Goal: Task Accomplishment & Management: Complete application form

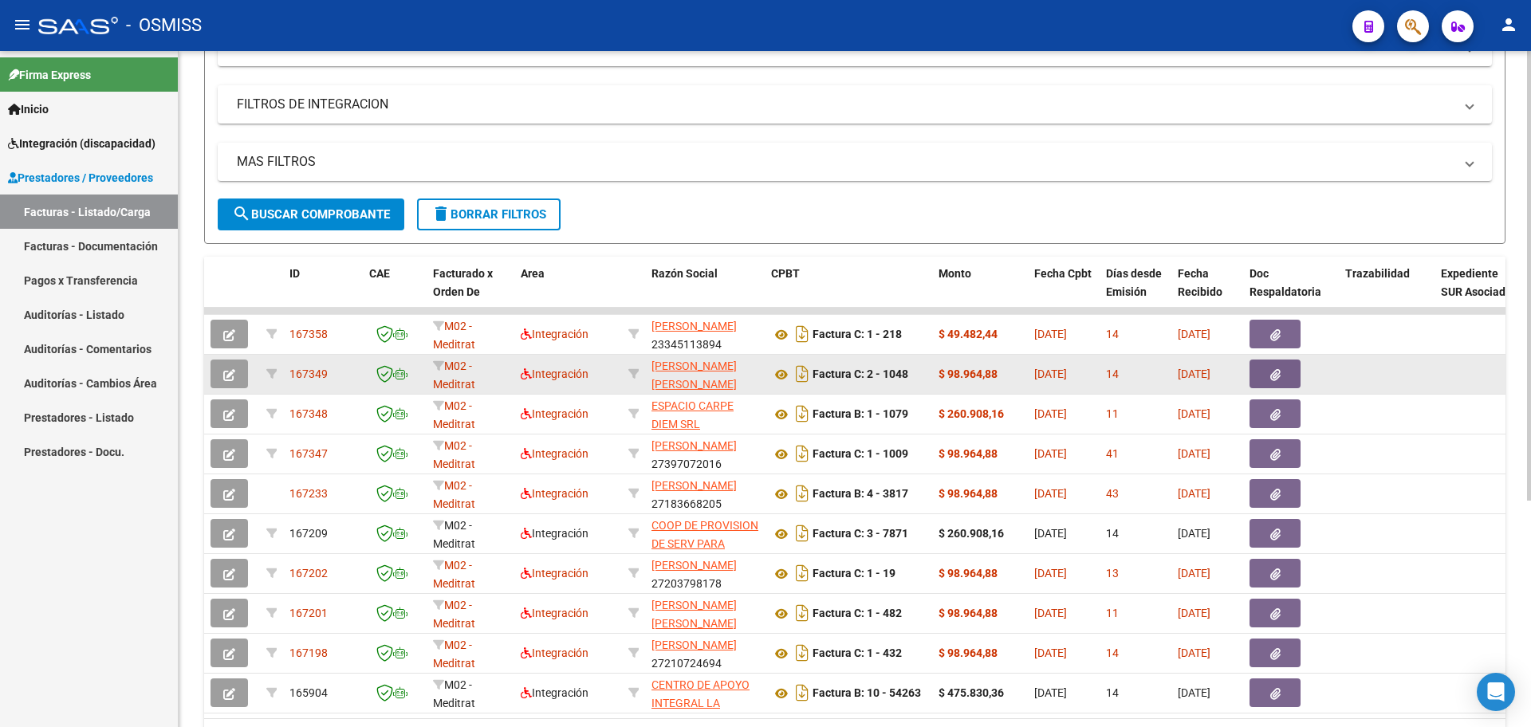
scroll to position [341, 0]
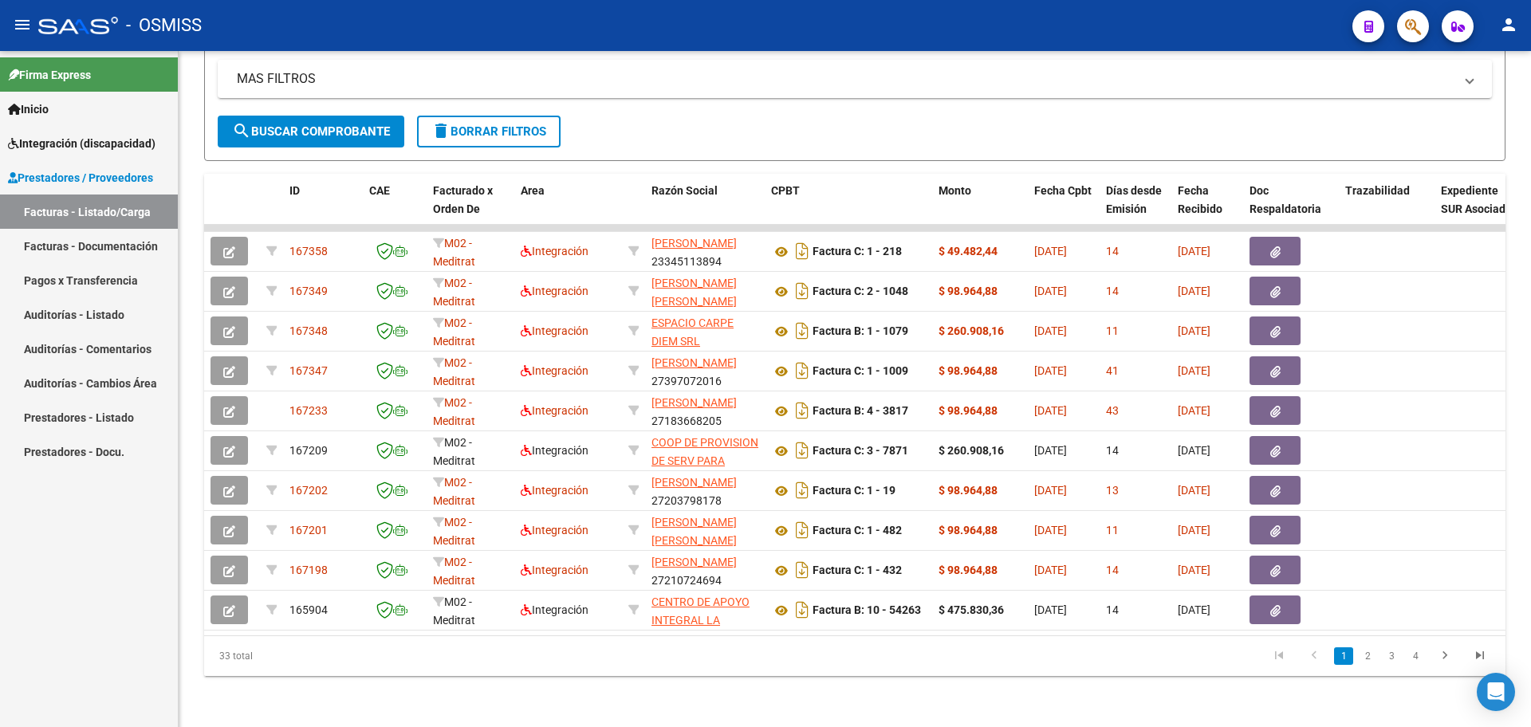
click at [87, 113] on link "Inicio" at bounding box center [89, 109] width 178 height 34
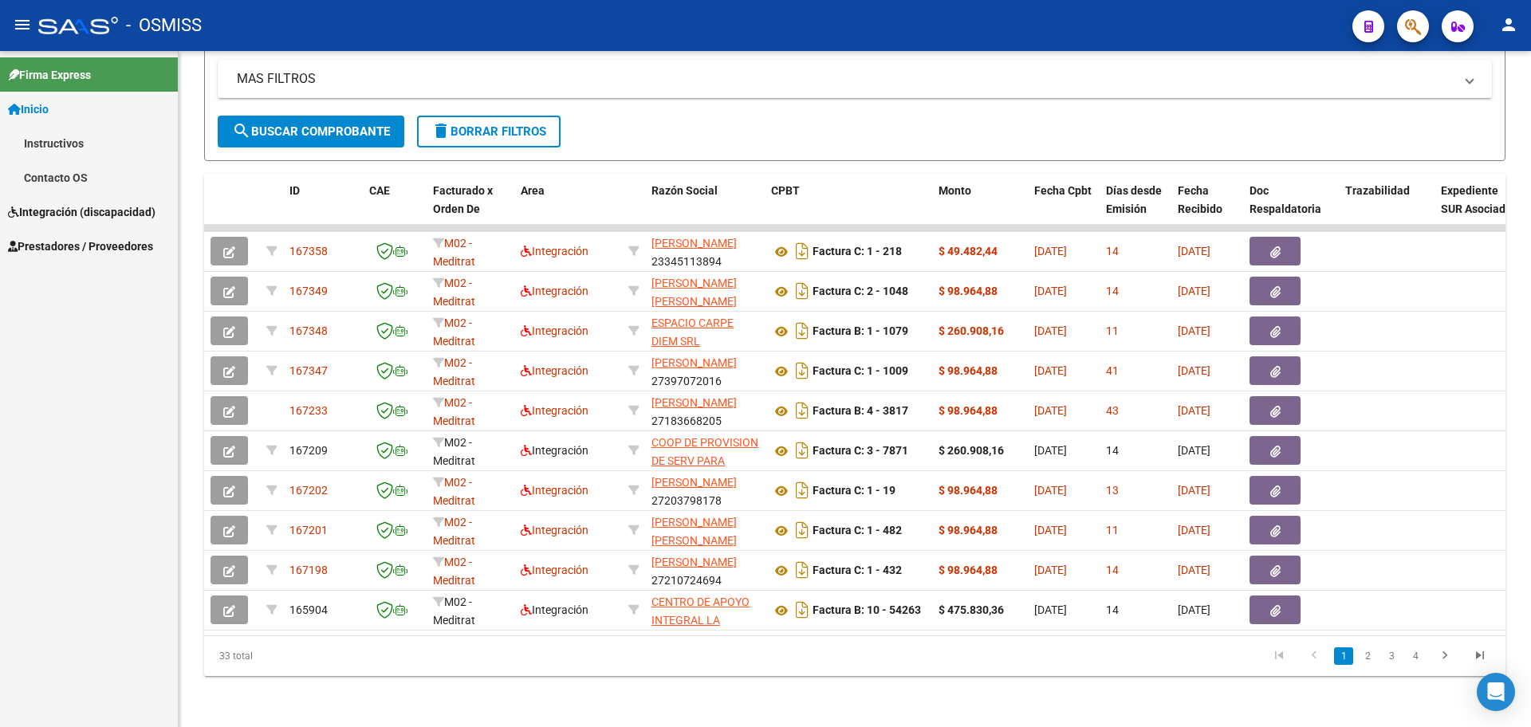
click at [82, 136] on link "Instructivos" at bounding box center [89, 143] width 178 height 34
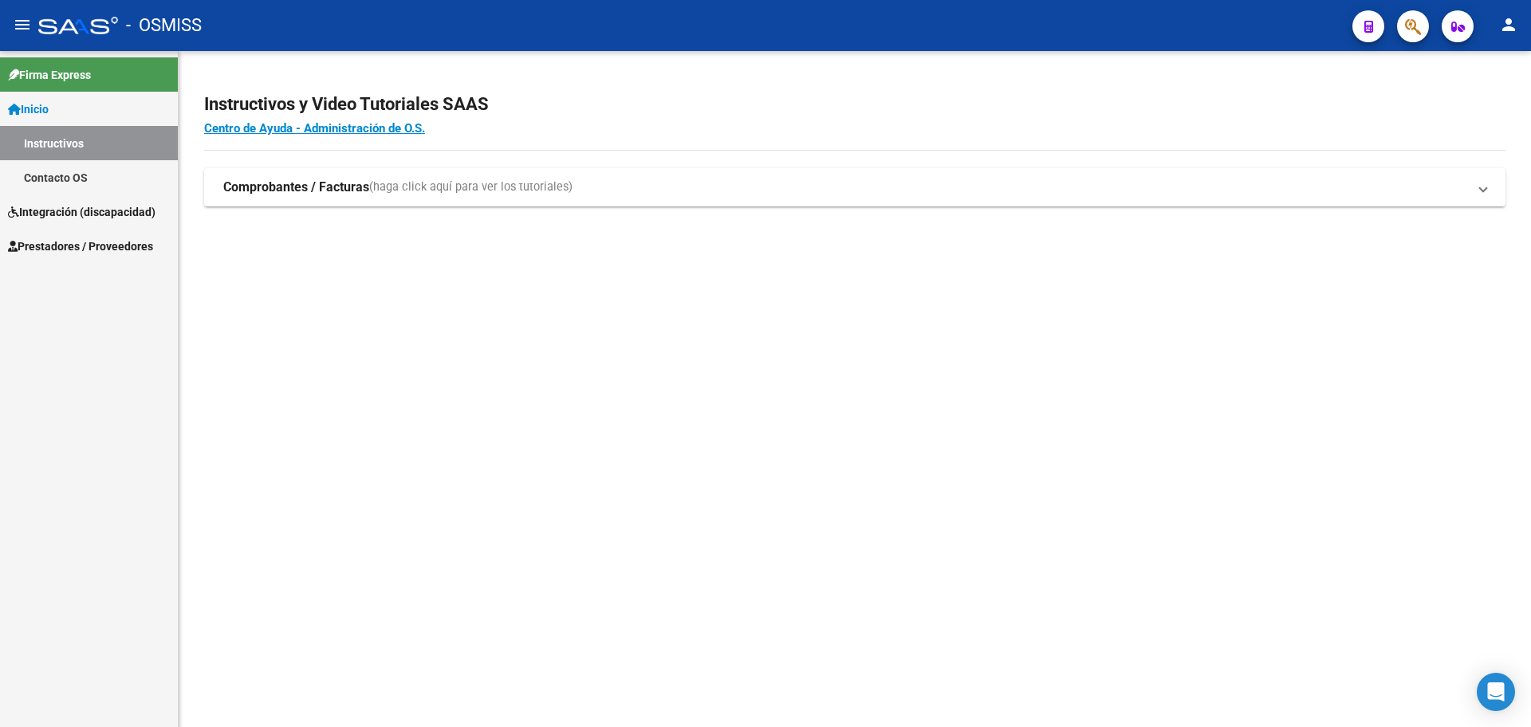
click at [69, 211] on span "Integración (discapacidad)" at bounding box center [82, 212] width 148 height 18
click at [47, 180] on link "Legajos" at bounding box center [89, 177] width 178 height 34
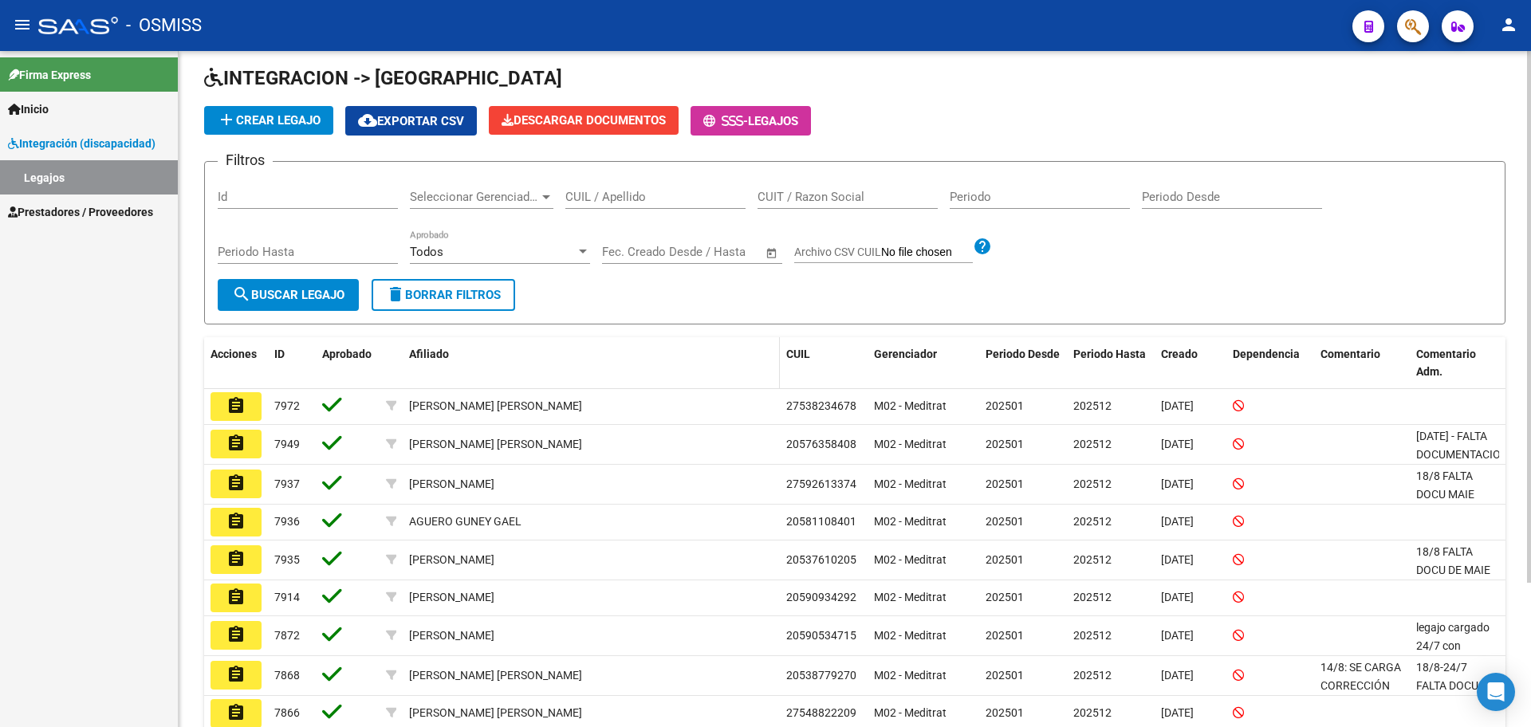
scroll to position [183, 0]
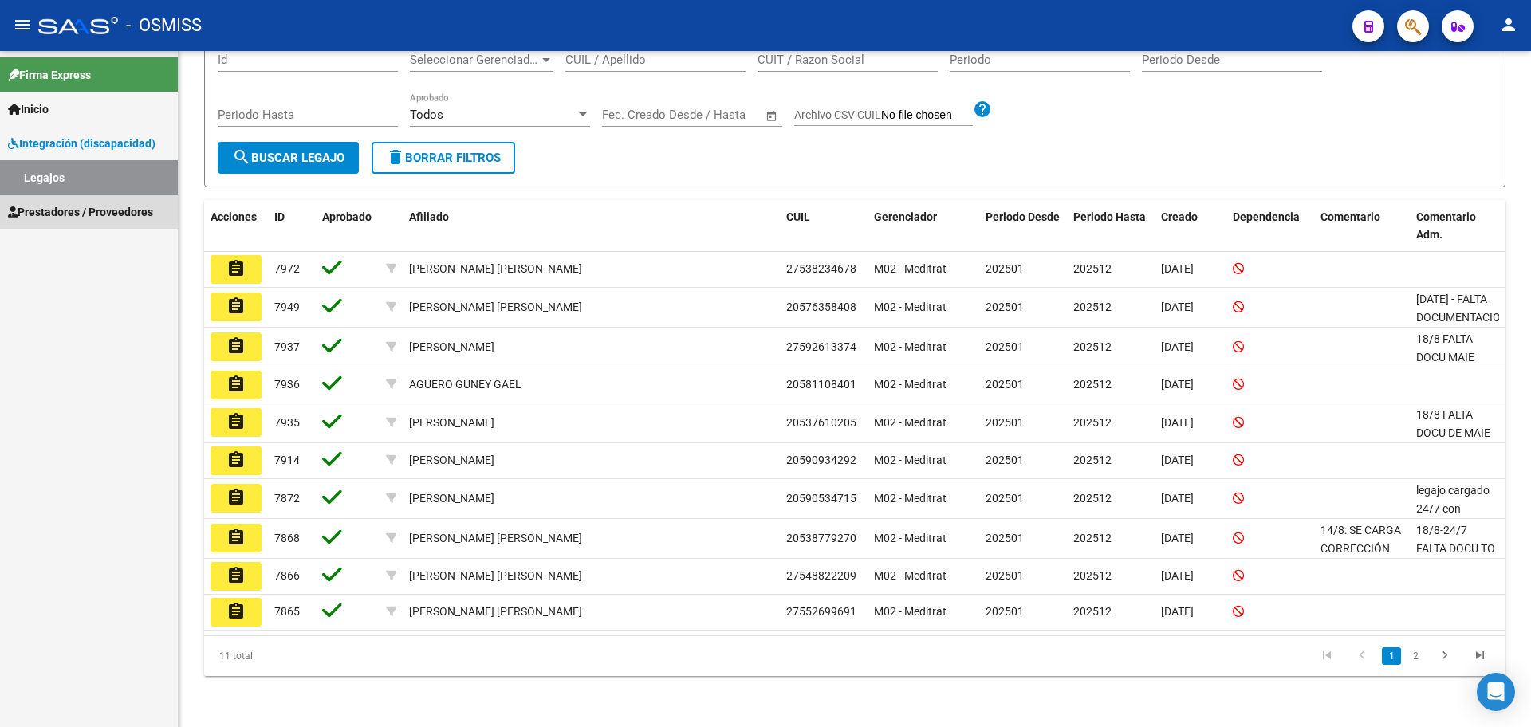
click at [55, 210] on span "Prestadores / Proveedores" at bounding box center [80, 212] width 145 height 18
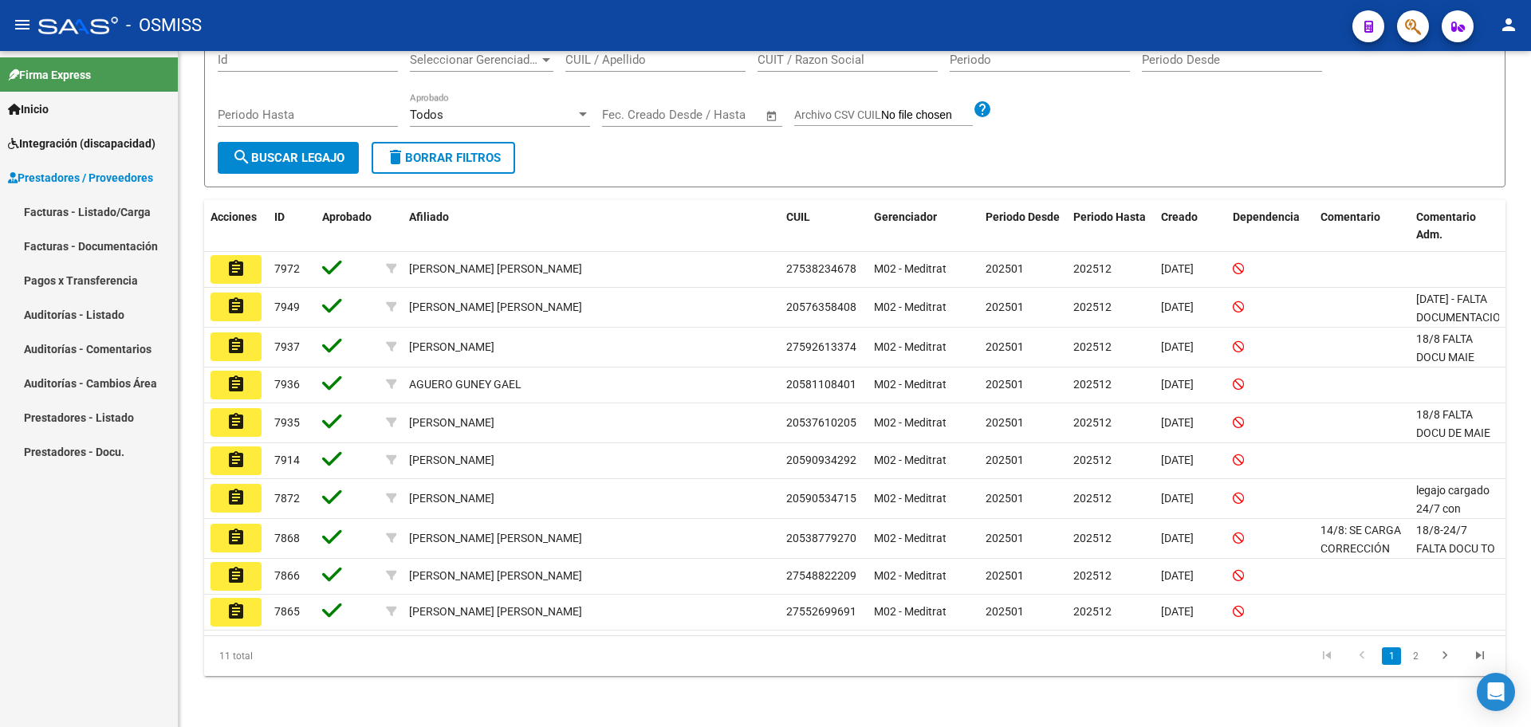
click at [49, 210] on link "Facturas - Listado/Carga" at bounding box center [89, 212] width 178 height 34
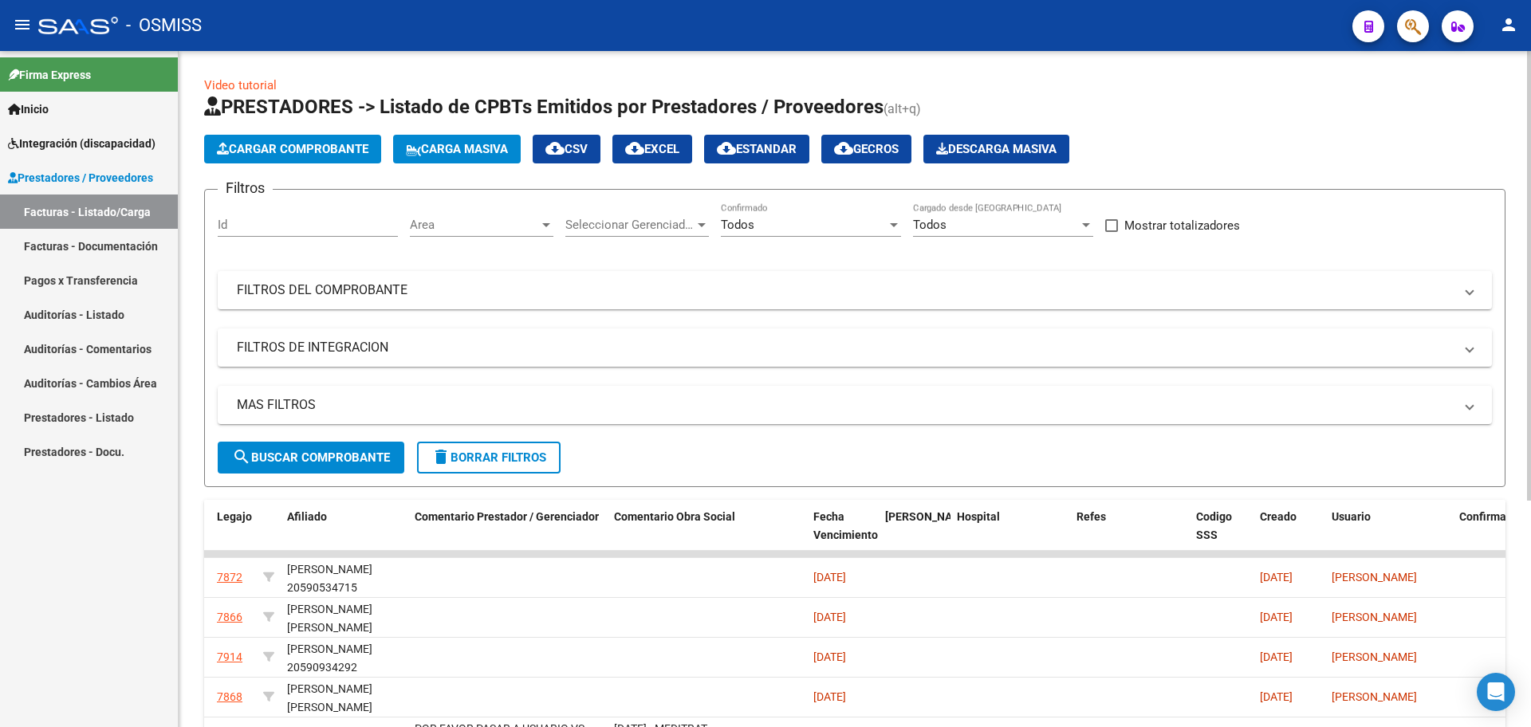
click at [302, 453] on span "search Buscar Comprobante" at bounding box center [311, 458] width 158 height 14
click at [680, 149] on span "cloud_download EXCEL" at bounding box center [652, 149] width 54 height 14
click at [1066, 81] on div "Video tutorial PRESTADORES -> Listado de CPBTs Emitidos por Prestadores / Prove…" at bounding box center [855, 540] width 1302 height 926
click at [1501, 30] on mat-icon "person" at bounding box center [1509, 24] width 19 height 19
click at [1477, 99] on button "exit_to_app Salir" at bounding box center [1476, 105] width 97 height 38
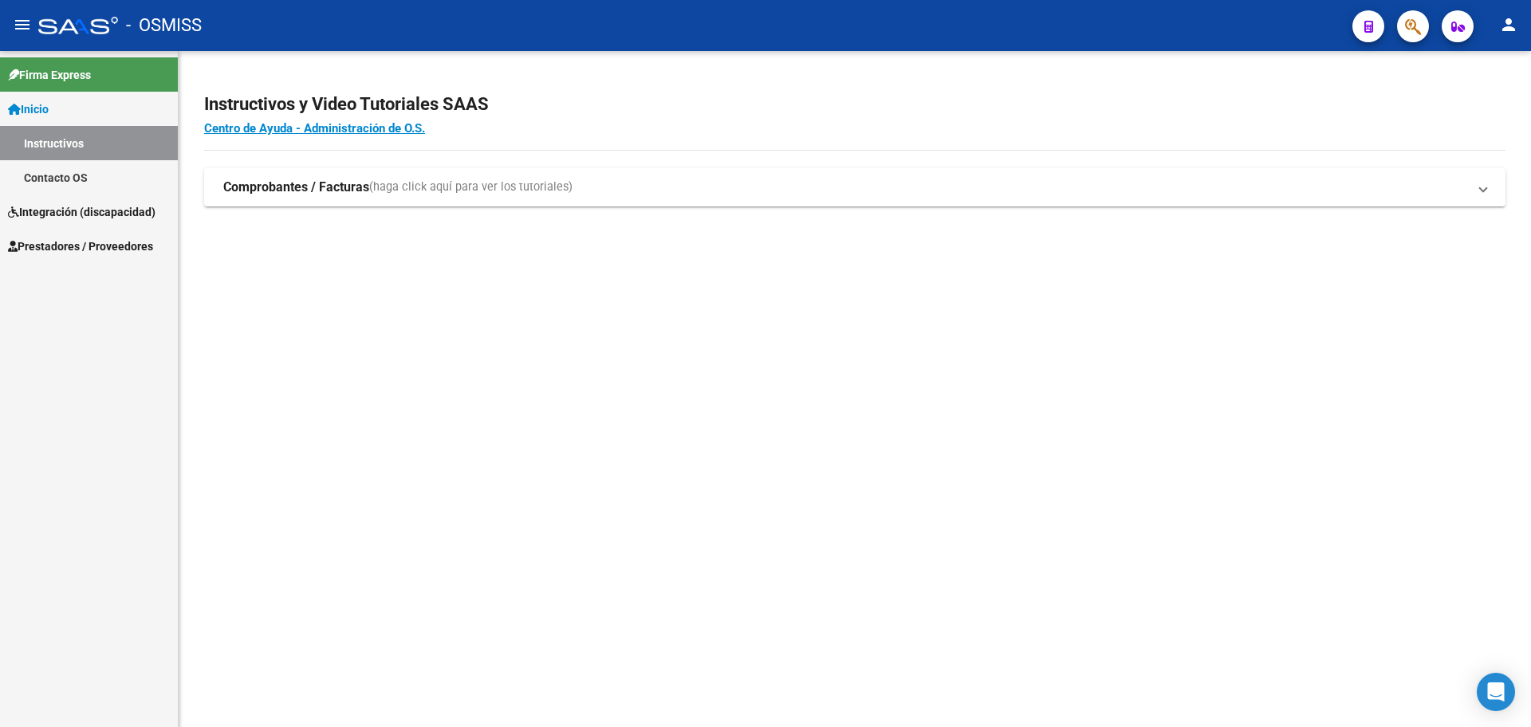
click at [77, 207] on span "Integración (discapacidad)" at bounding box center [82, 212] width 148 height 18
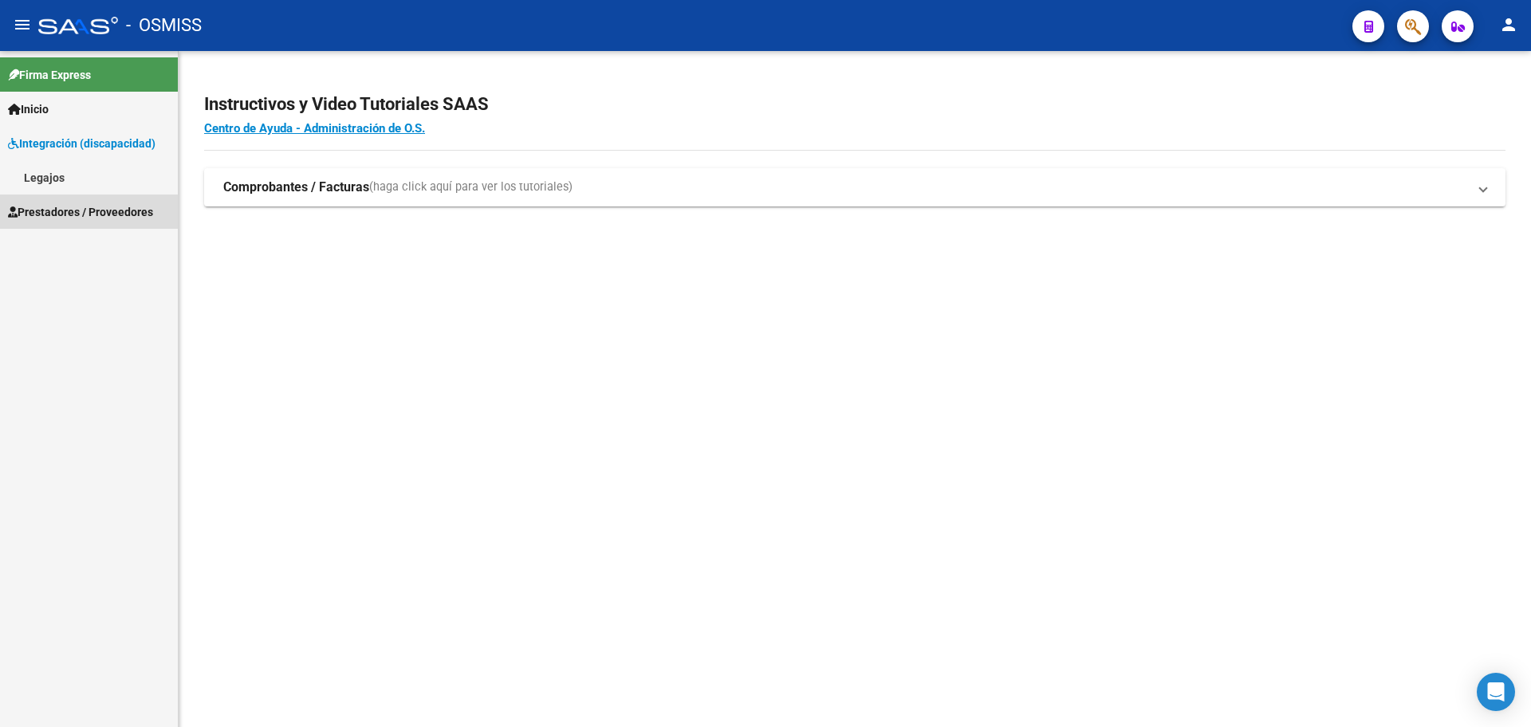
click at [76, 212] on span "Prestadores / Proveedores" at bounding box center [80, 212] width 145 height 18
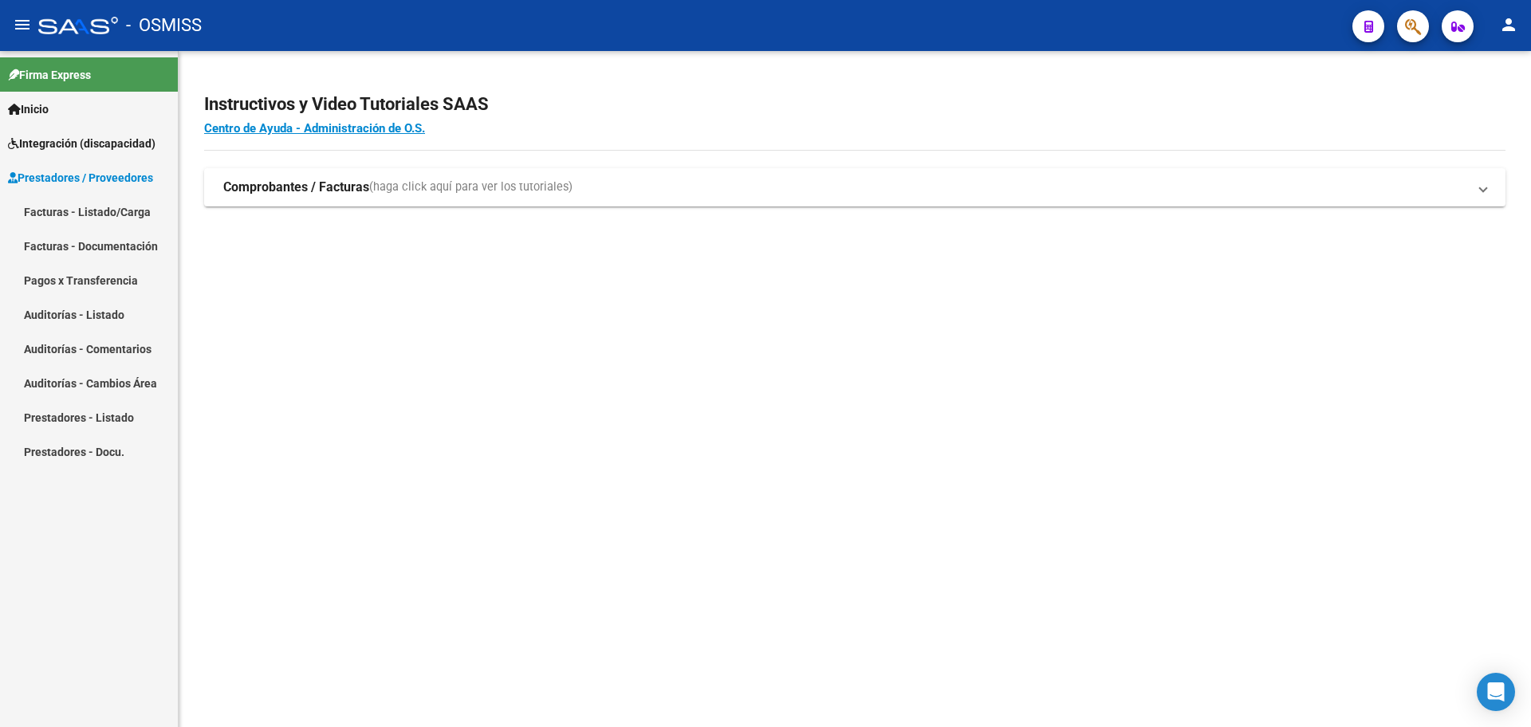
click at [76, 205] on link "Facturas - Listado/Carga" at bounding box center [89, 212] width 178 height 34
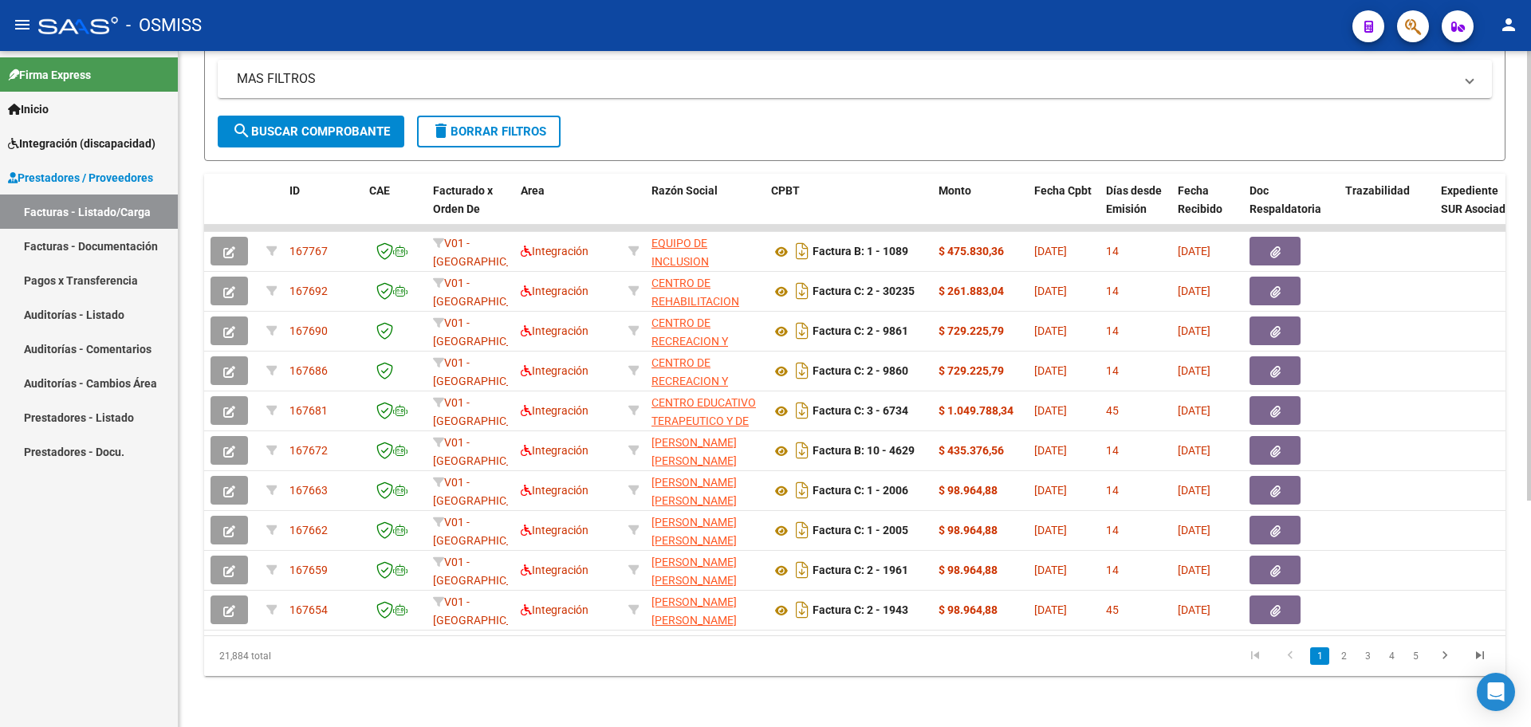
scroll to position [0, 2572]
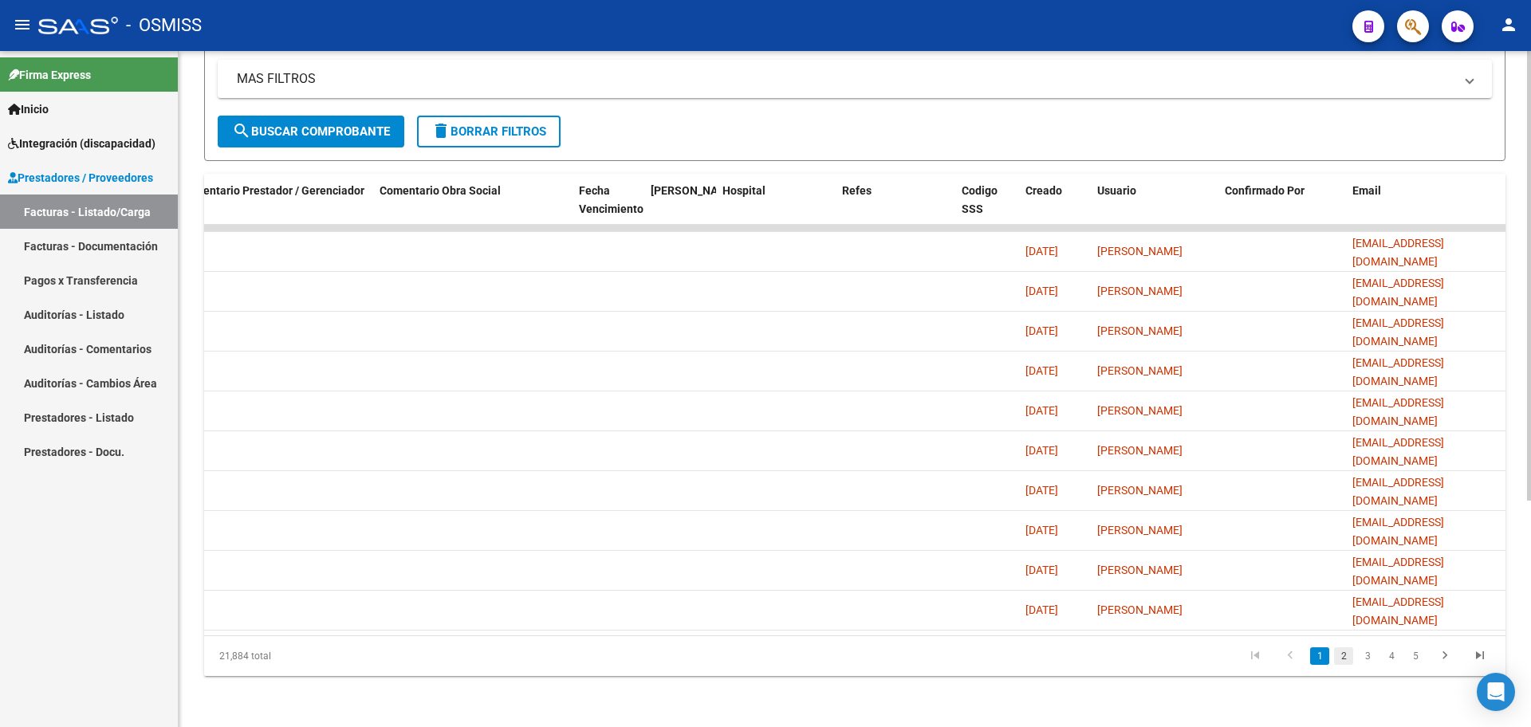
click at [1339, 656] on link "2" at bounding box center [1343, 657] width 19 height 18
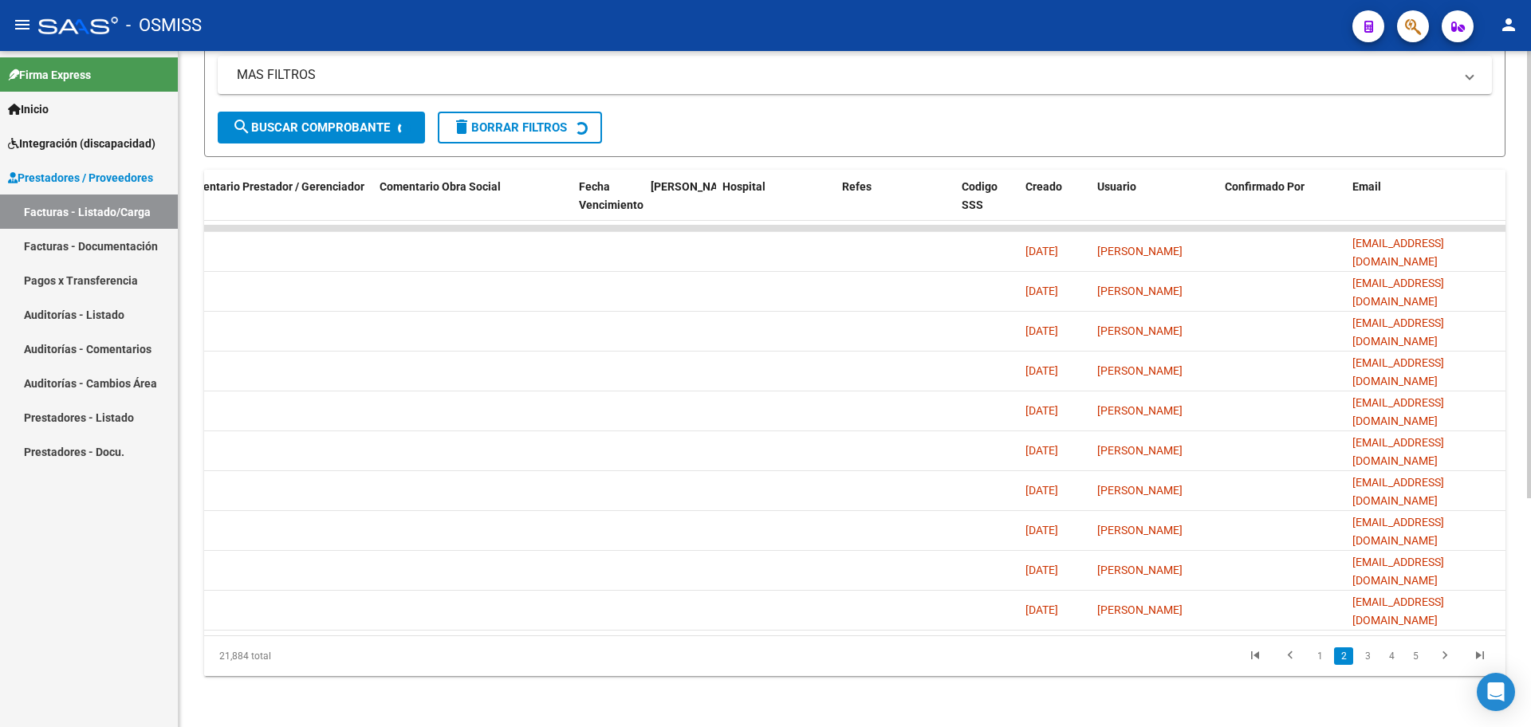
click at [1361, 664] on div "21,884 total 1 2 3 4 5" at bounding box center [855, 656] width 1302 height 40
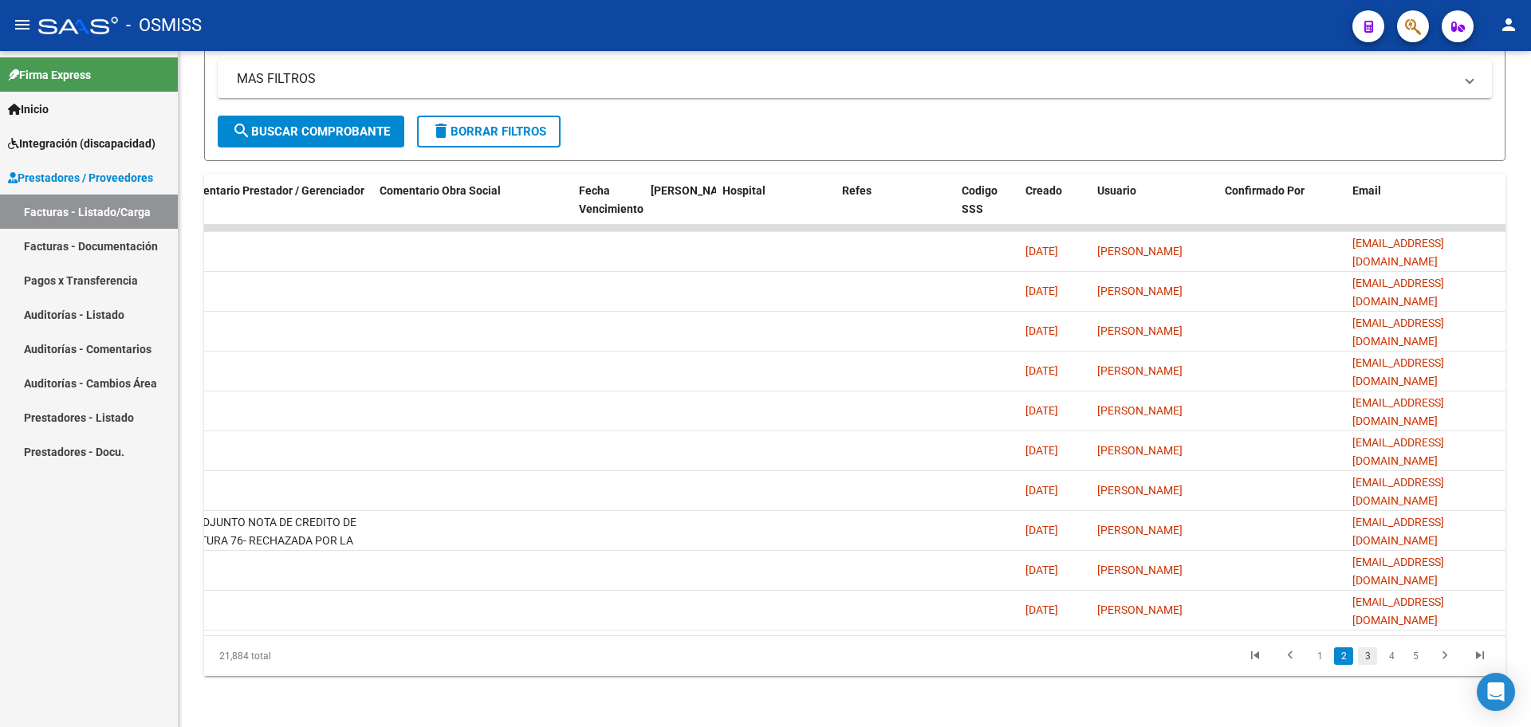
click at [1369, 661] on link "3" at bounding box center [1367, 657] width 19 height 18
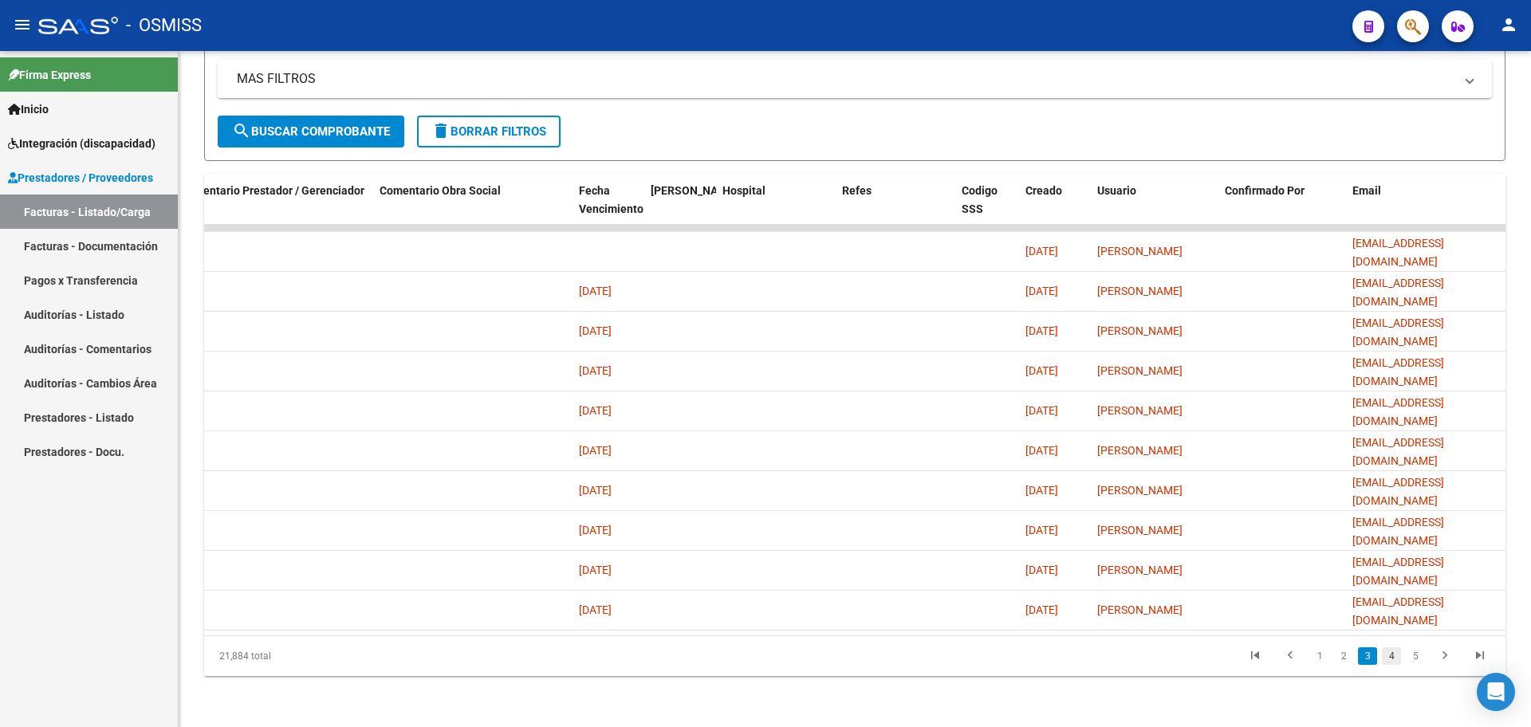
click at [1397, 656] on link "4" at bounding box center [1391, 657] width 19 height 18
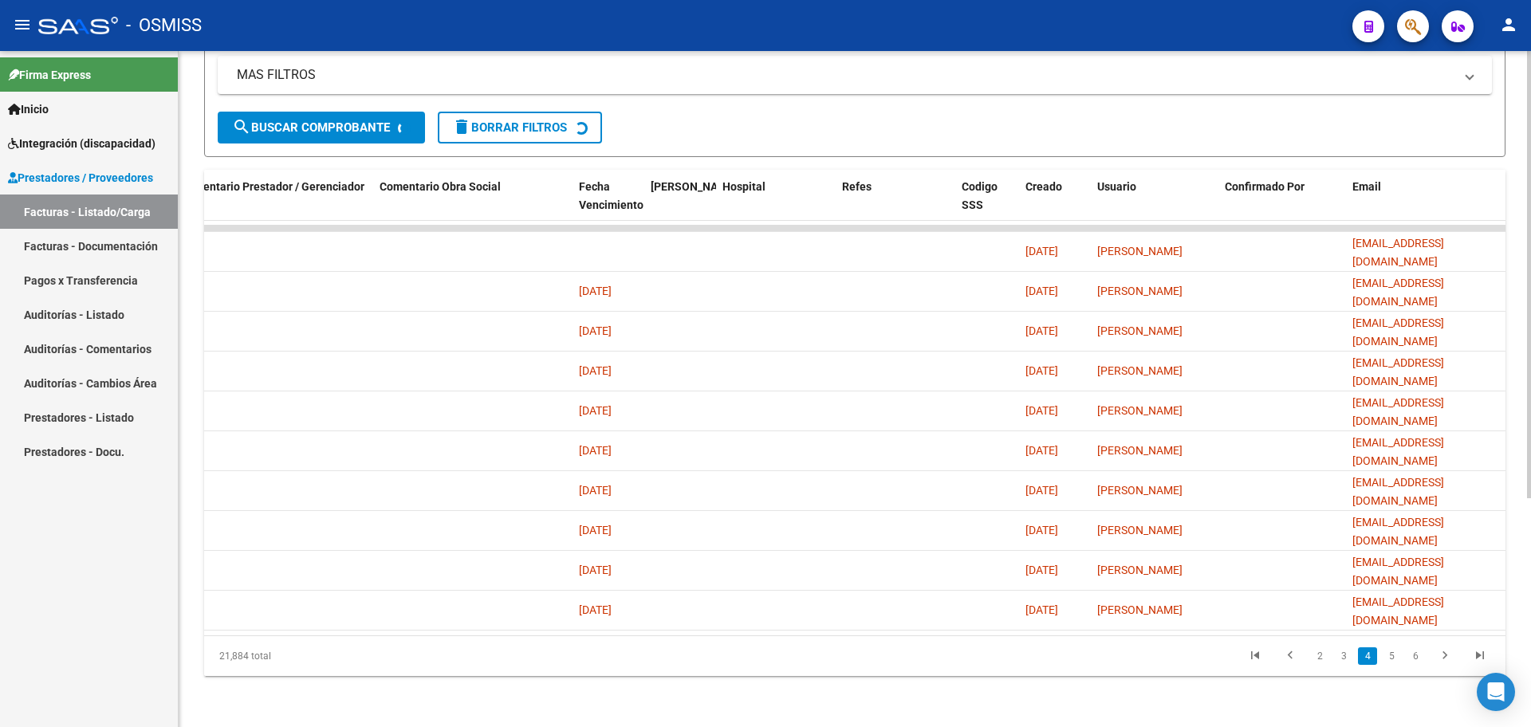
click at [1394, 660] on div "21,884 total 2 3 4 5 6" at bounding box center [855, 656] width 1302 height 40
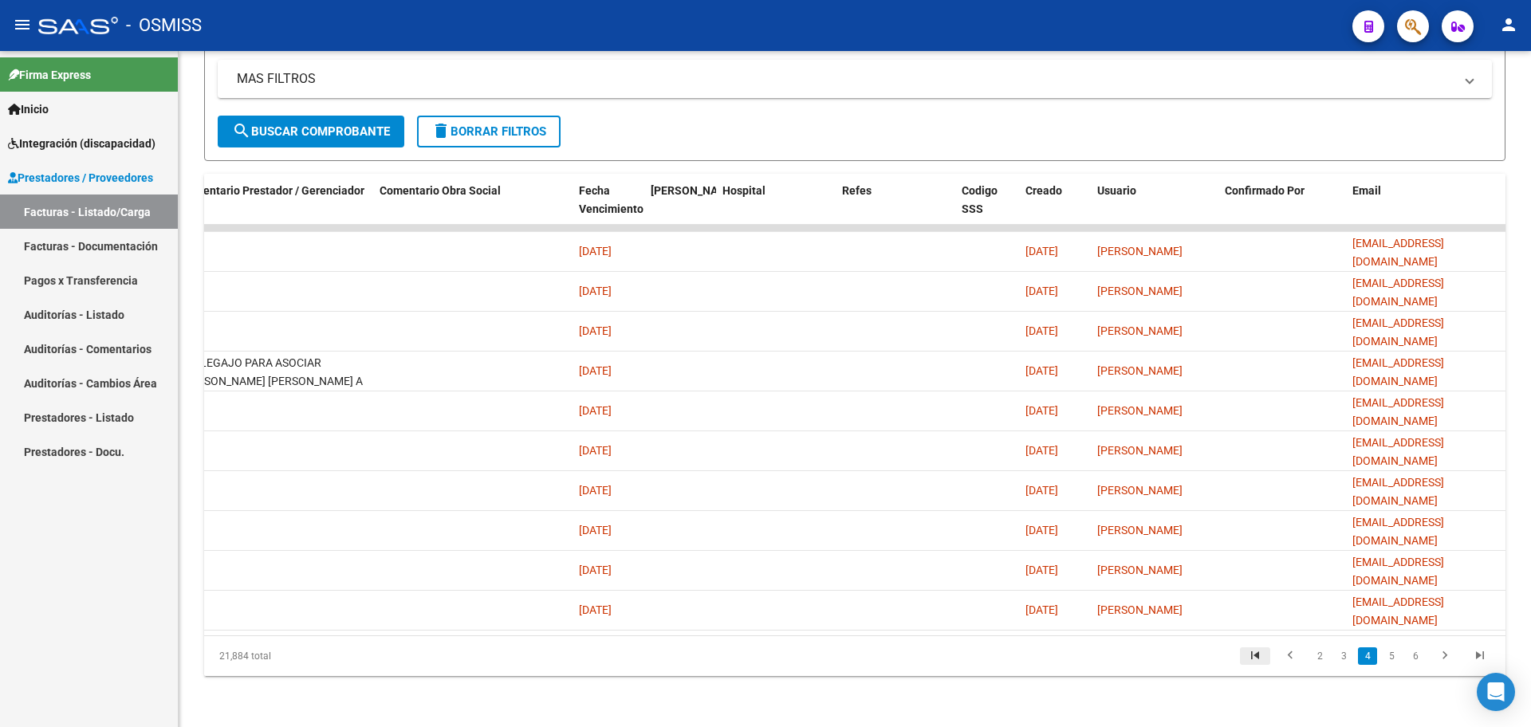
click at [1259, 657] on icon "go to first page" at bounding box center [1255, 657] width 21 height 19
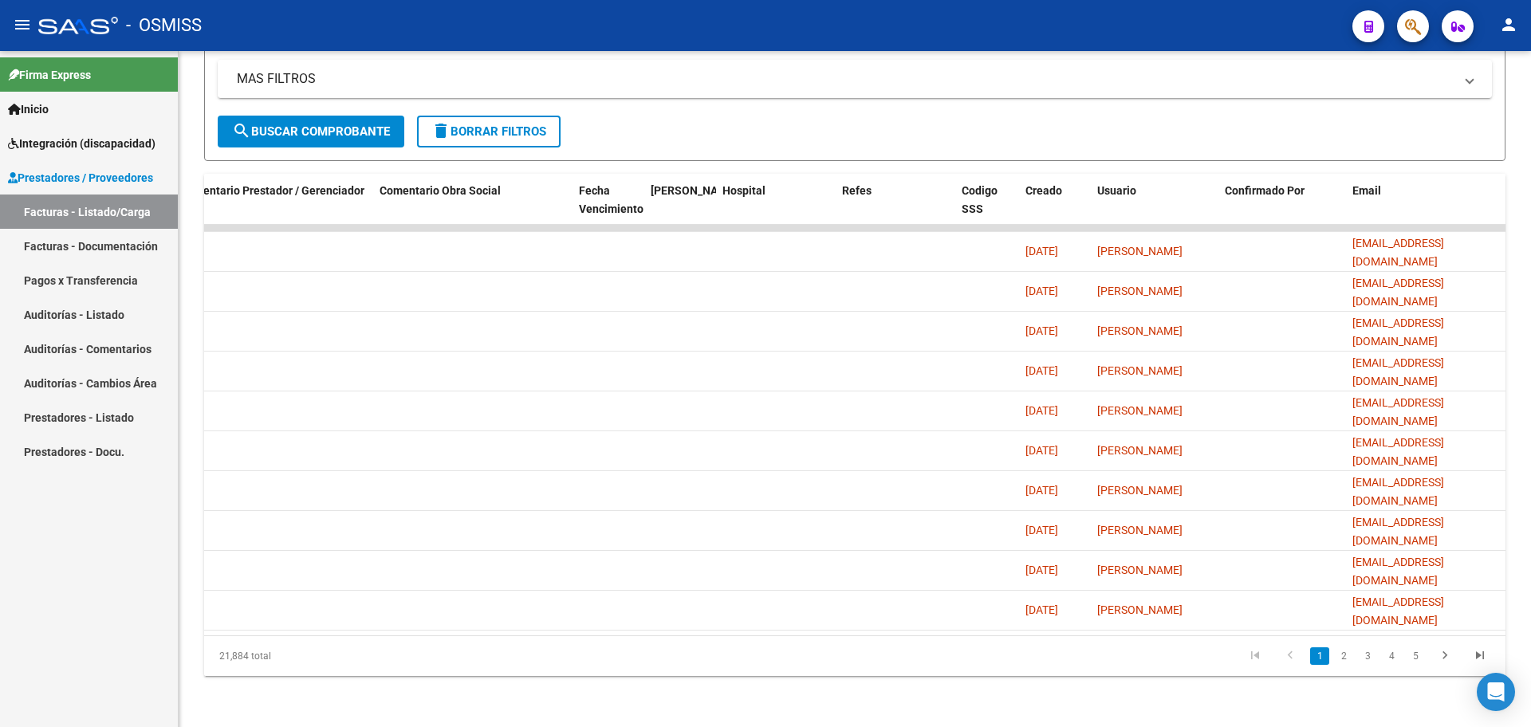
scroll to position [341, 0]
click at [1346, 658] on link "2" at bounding box center [1343, 657] width 19 height 18
click at [1368, 651] on link "3" at bounding box center [1367, 657] width 19 height 18
click at [1316, 660] on link "1" at bounding box center [1319, 657] width 19 height 18
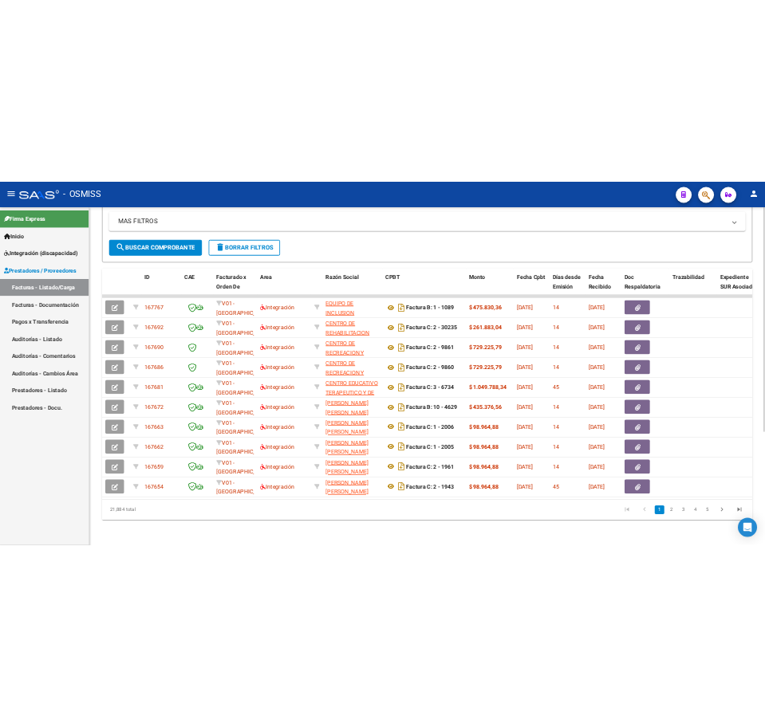
scroll to position [0, 0]
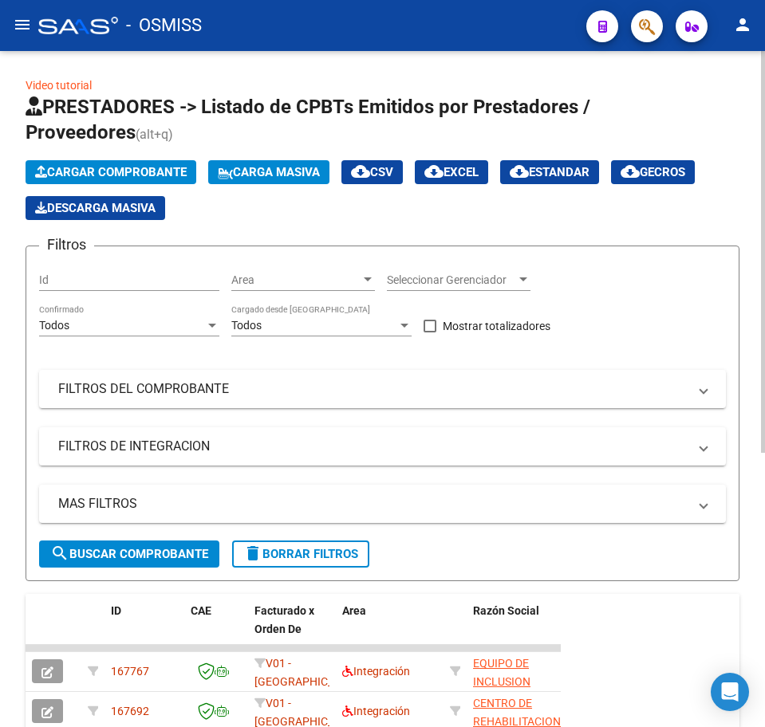
click at [142, 170] on span "Cargar Comprobante" at bounding box center [111, 172] width 152 height 14
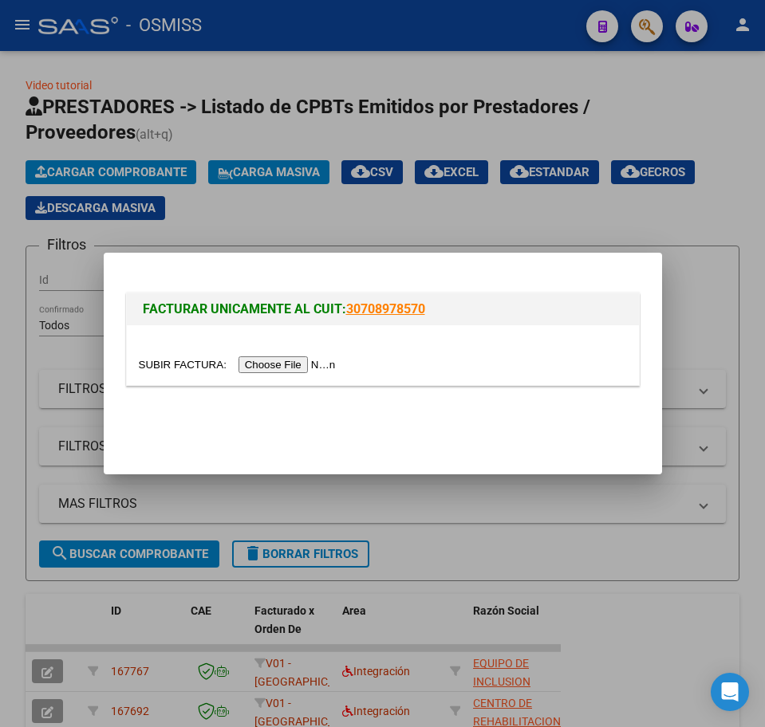
click at [283, 376] on div at bounding box center [383, 355] width 512 height 60
click at [286, 366] on input "file" at bounding box center [240, 365] width 202 height 17
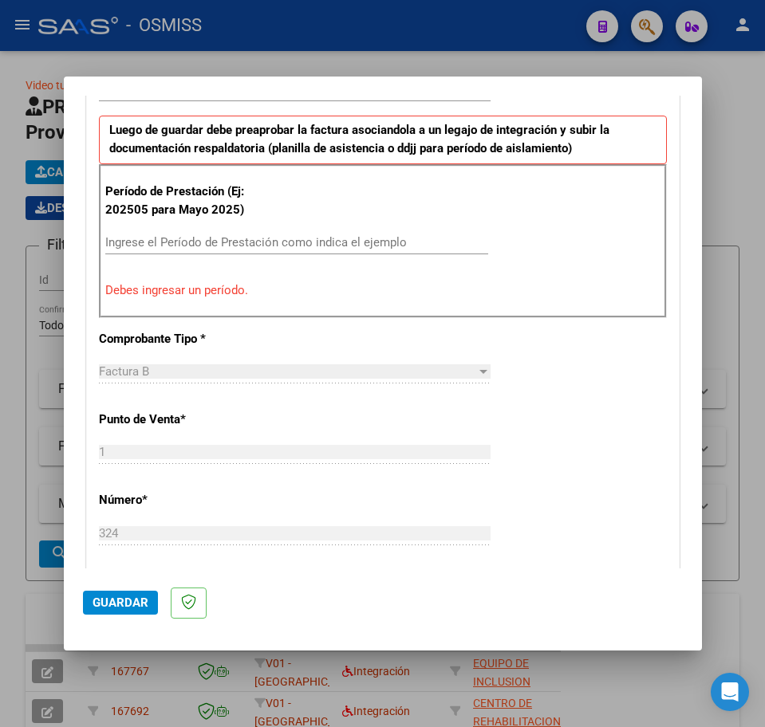
scroll to position [424, 0]
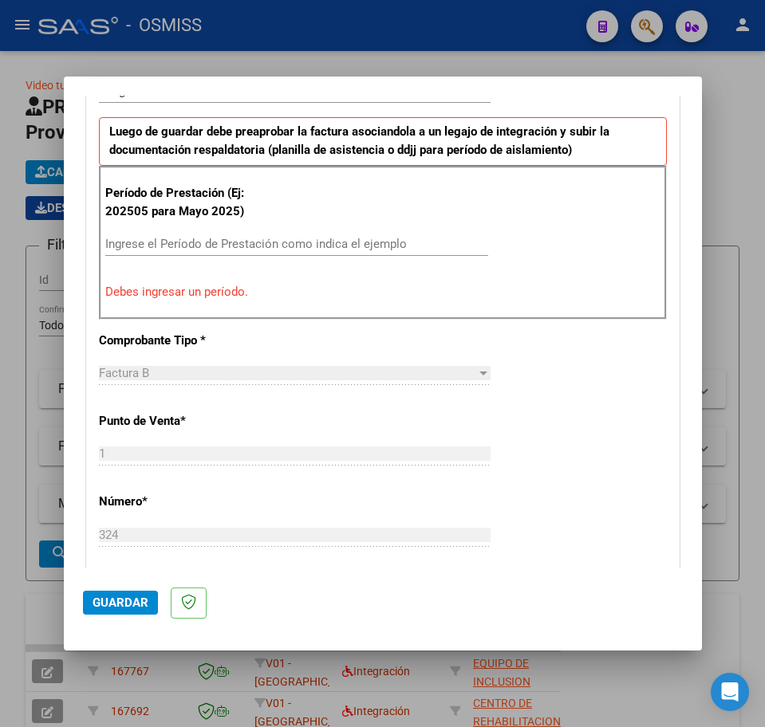
click at [172, 238] on input "Ingrese el Período de Prestación como indica el ejemplo" at bounding box center [296, 244] width 383 height 14
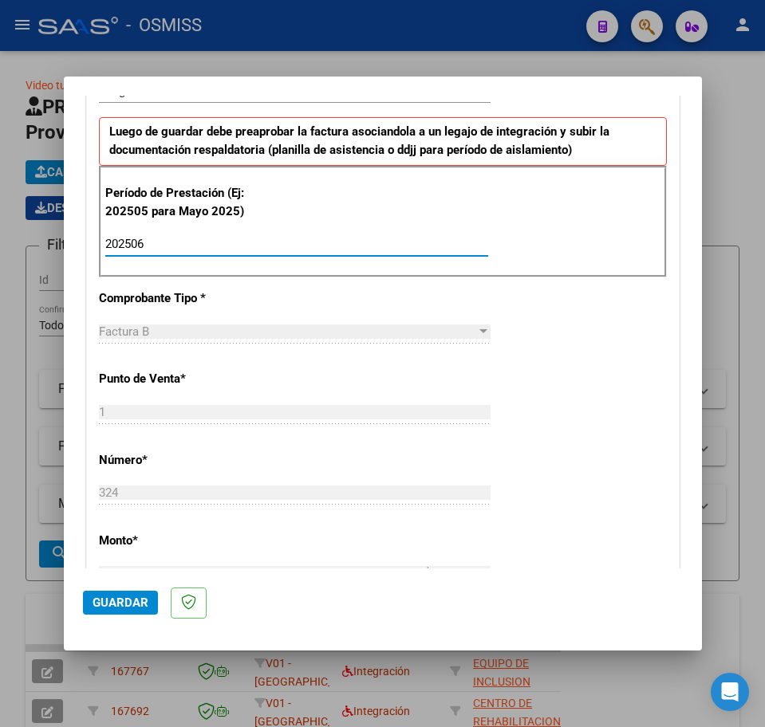
type input "202506"
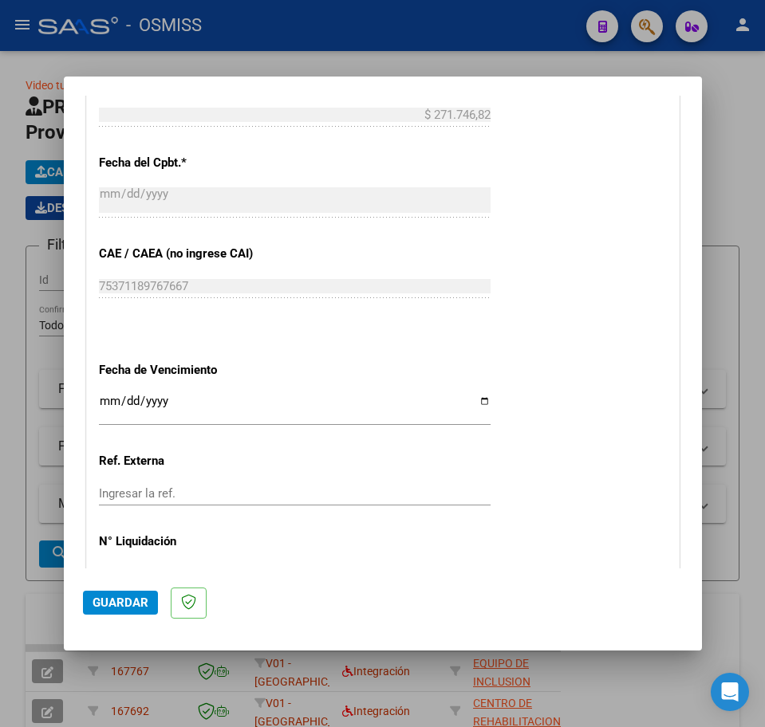
scroll to position [979, 0]
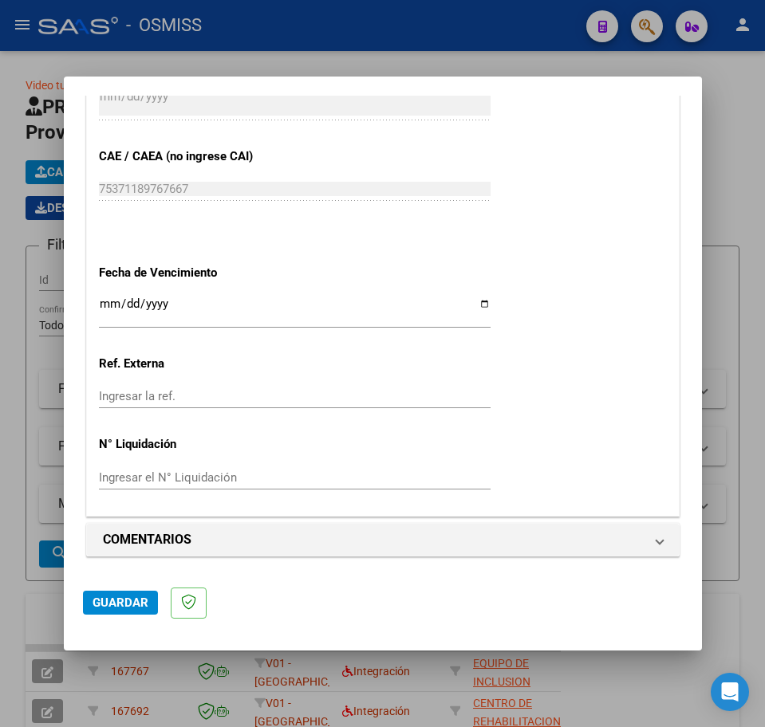
click at [110, 301] on input "Ingresar la fecha" at bounding box center [295, 311] width 392 height 26
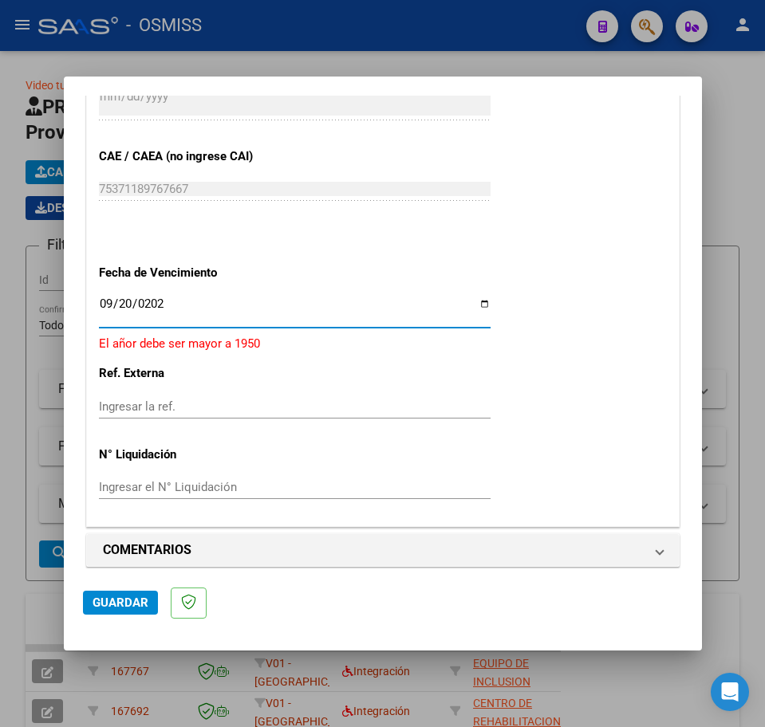
type input "2025-09-20"
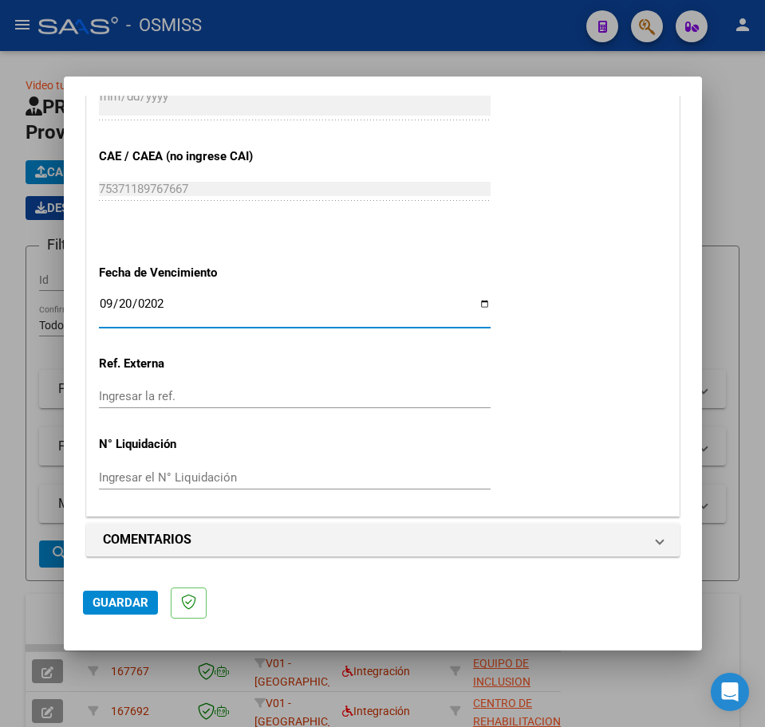
click at [220, 414] on div "Ingresar la ref." at bounding box center [295, 403] width 392 height 39
click at [118, 604] on span "Guardar" at bounding box center [121, 603] width 56 height 14
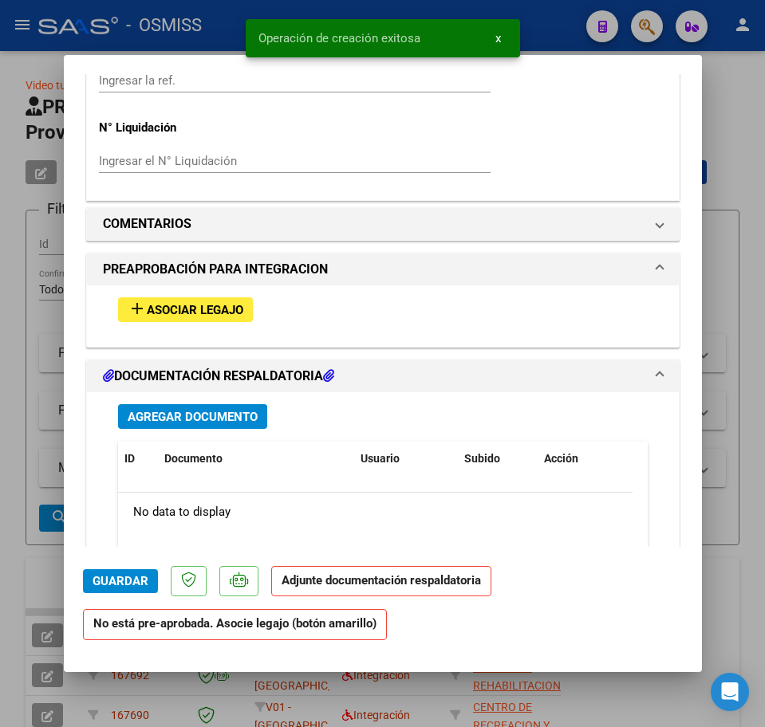
scroll to position [1396, 0]
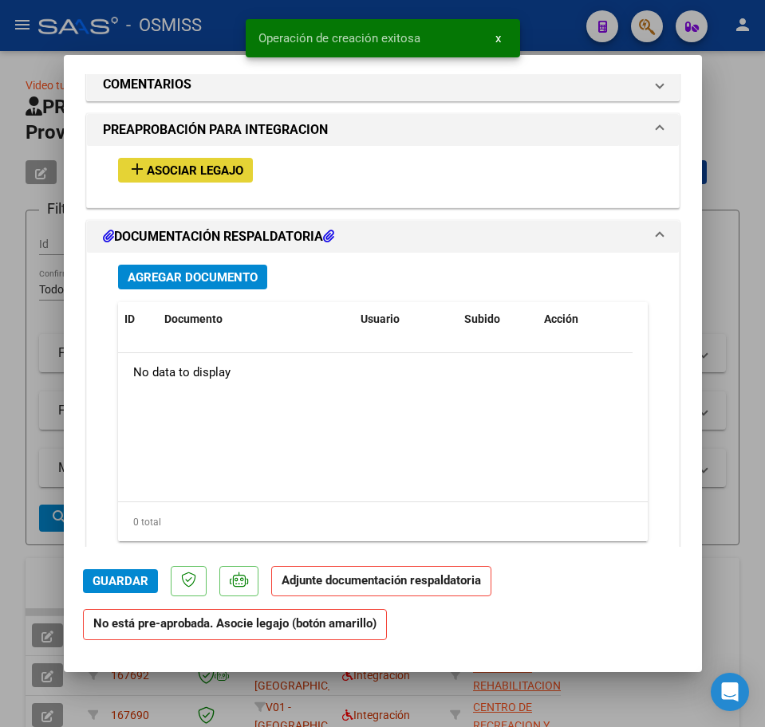
click at [182, 175] on span "Asociar Legajo" at bounding box center [195, 171] width 97 height 14
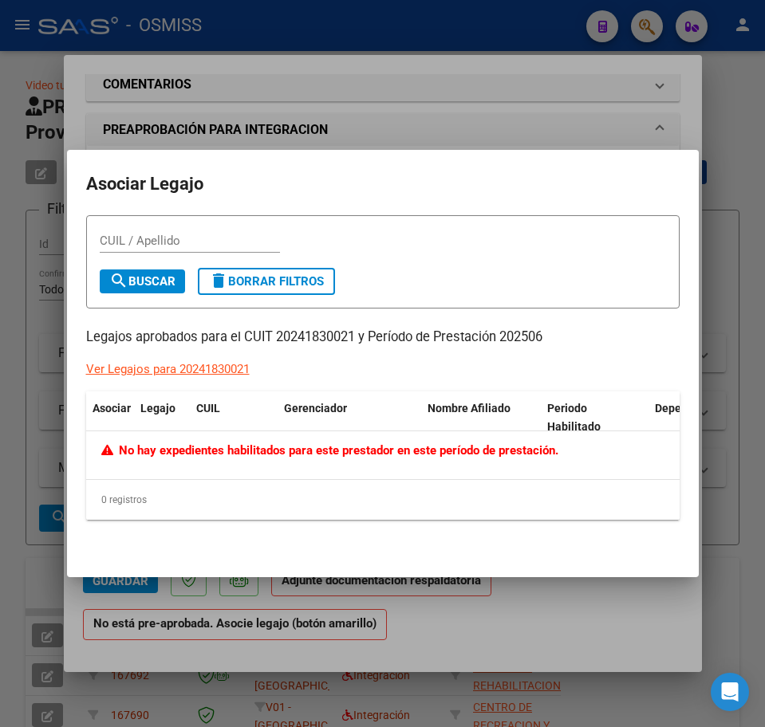
drag, startPoint x: 428, startPoint y: 241, endPoint x: 420, endPoint y: 240, distance: 8.0
click at [428, 240] on div "CUIL / Apellido" at bounding box center [383, 248] width 566 height 39
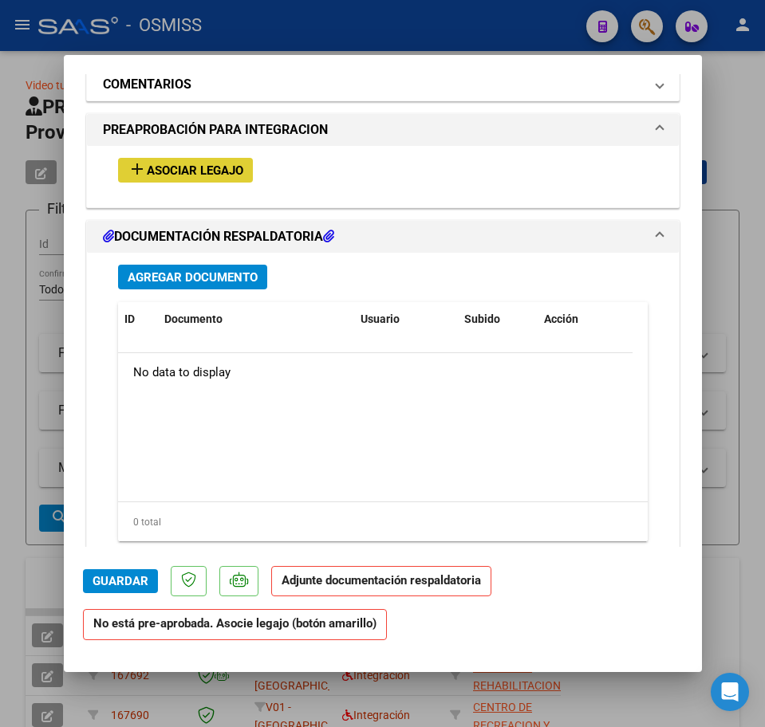
click at [183, 93] on h1 "COMENTARIOS" at bounding box center [147, 84] width 89 height 19
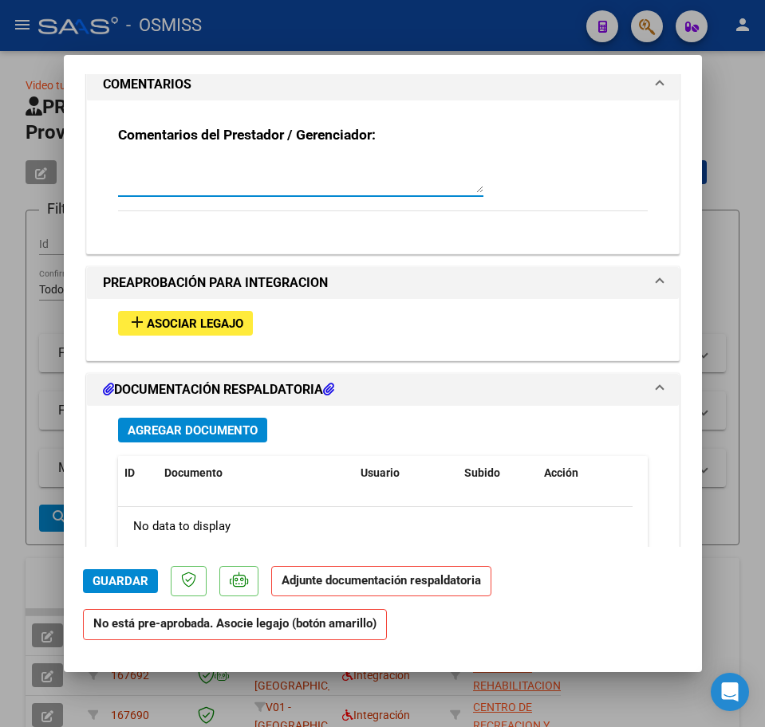
click at [135, 177] on textarea at bounding box center [300, 177] width 365 height 32
type textarea "SIN LEGAJO PARA ASOCIAR - ROMERO MAITE - CARGADO A SAAS 9/6"
click at [166, 423] on span "Agregar Documento" at bounding box center [193, 430] width 130 height 14
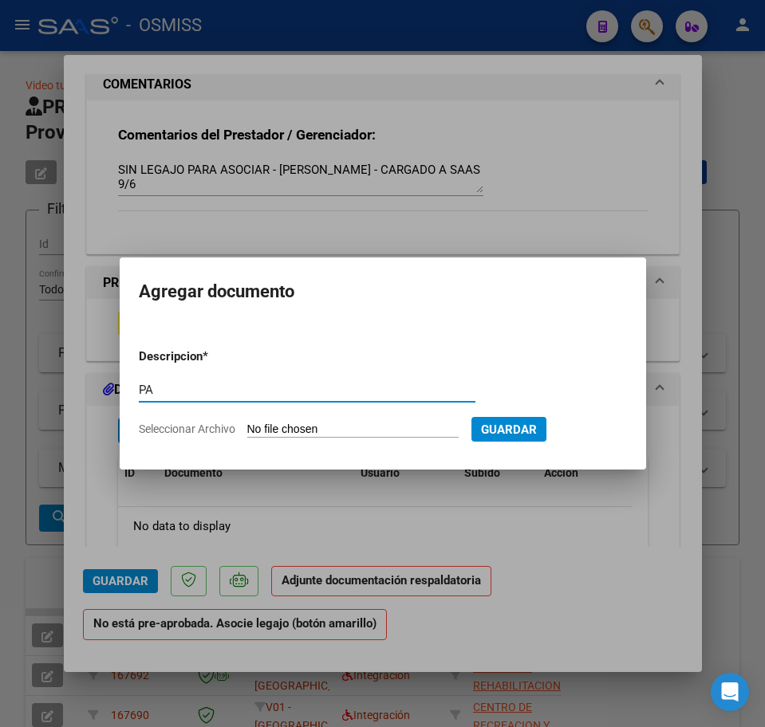
type input "PA"
click at [347, 428] on input "Seleccionar Archivo" at bounding box center [352, 430] width 211 height 15
type input "C:\fakepath\maite romero junio.pdf"
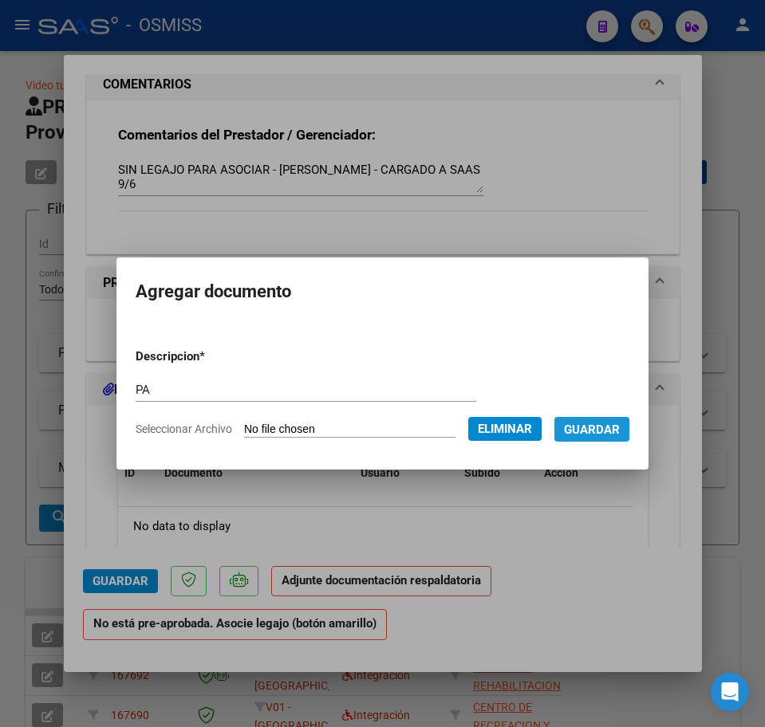
click at [601, 432] on span "Guardar" at bounding box center [592, 430] width 56 height 14
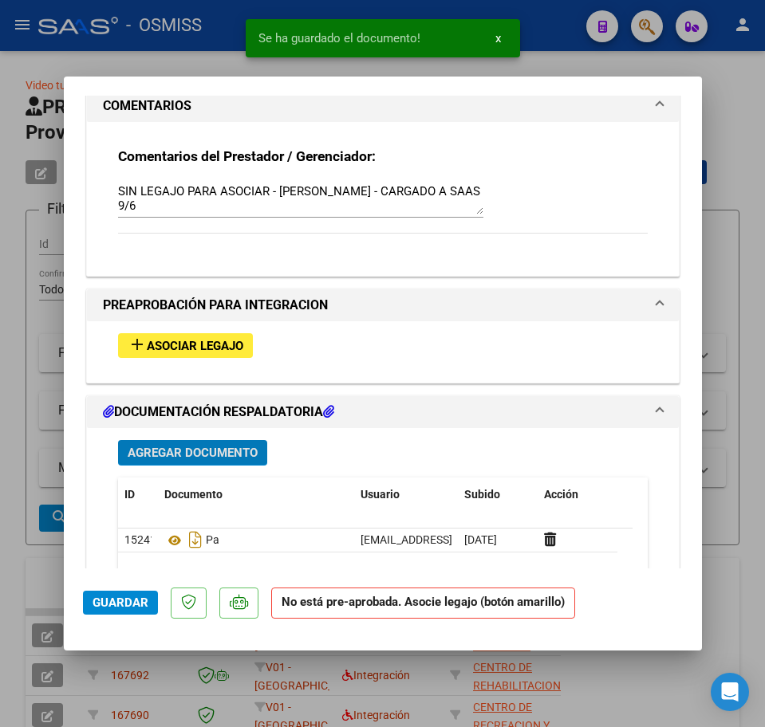
click at [107, 599] on span "Guardar" at bounding box center [121, 603] width 56 height 14
type input "$ 0,00"
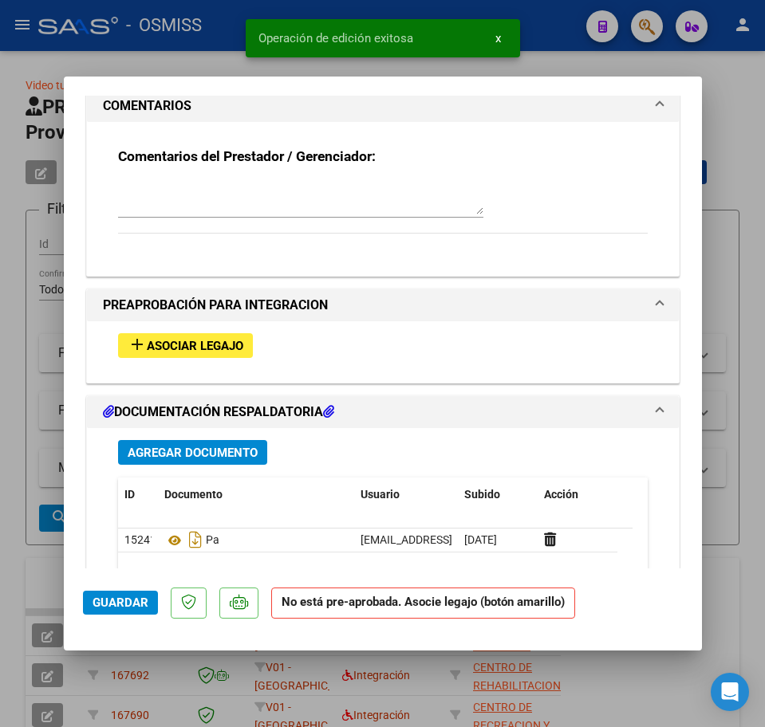
scroll to position [1559, 0]
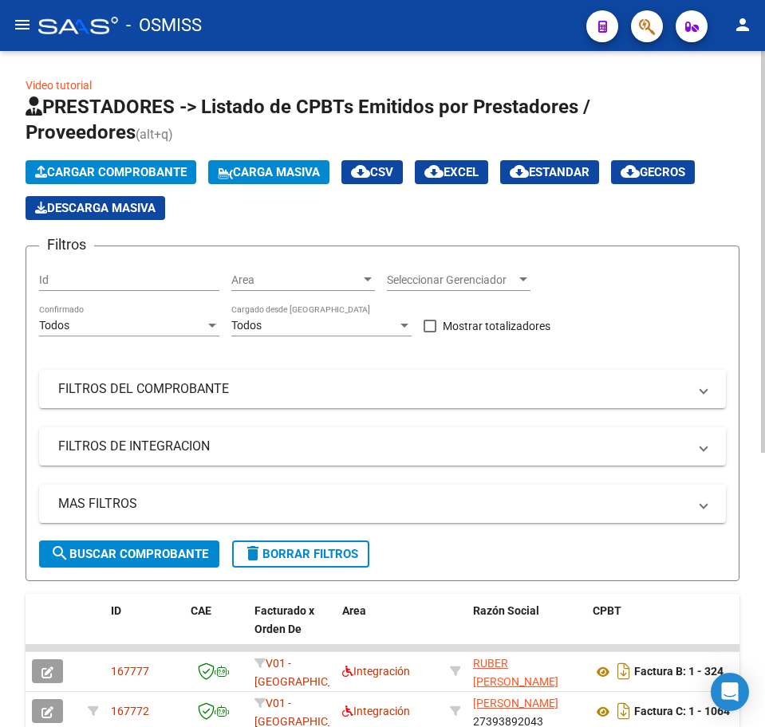
click at [185, 166] on span "Cargar Comprobante" at bounding box center [111, 172] width 152 height 14
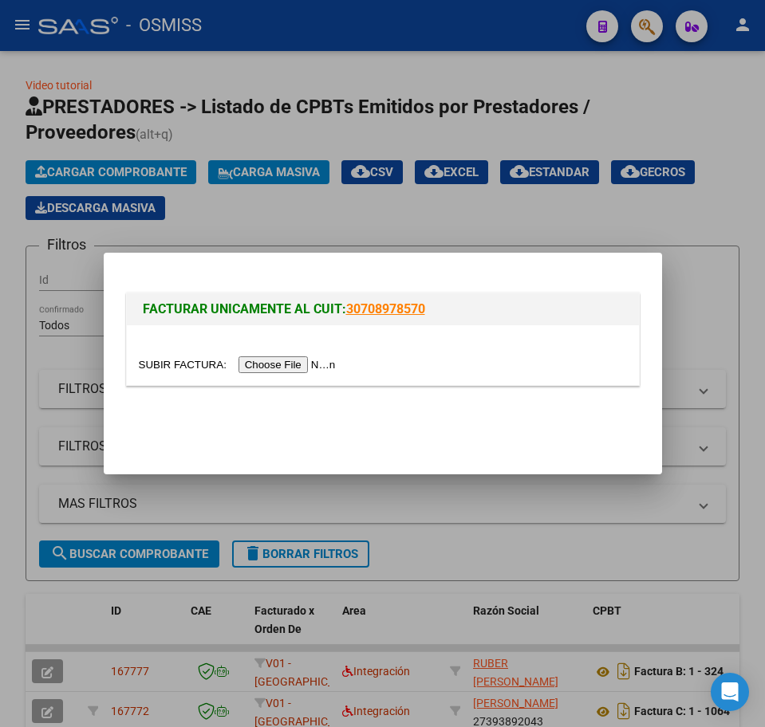
click at [252, 364] on input "file" at bounding box center [240, 365] width 202 height 17
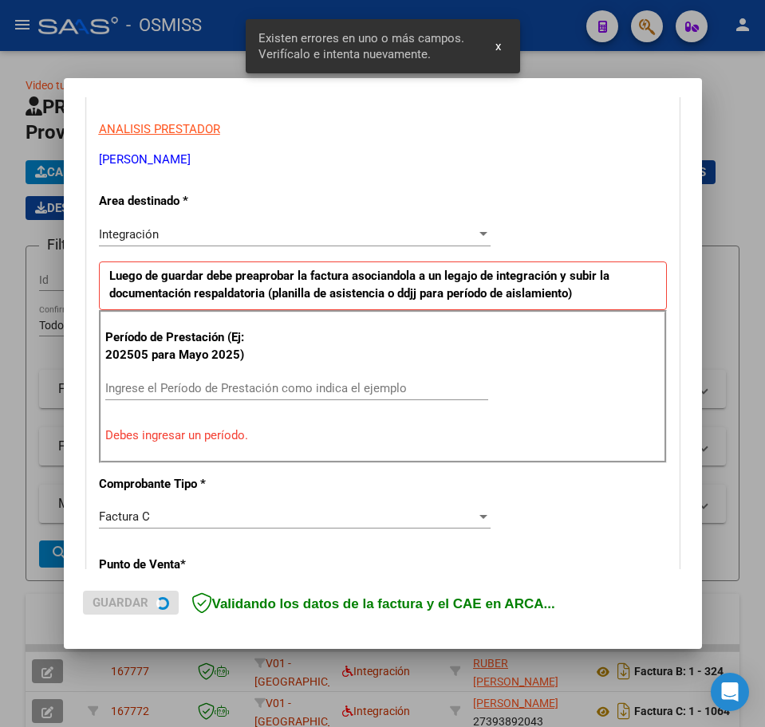
scroll to position [319, 0]
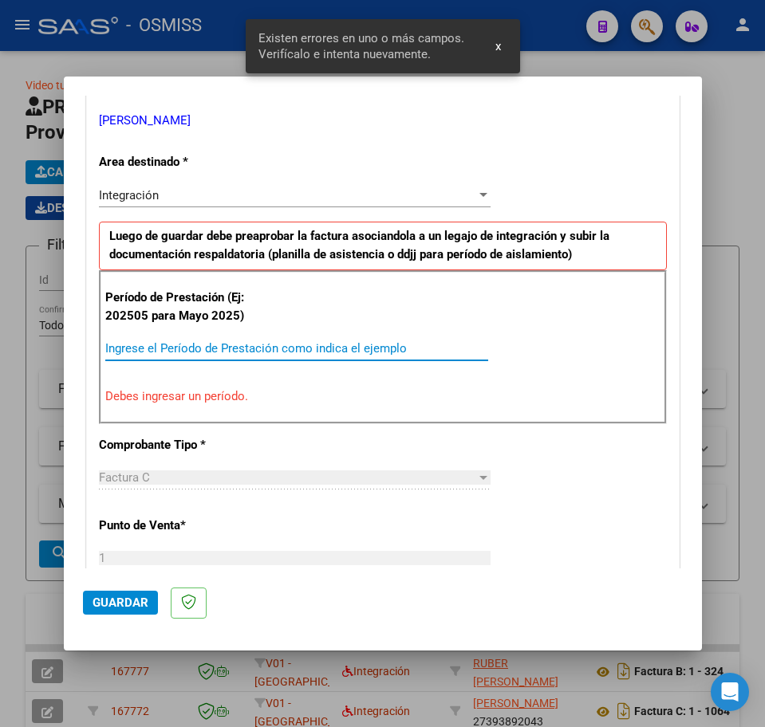
click at [155, 351] on input "Ingrese el Período de Prestación como indica el ejemplo" at bounding box center [296, 348] width 383 height 14
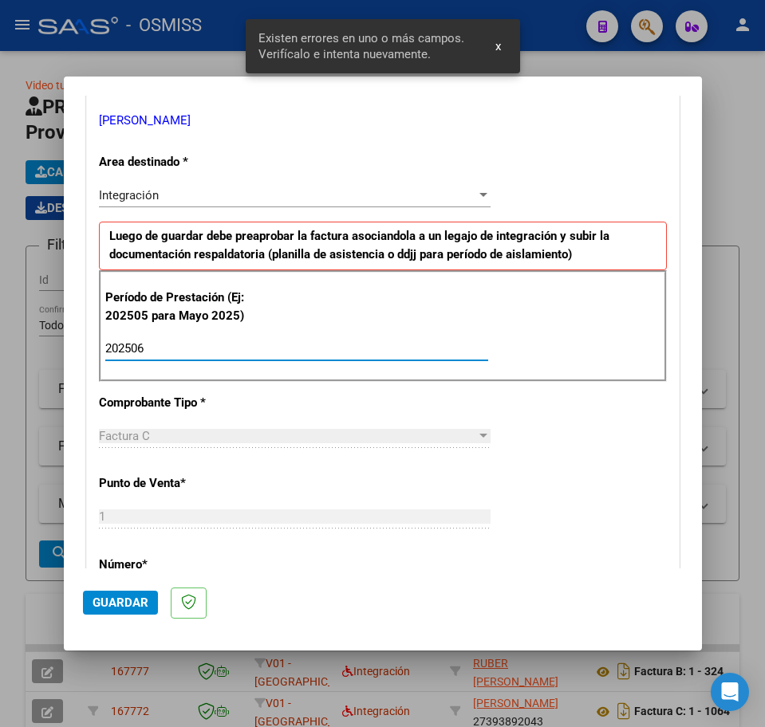
type input "202506"
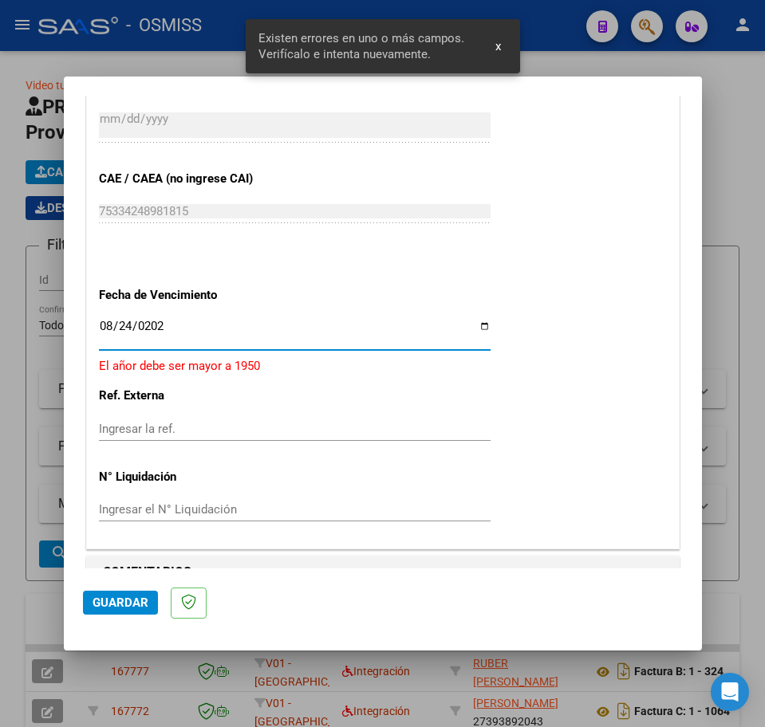
type input "2025-08-24"
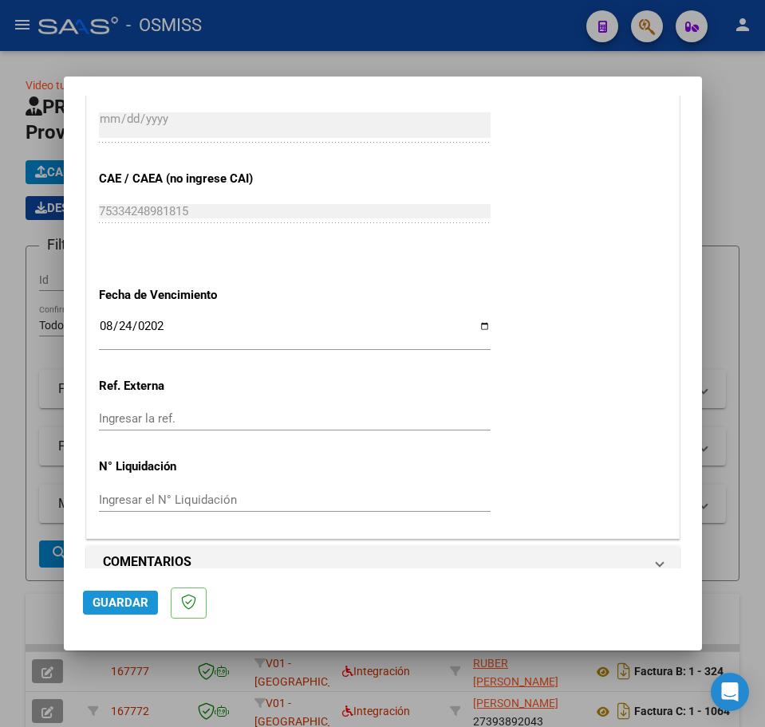
click at [122, 598] on span "Guardar" at bounding box center [121, 603] width 56 height 14
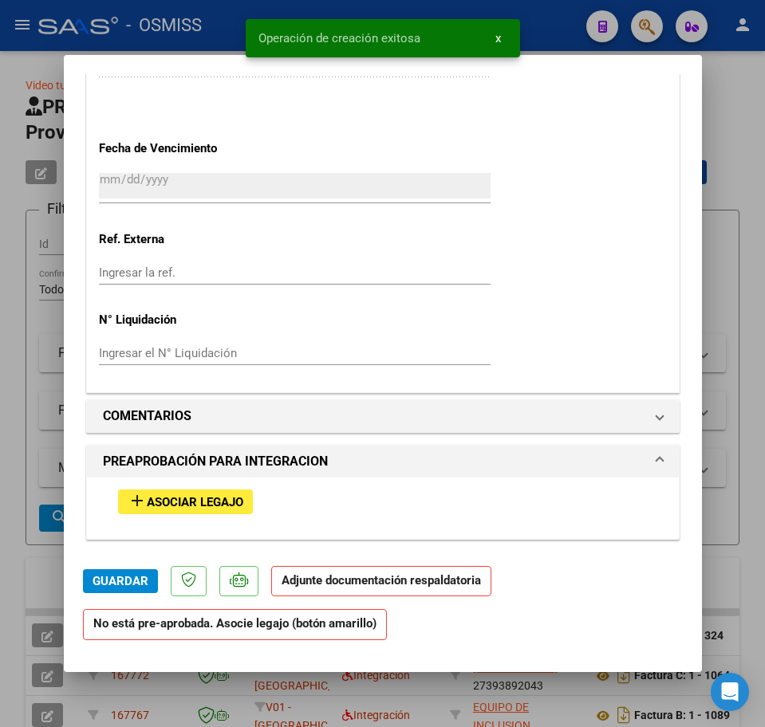
scroll to position [1097, 0]
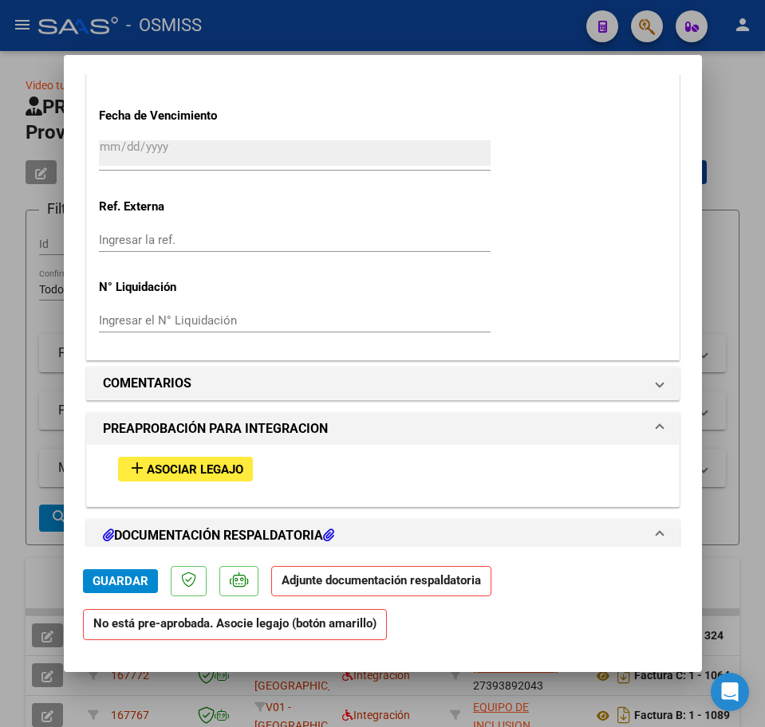
click at [166, 467] on span "Asociar Legajo" at bounding box center [195, 470] width 97 height 14
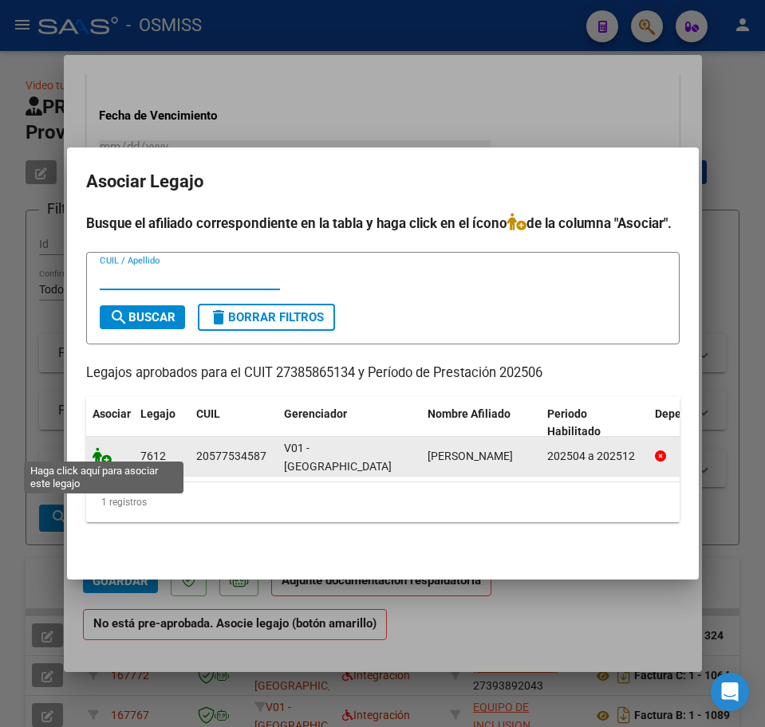
click at [105, 448] on icon at bounding box center [102, 456] width 19 height 18
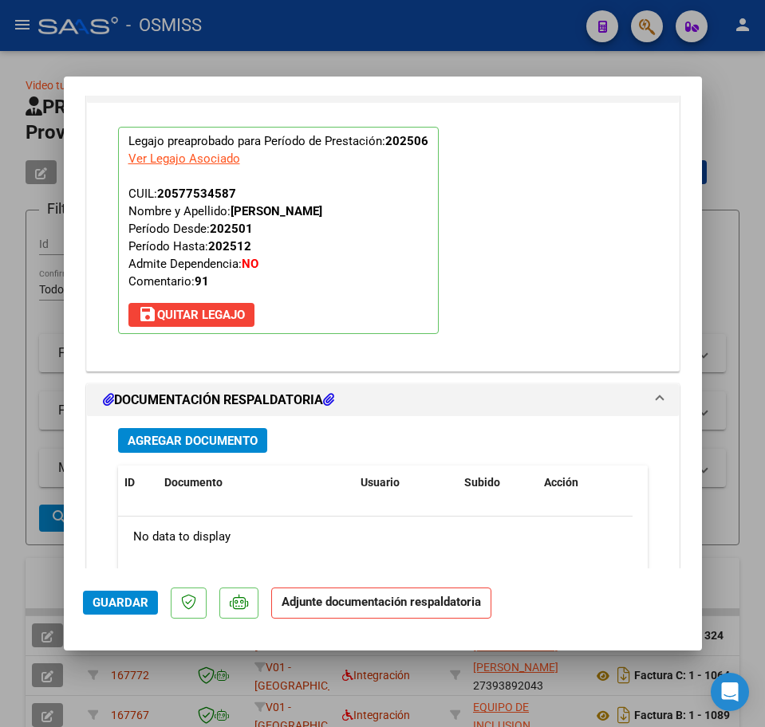
scroll to position [1638, 0]
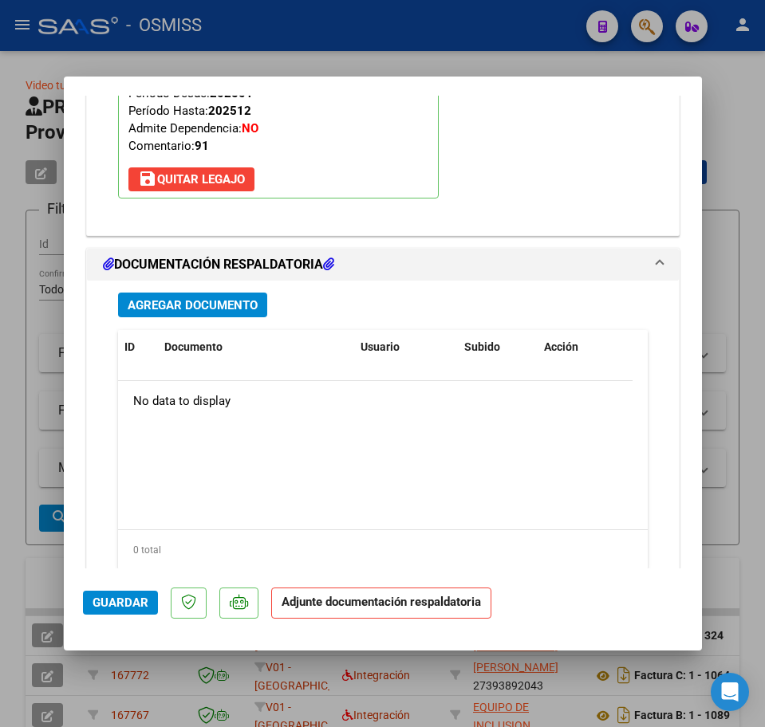
click at [208, 318] on div "Agregar Documento ID Documento Usuario Subido Acción No data to display 0 total…" at bounding box center [383, 450] width 554 height 339
click at [211, 307] on span "Agregar Documento" at bounding box center [193, 305] width 130 height 14
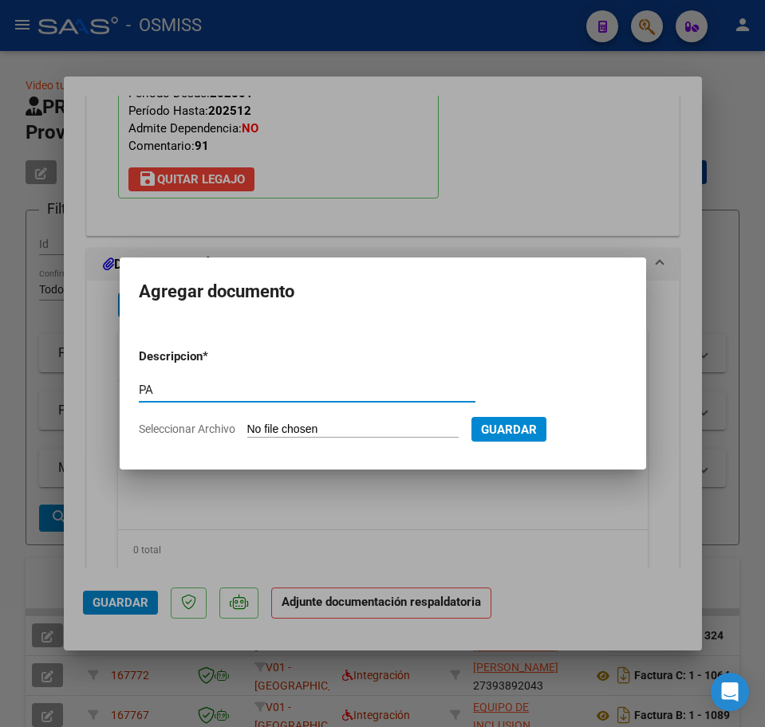
type input "PA"
click at [291, 427] on input "Seleccionar Archivo" at bounding box center [352, 430] width 211 height 15
type input "C:\fakepath\Planilla Junio 2025 - Aldana María Sol Maciel.pdf"
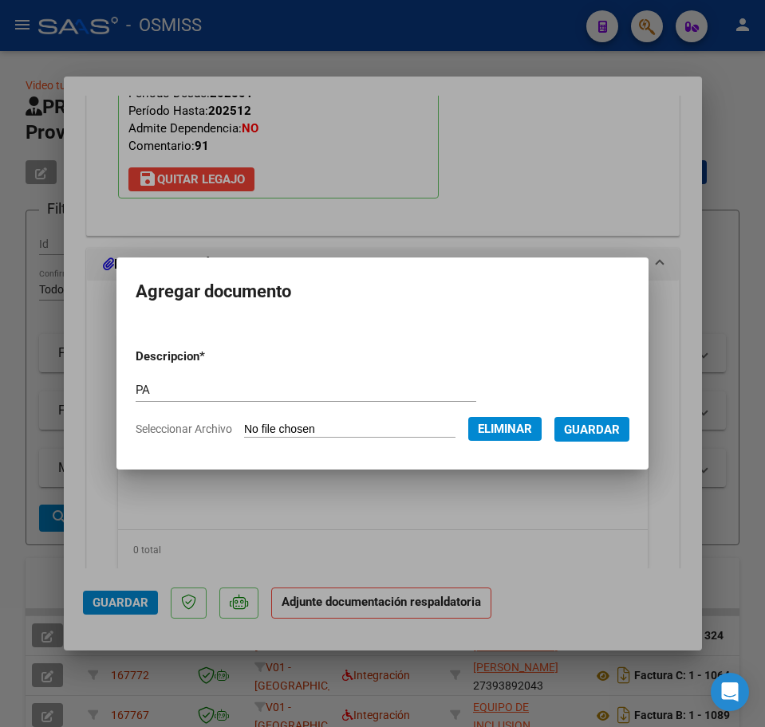
click at [582, 433] on span "Guardar" at bounding box center [592, 430] width 56 height 14
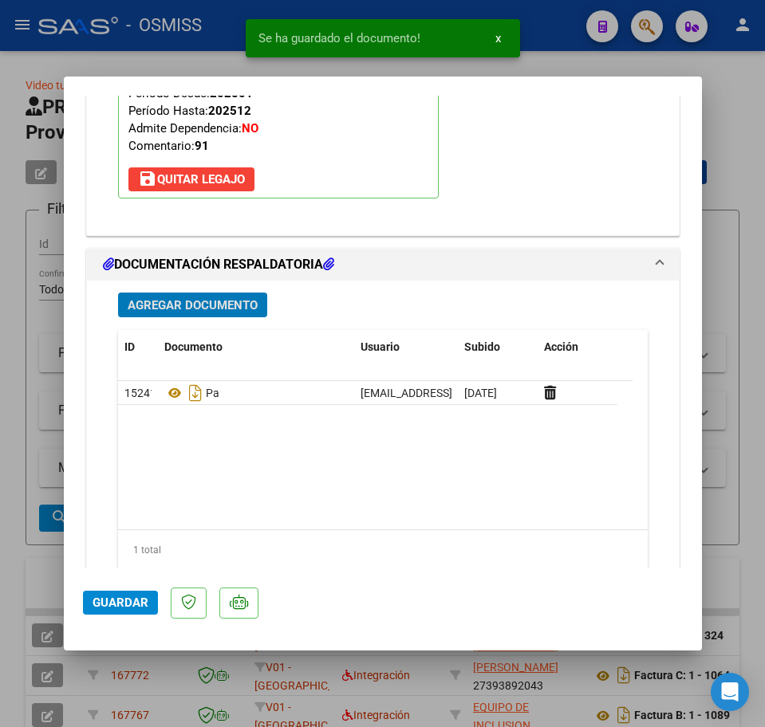
click at [156, 303] on span "Agregar Documento" at bounding box center [193, 305] width 130 height 14
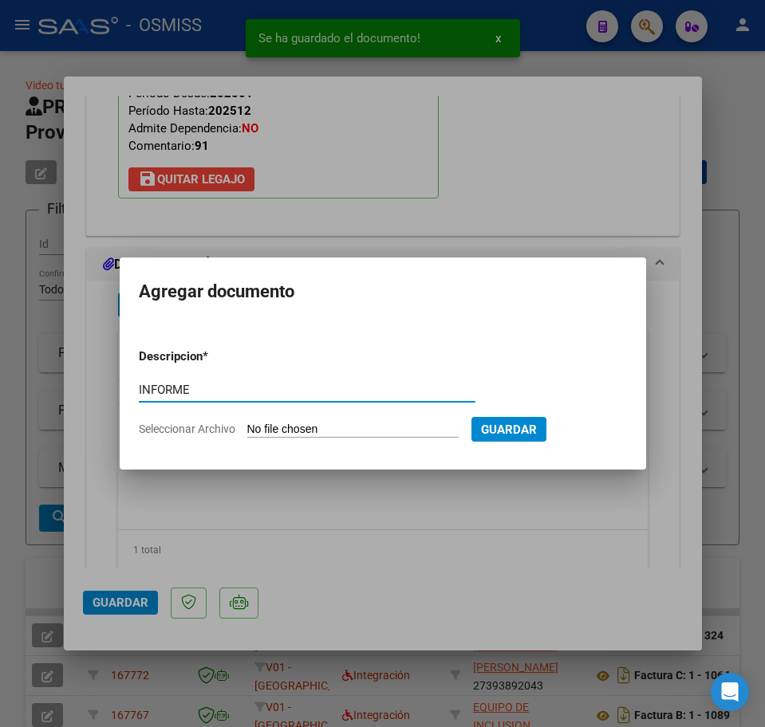
type input "INFORME"
click at [282, 432] on input "Seleccionar Archivo" at bounding box center [352, 430] width 211 height 15
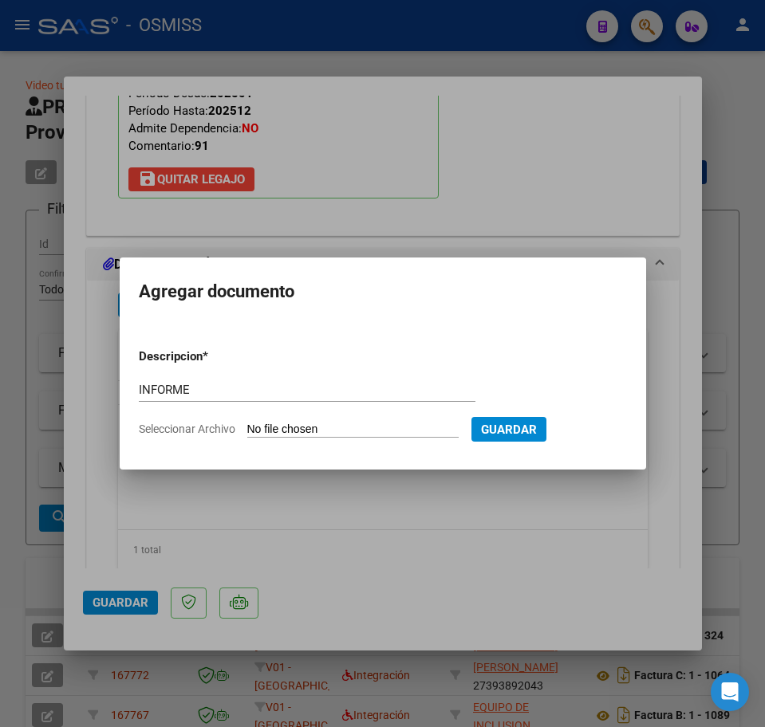
type input "C:\fakepath\Informe SEMESTRAL Mateo J S 2025 - Aldana María Sol Maciel.pdf"
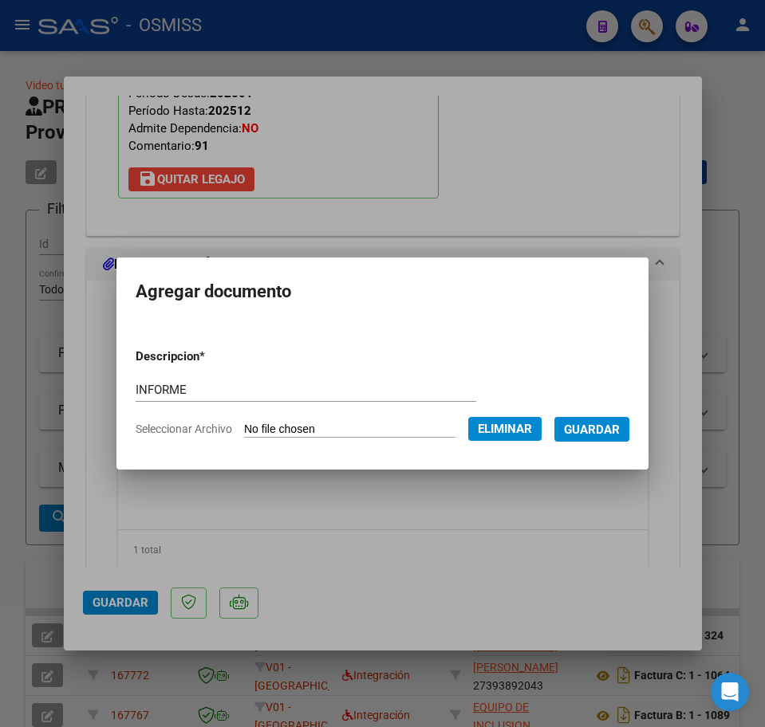
click at [604, 447] on form "Descripcion * INFORME Escriba aquí una descripcion Seleccionar Archivo Eliminar…" at bounding box center [383, 393] width 494 height 114
click at [605, 435] on span "Guardar" at bounding box center [592, 430] width 56 height 14
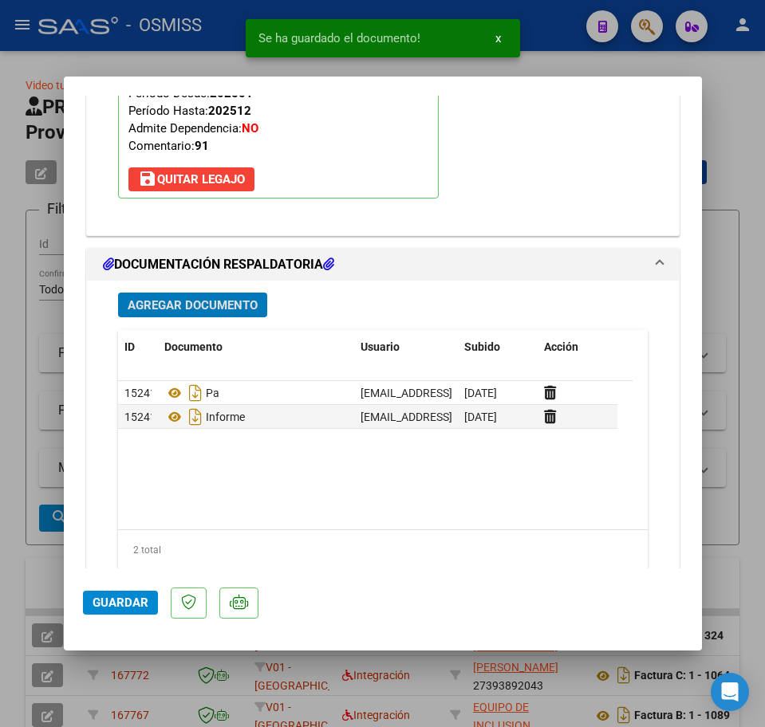
click at [132, 605] on span "Guardar" at bounding box center [121, 603] width 56 height 14
type input "$ 0,00"
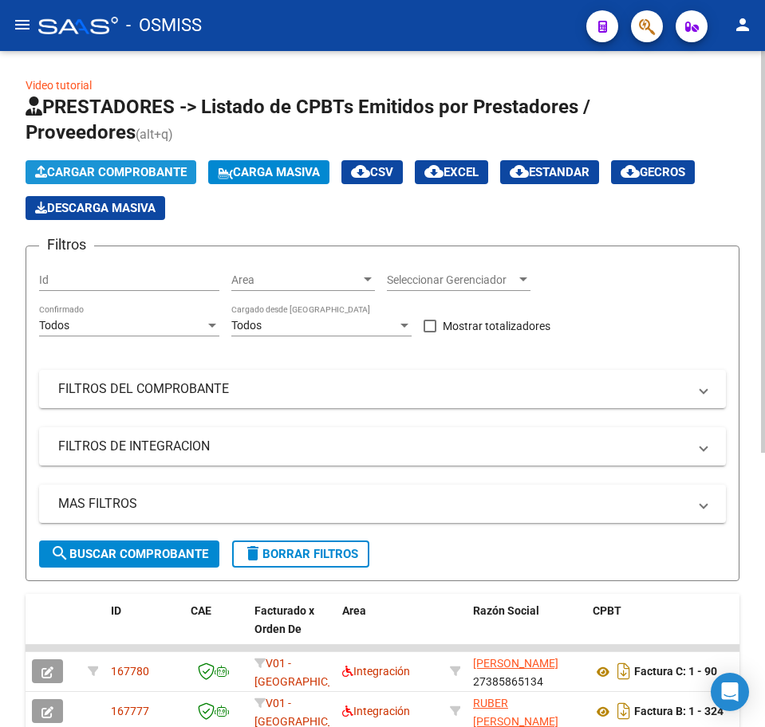
click at [116, 175] on span "Cargar Comprobante" at bounding box center [111, 172] width 152 height 14
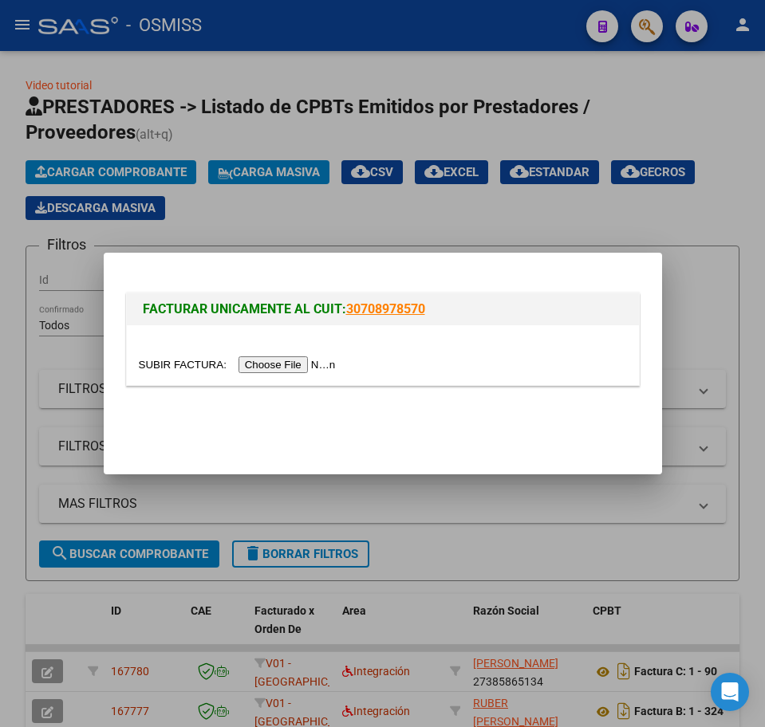
click at [288, 365] on input "file" at bounding box center [240, 365] width 202 height 17
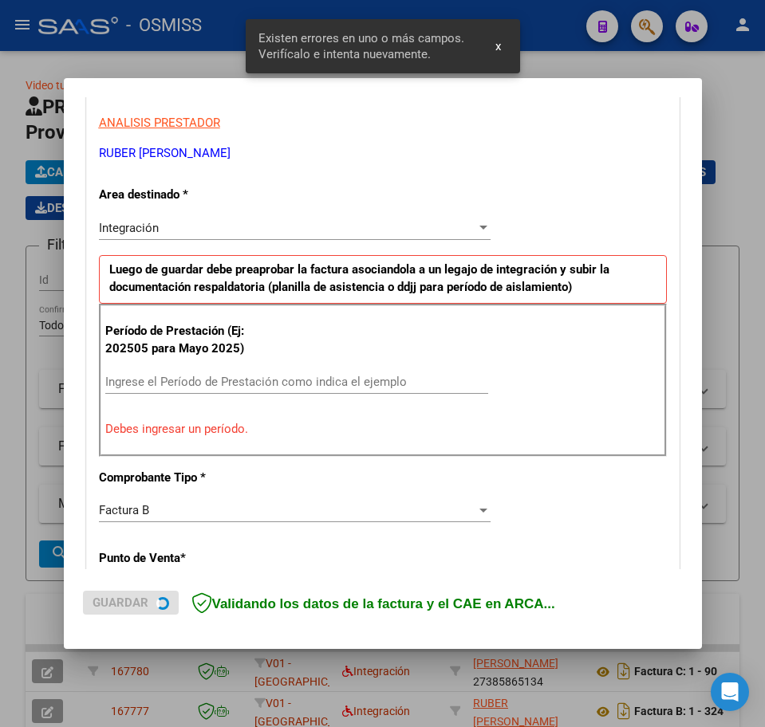
scroll to position [289, 0]
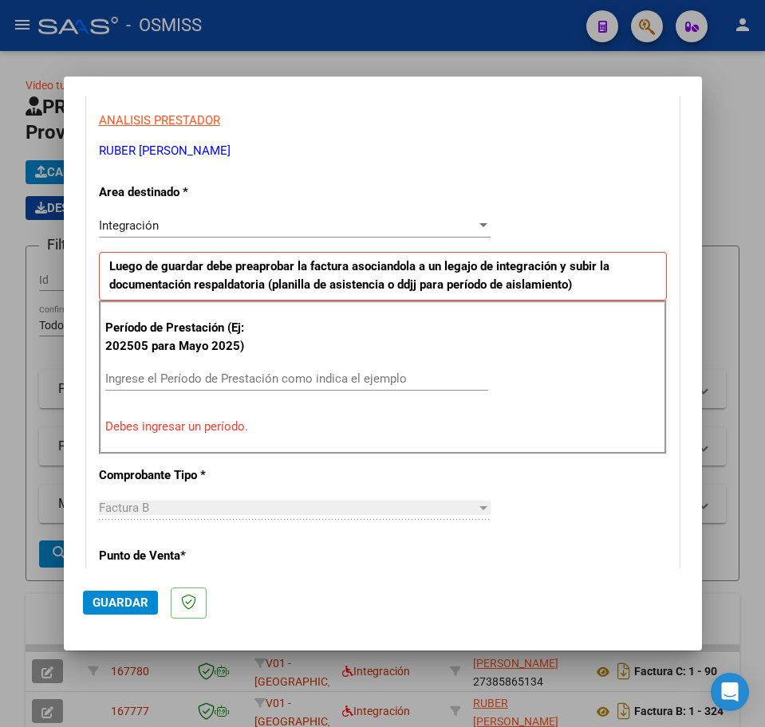
click at [252, 376] on input "Ingrese el Período de Prestación como indica el ejemplo" at bounding box center [296, 379] width 383 height 14
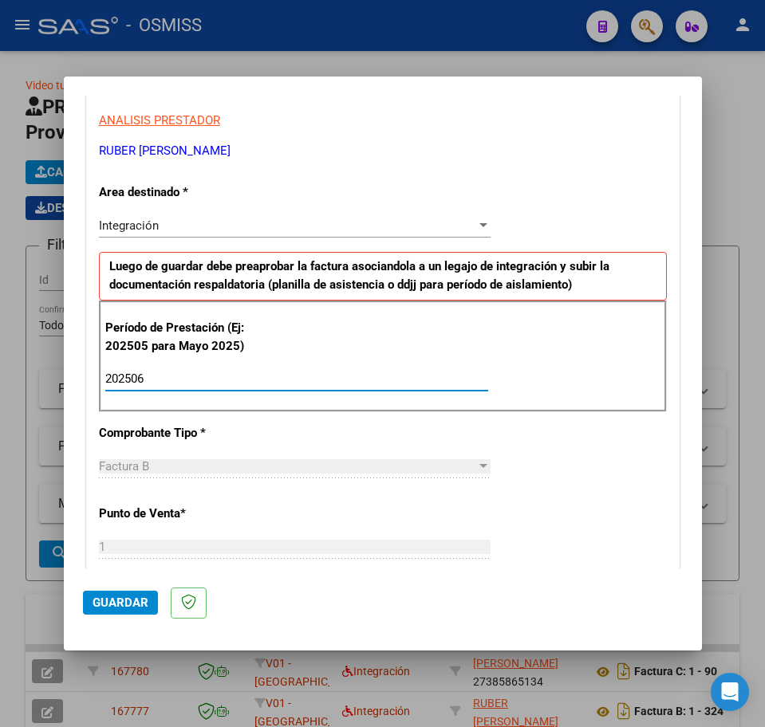
type input "202506"
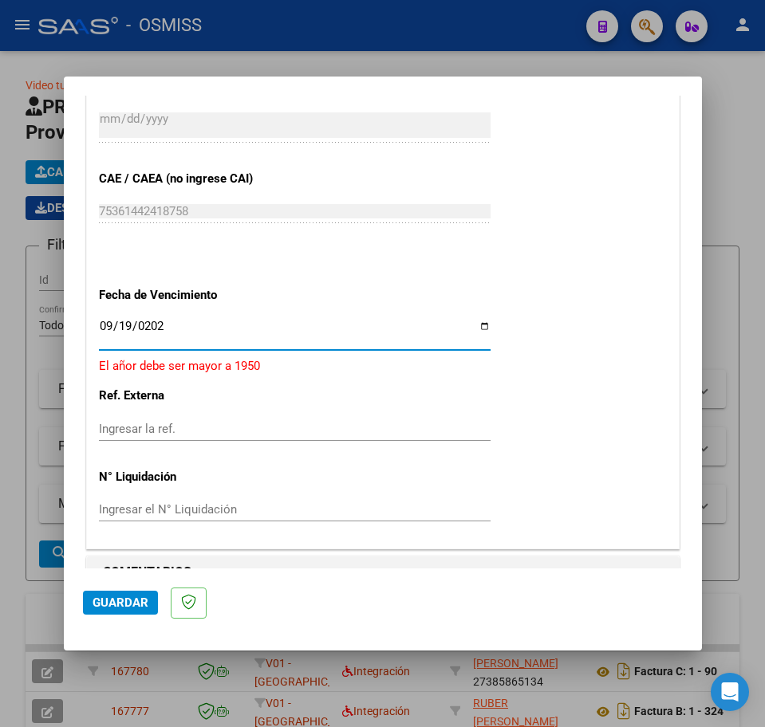
type input "2025-09-19"
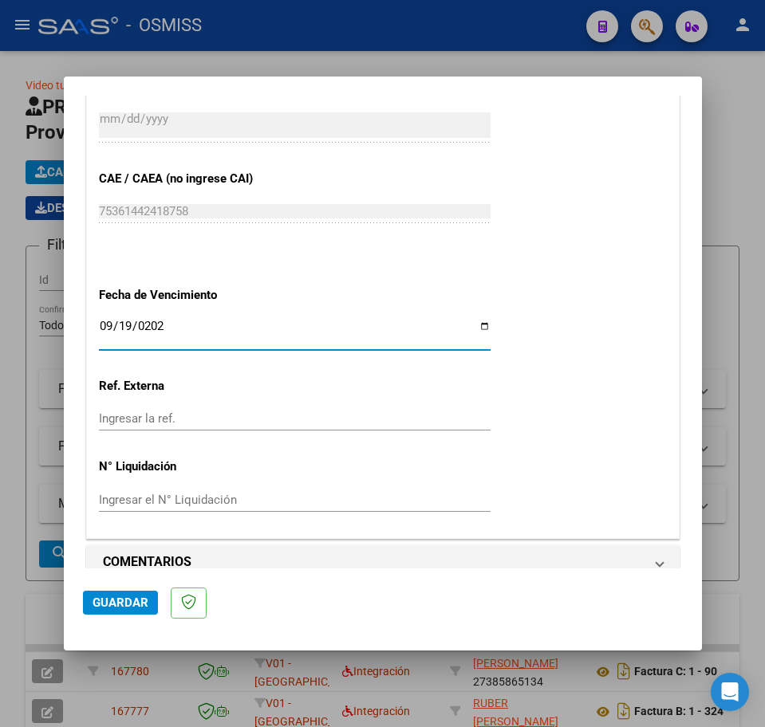
click at [126, 608] on span "Guardar" at bounding box center [121, 603] width 56 height 14
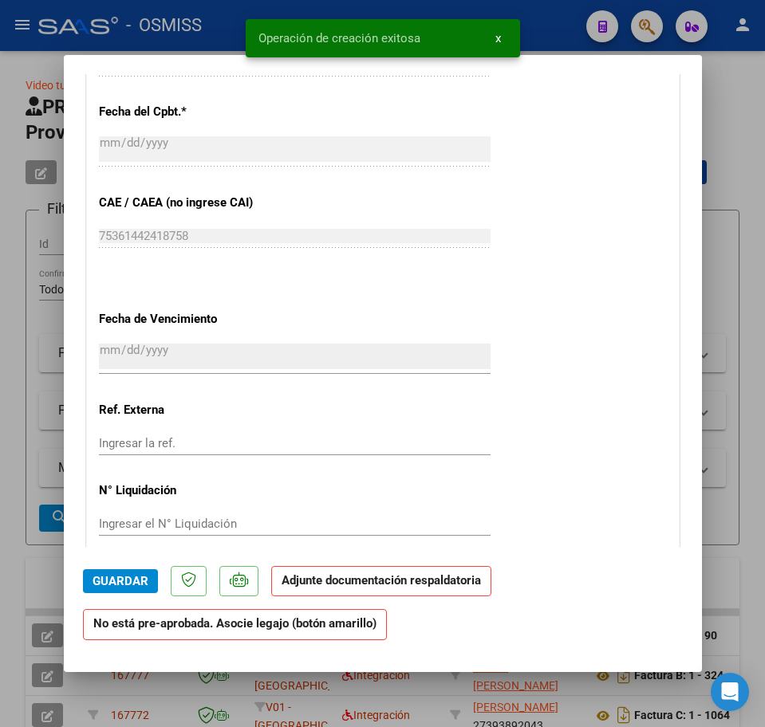
scroll to position [1097, 0]
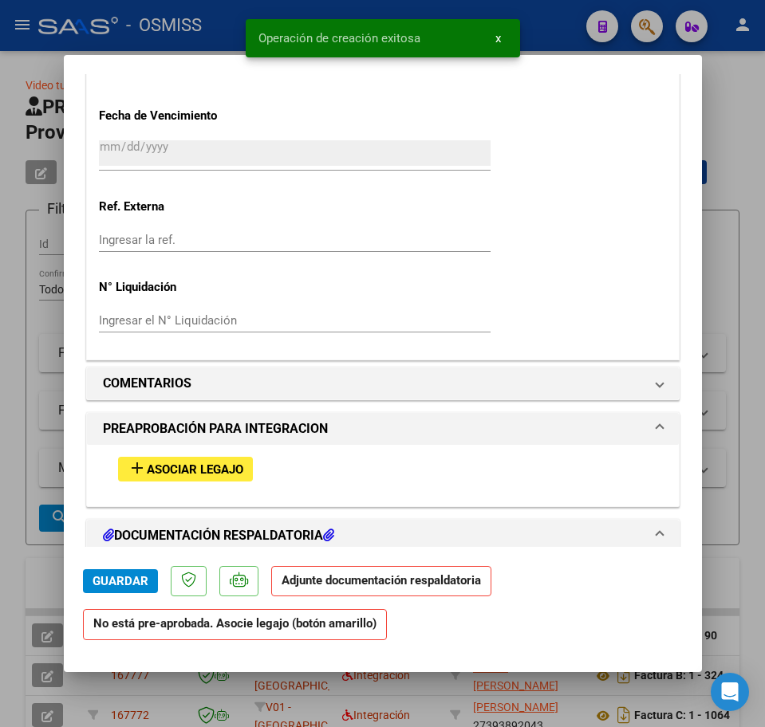
click at [199, 467] on span "Asociar Legajo" at bounding box center [195, 470] width 97 height 14
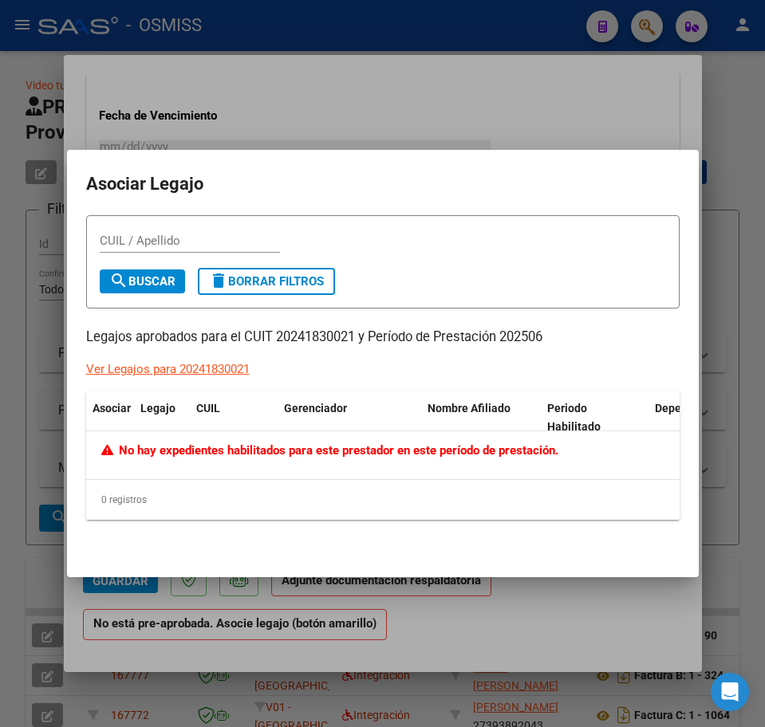
click at [321, 486] on div "0 registros" at bounding box center [382, 500] width 593 height 40
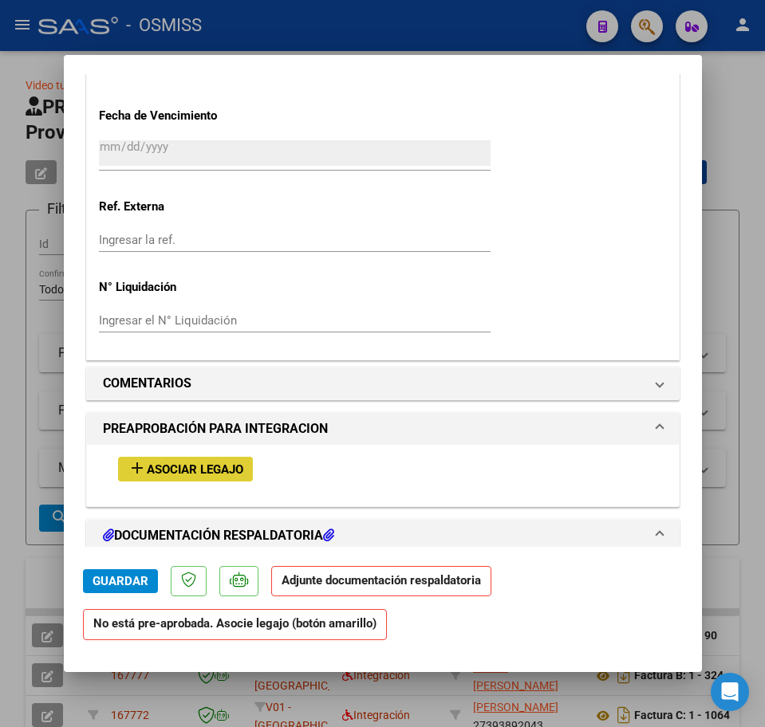
scroll to position [1196, 0]
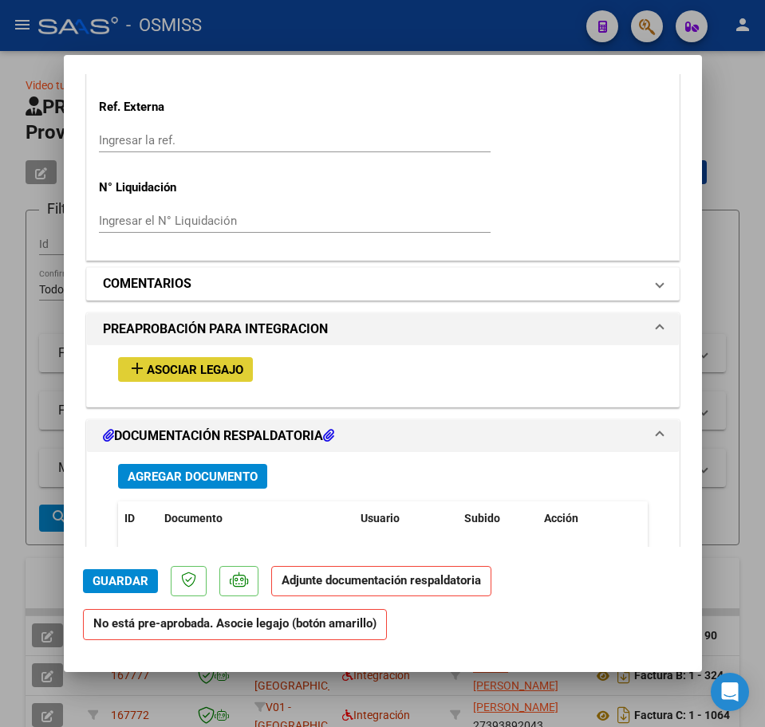
click at [152, 287] on h1 "COMENTARIOS" at bounding box center [147, 283] width 89 height 19
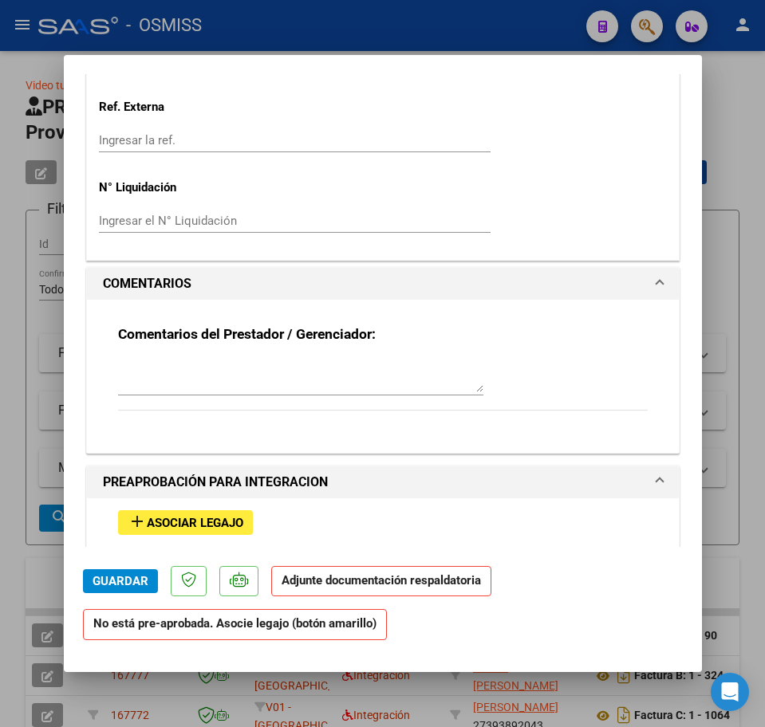
click at [132, 396] on div at bounding box center [300, 383] width 365 height 53
click at [134, 383] on textarea at bounding box center [300, 377] width 365 height 32
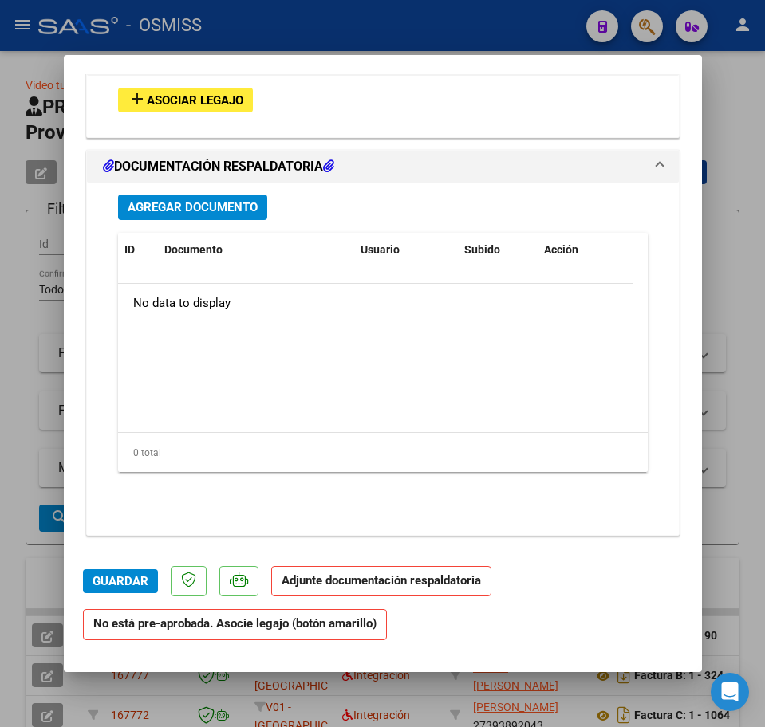
scroll to position [1420, 0]
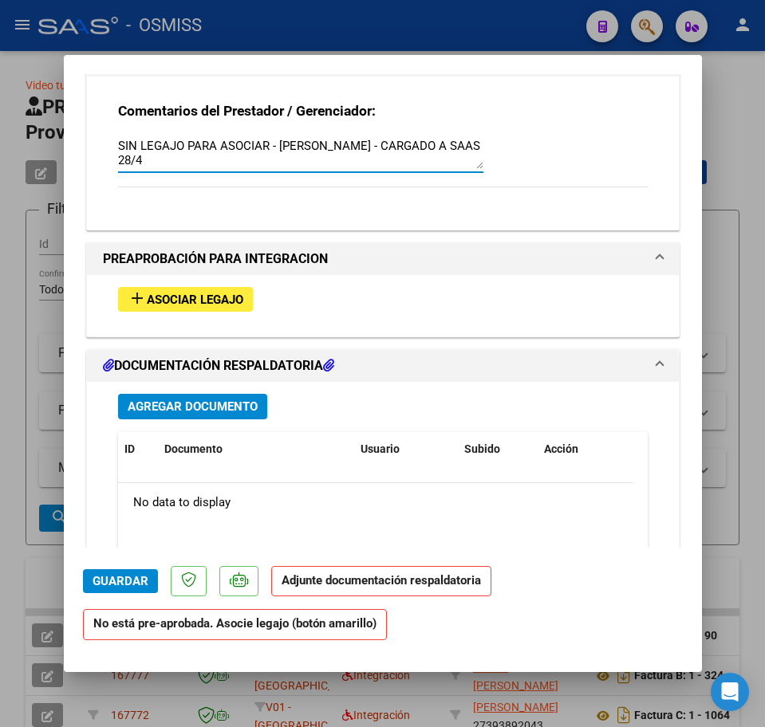
type textarea "SIN LEGAJO PARA ASOCIAR - REYES GALEANO SANTINO - CARGADO A SAAS 28/4"
click at [187, 420] on div "Agregar Documento ID Documento Usuario Subido Acción No data to display 0 total…" at bounding box center [383, 551] width 554 height 339
click at [152, 407] on span "Agregar Documento" at bounding box center [193, 407] width 130 height 14
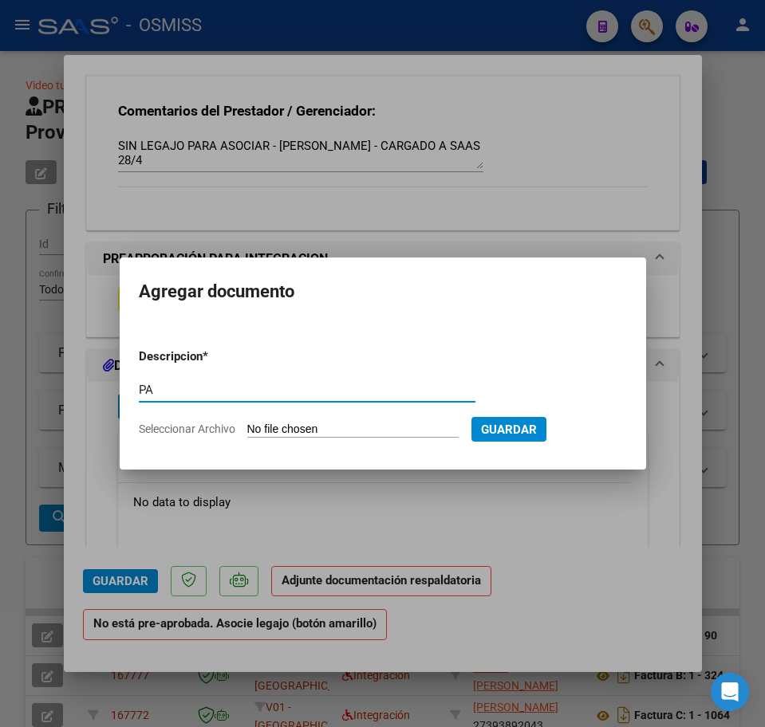
type input "PA"
click at [309, 426] on input "Seleccionar Archivo" at bounding box center [352, 430] width 211 height 15
type input "C:\fakepath\reyes santino junio.pdf"
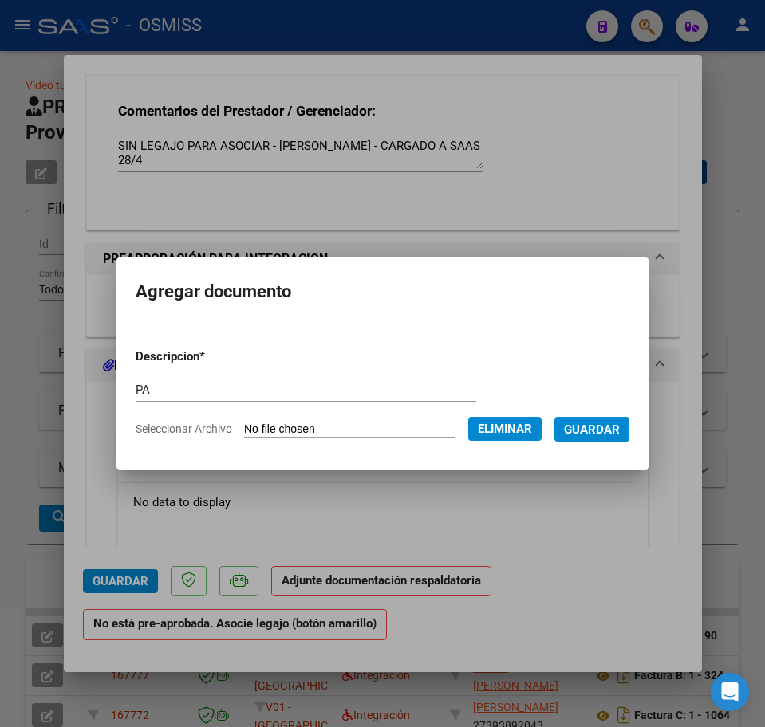
click at [587, 430] on span "Guardar" at bounding box center [592, 430] width 56 height 14
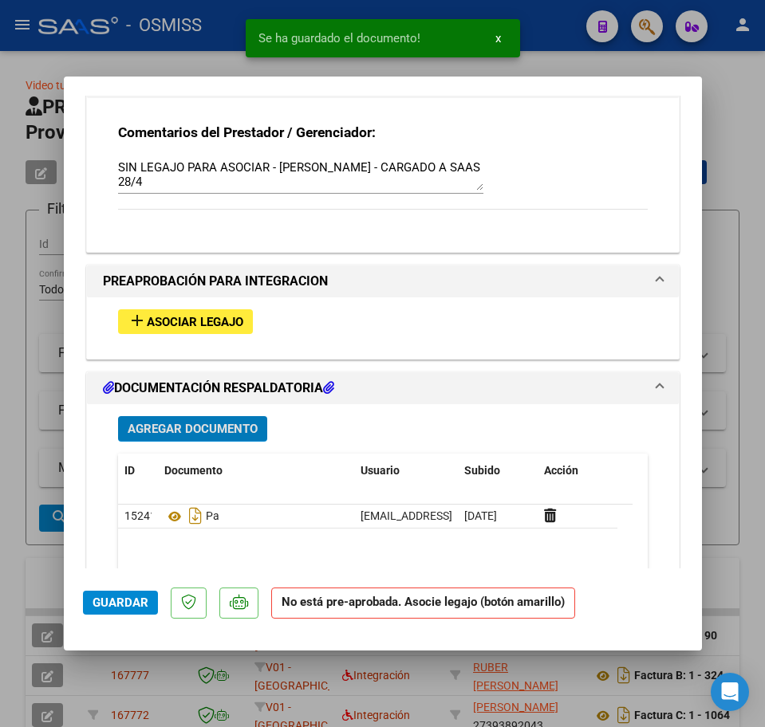
click at [123, 605] on span "Guardar" at bounding box center [121, 603] width 56 height 14
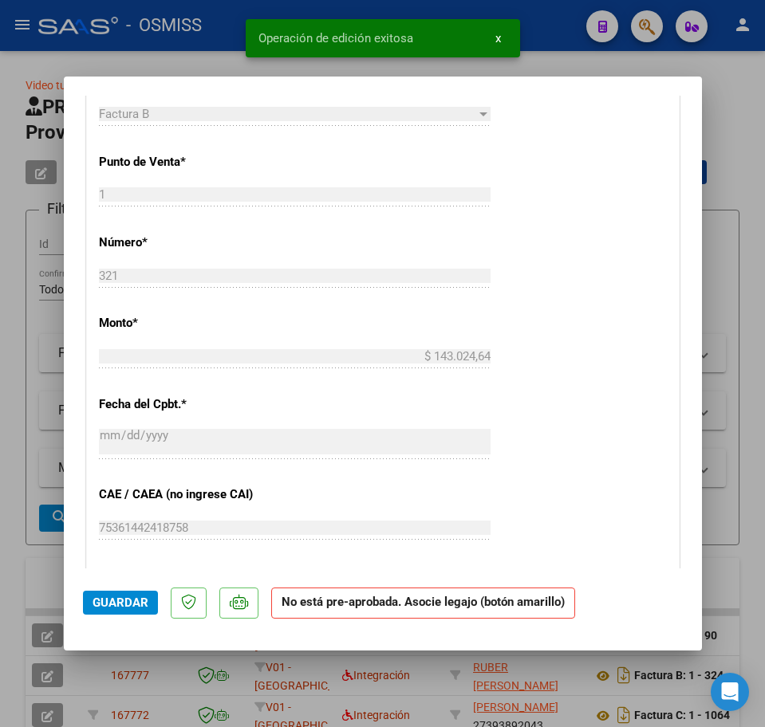
type input "$ 0,00"
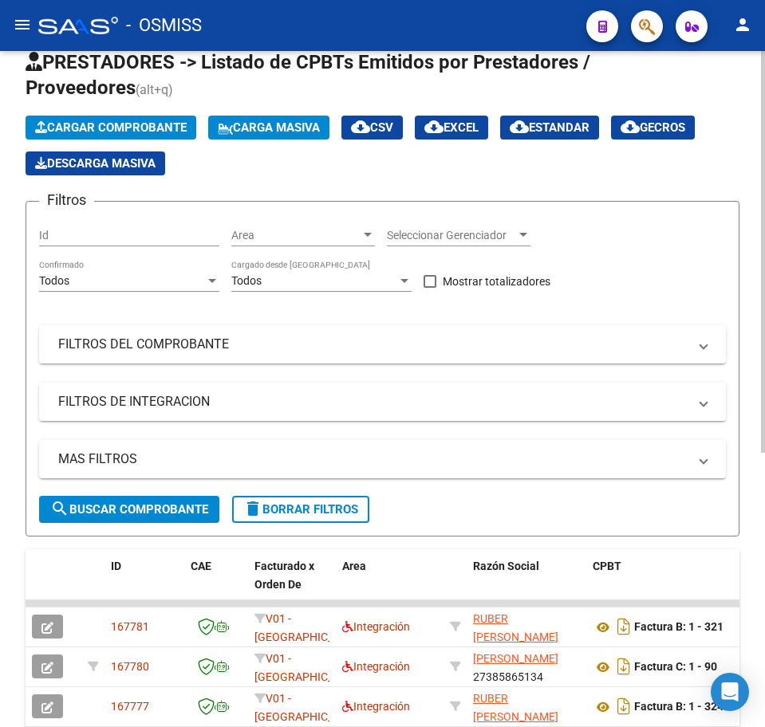
scroll to position [100, 0]
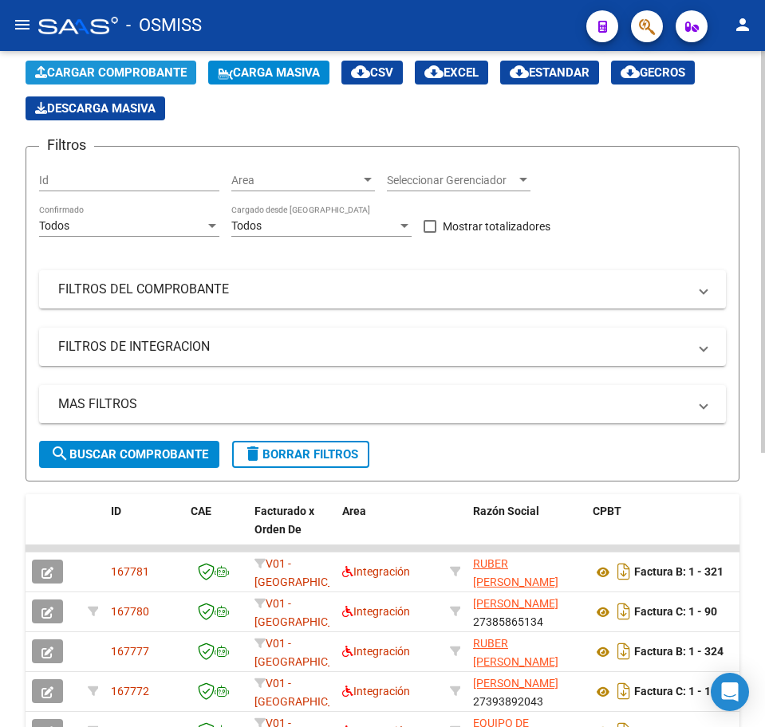
click at [143, 70] on span "Cargar Comprobante" at bounding box center [111, 72] width 152 height 14
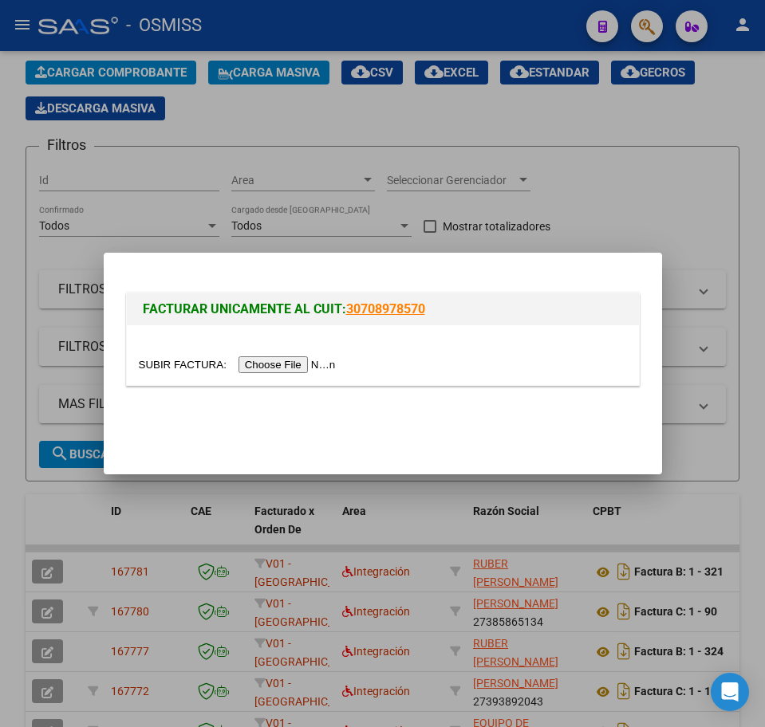
click at [284, 361] on input "file" at bounding box center [240, 365] width 202 height 17
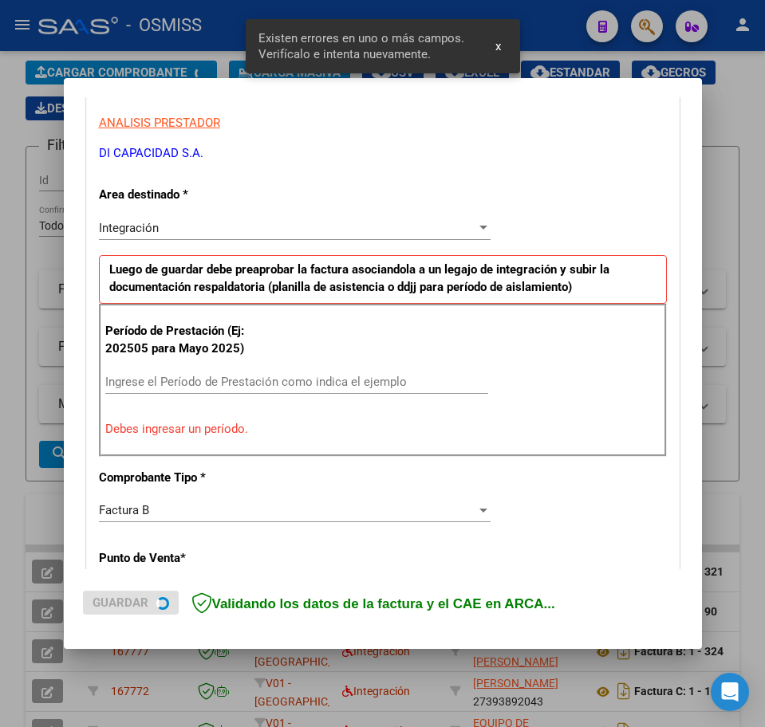
scroll to position [289, 0]
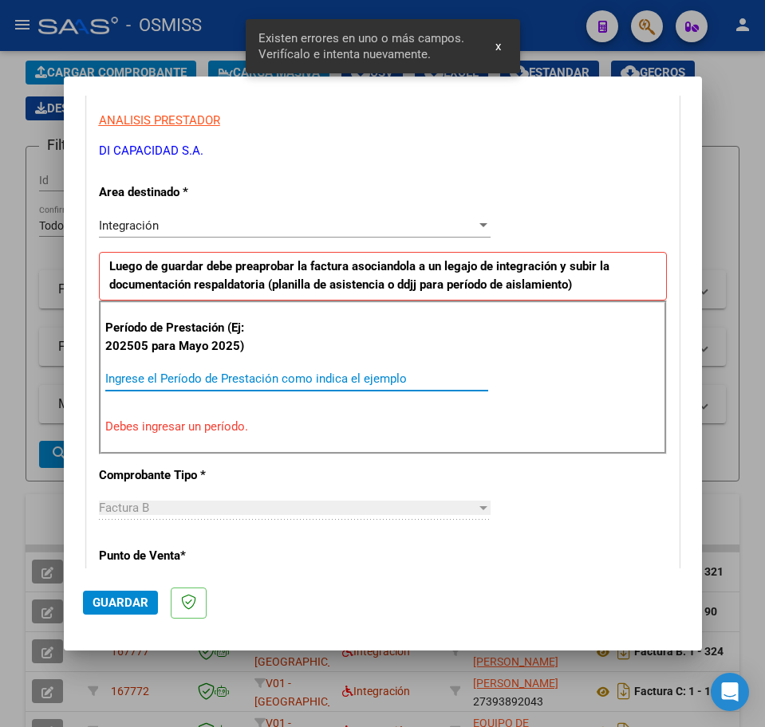
click at [144, 372] on input "Ingrese el Período de Prestación como indica el ejemplo" at bounding box center [296, 379] width 383 height 14
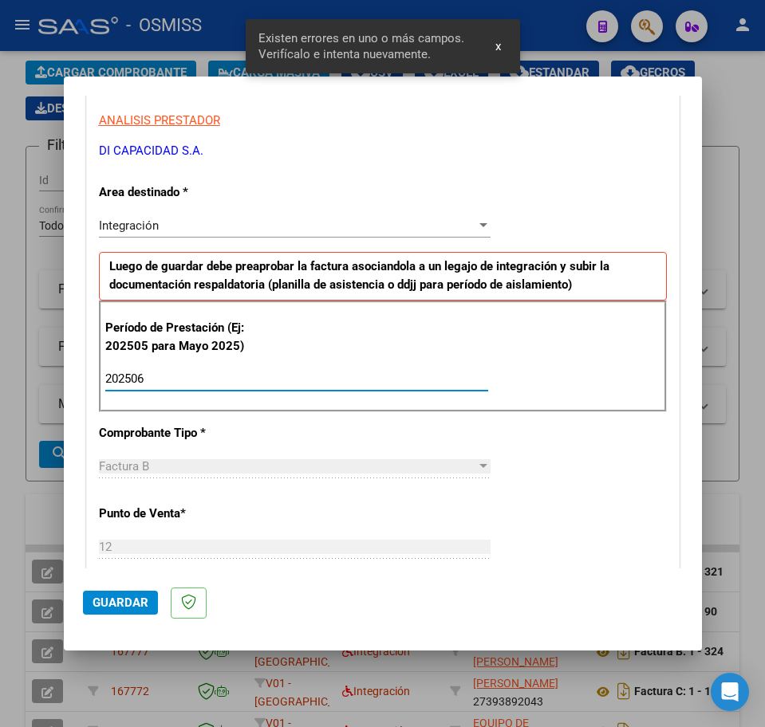
type input "202506"
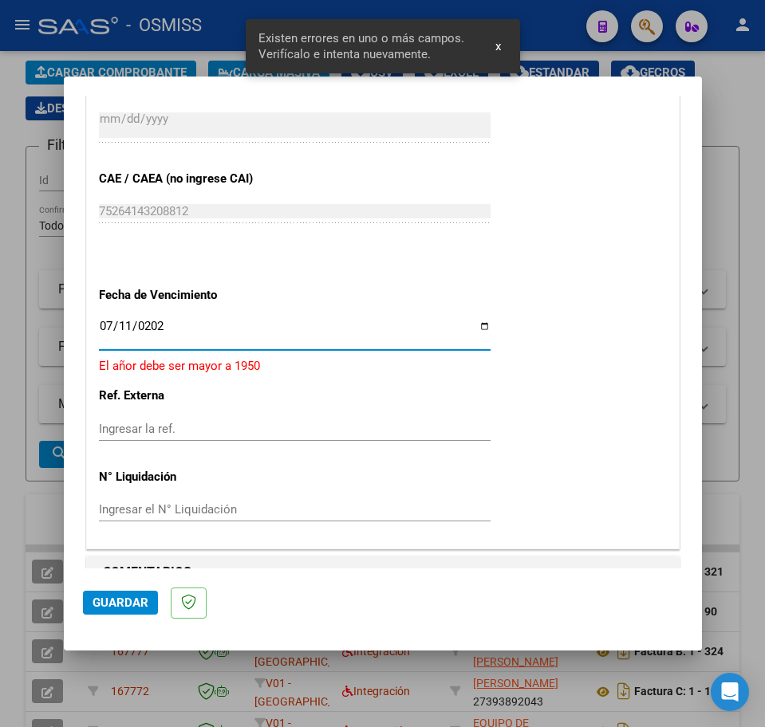
type input "2025-07-11"
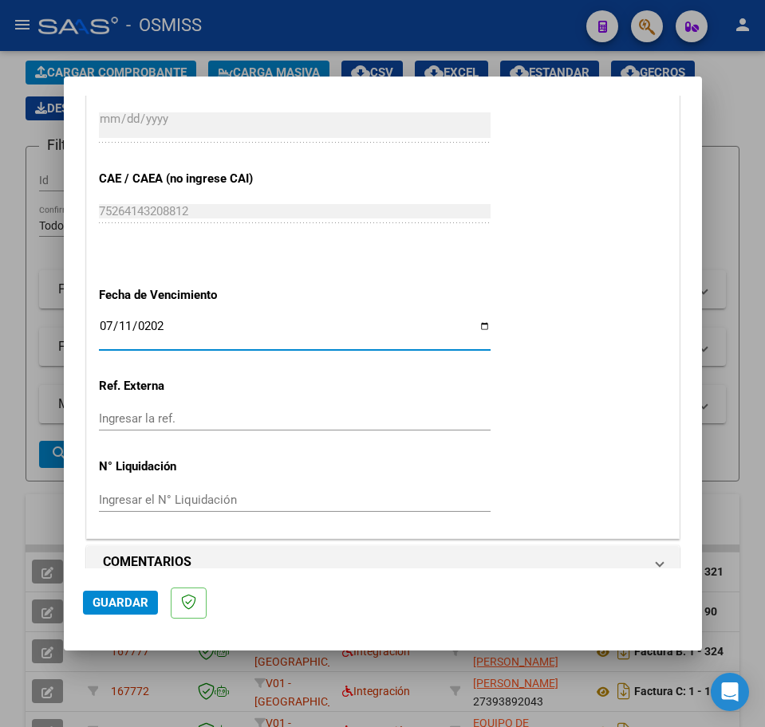
click at [135, 613] on button "Guardar" at bounding box center [120, 603] width 75 height 24
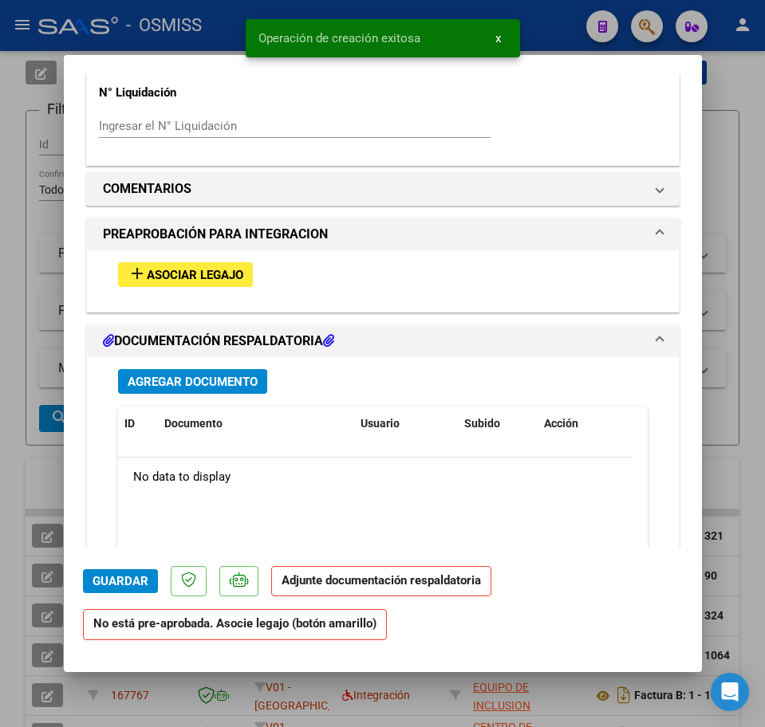
scroll to position [1296, 0]
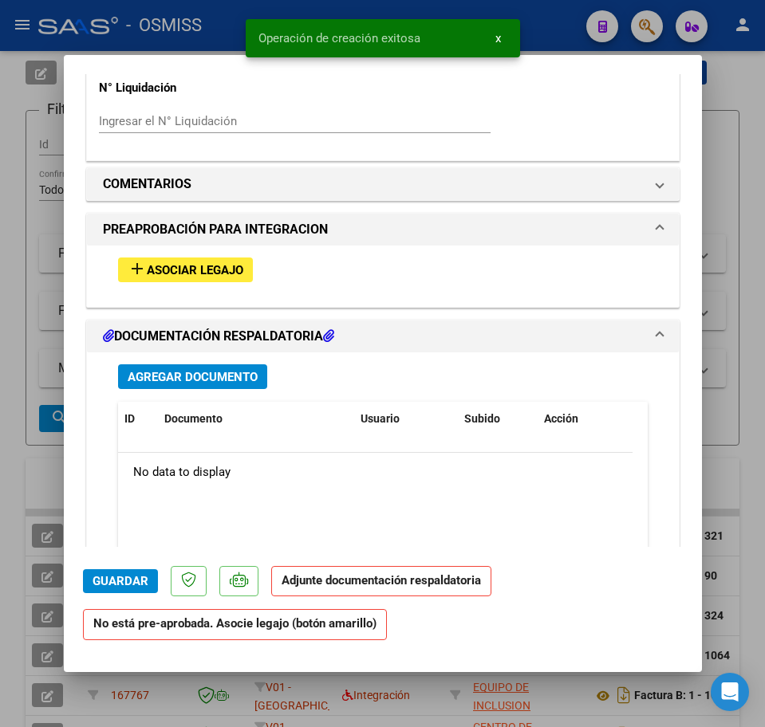
click at [195, 280] on button "add Asociar Legajo" at bounding box center [185, 270] width 135 height 25
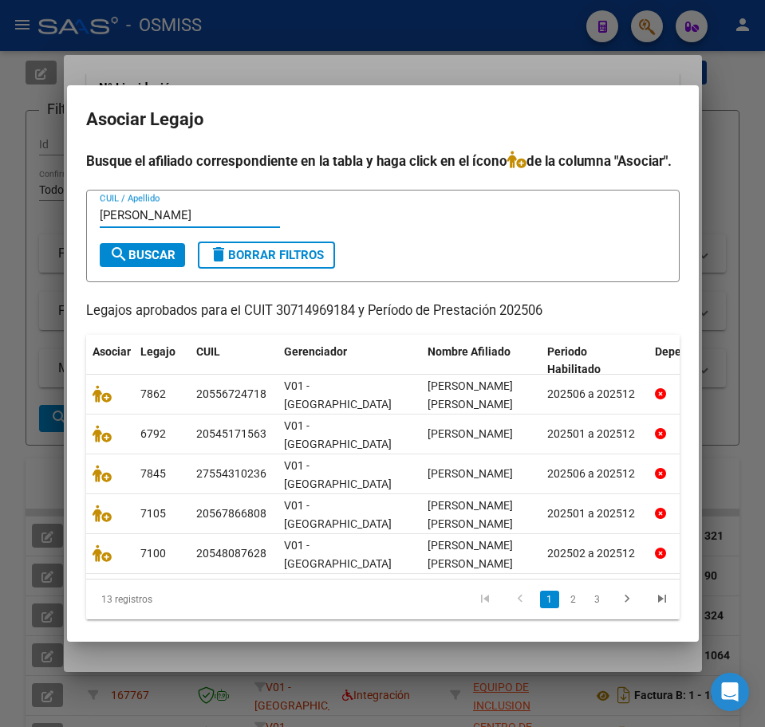
type input "ROMERO A"
click at [127, 262] on span "search Buscar" at bounding box center [142, 255] width 66 height 14
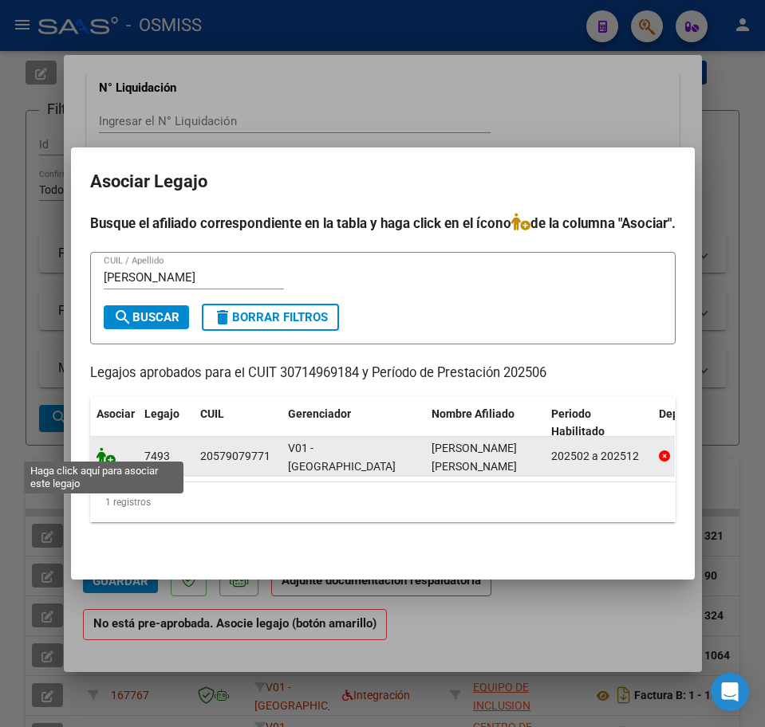
click at [108, 456] on icon at bounding box center [106, 456] width 19 height 18
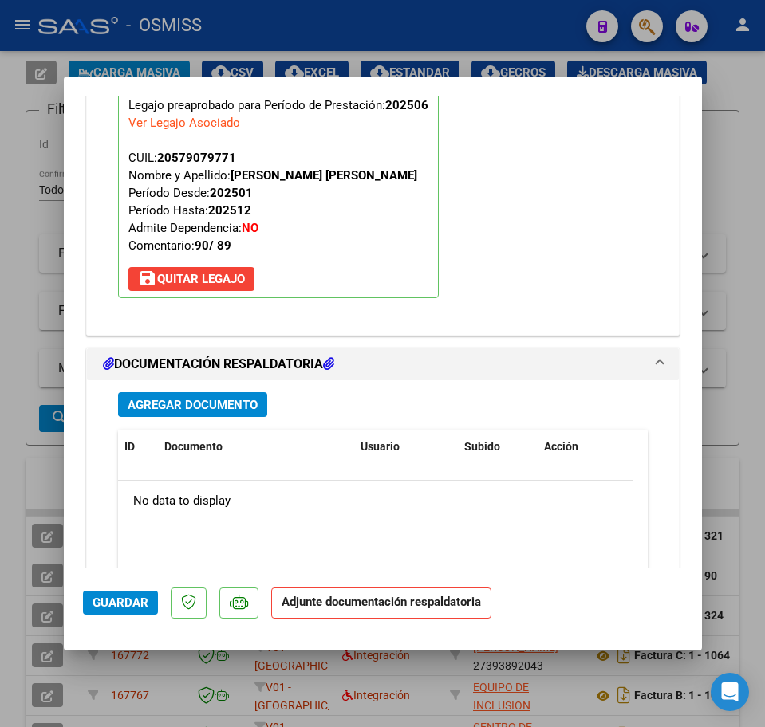
scroll to position [1638, 0]
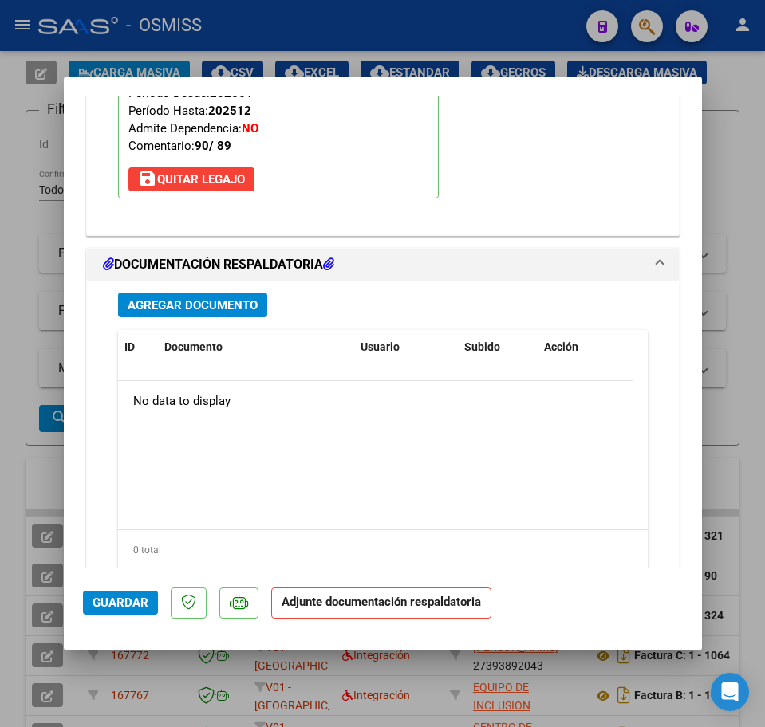
click at [187, 308] on span "Agregar Documento" at bounding box center [193, 305] width 130 height 14
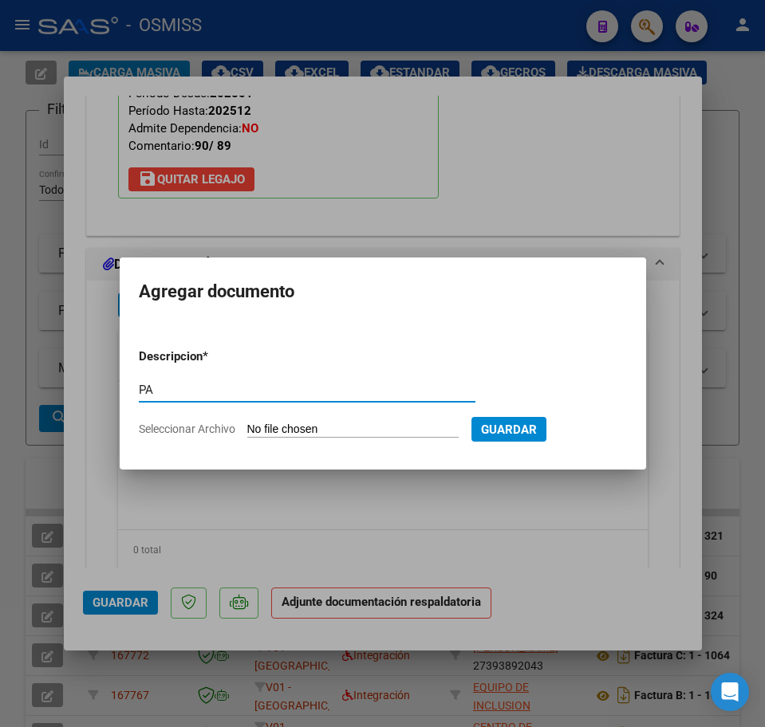
type input "PA"
click at [278, 430] on input "Seleccionar Archivo" at bounding box center [352, 430] width 211 height 15
type input "C:\fakepath\PL.pdf"
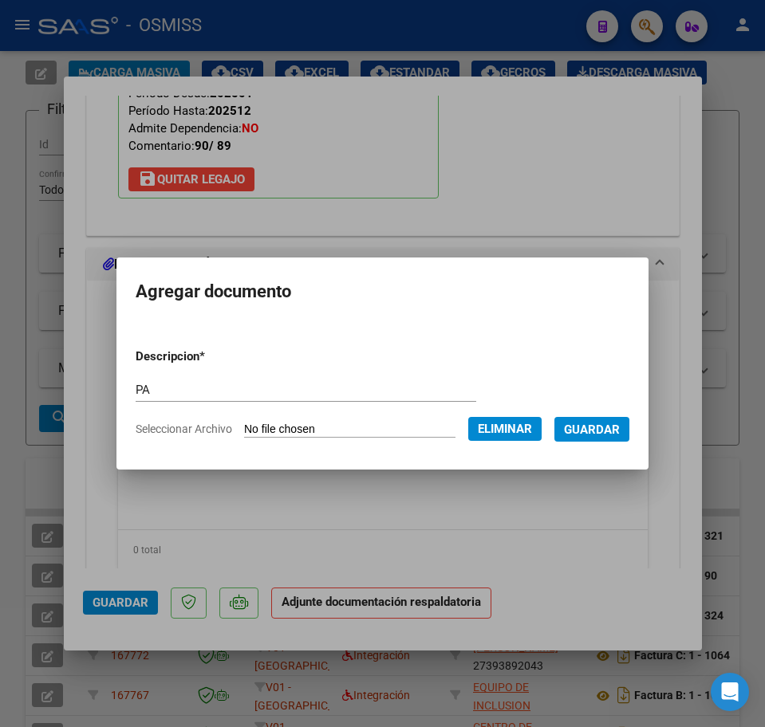
click at [620, 427] on span "Guardar" at bounding box center [592, 430] width 56 height 14
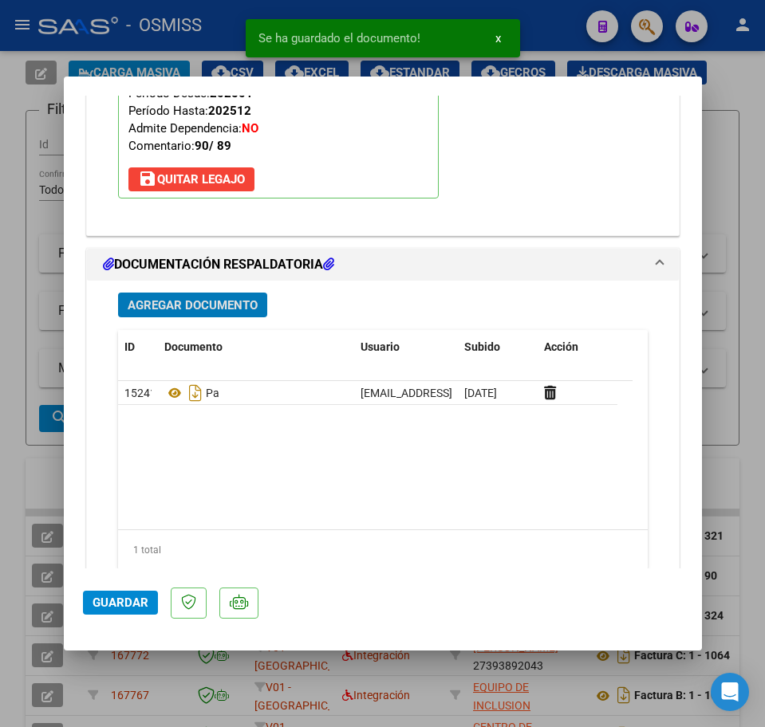
click at [167, 310] on span "Agregar Documento" at bounding box center [193, 305] width 130 height 14
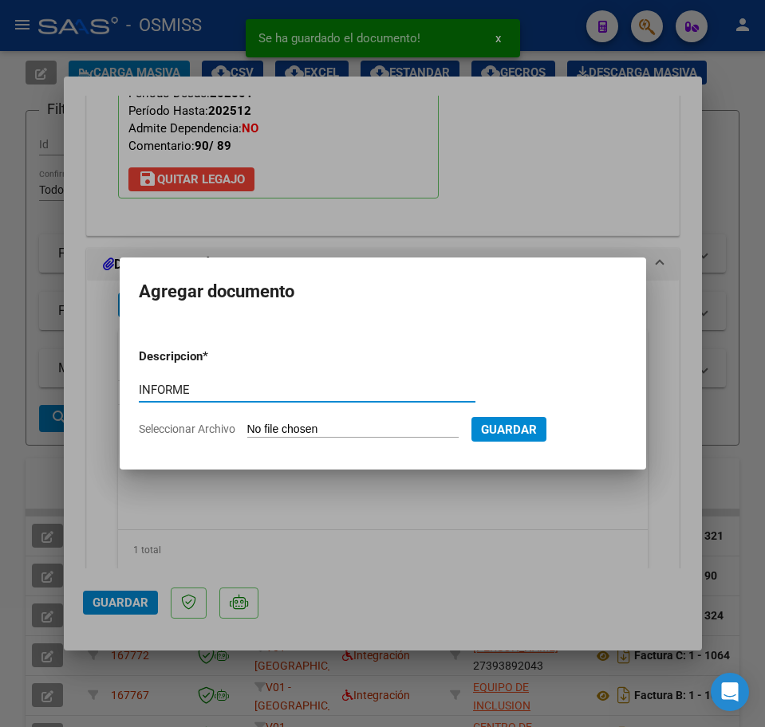
type input "INFORME"
click at [270, 419] on form "Descripcion * INFORME Escriba aquí una descripcion Seleccionar Archivo Guardar" at bounding box center [383, 393] width 488 height 114
click at [272, 428] on input "Seleccionar Archivo" at bounding box center [352, 430] width 211 height 15
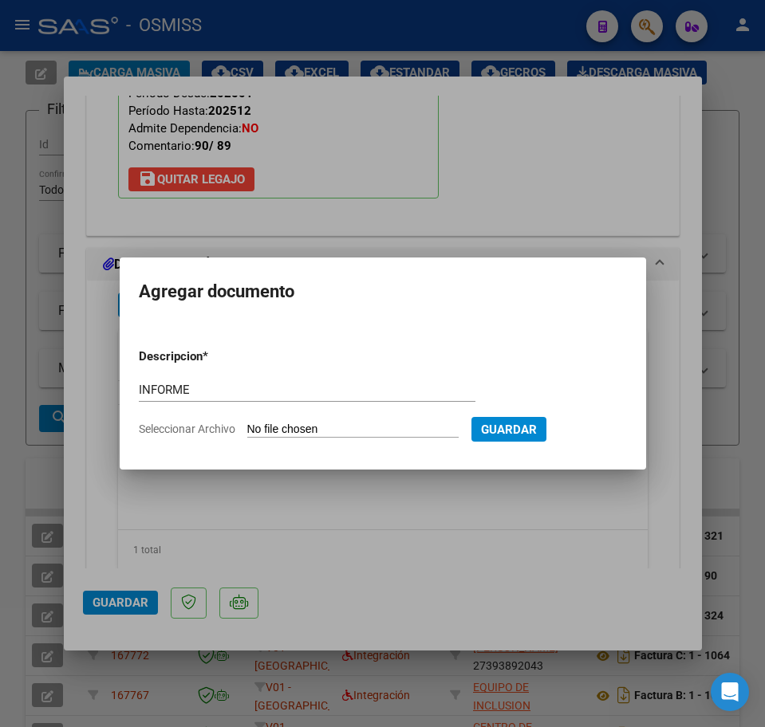
type input "C:\fakepath\INF.pdf"
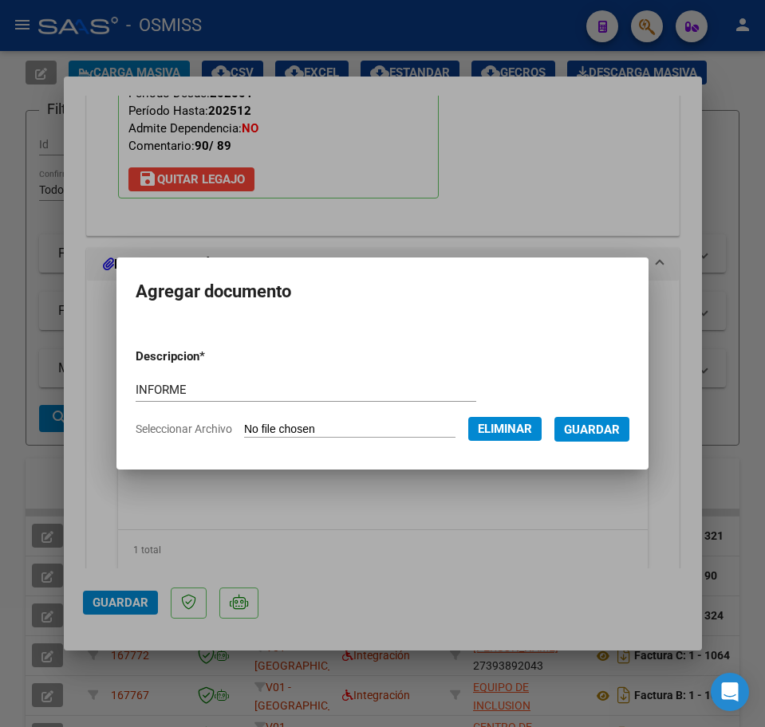
click at [605, 437] on button "Guardar" at bounding box center [591, 429] width 75 height 25
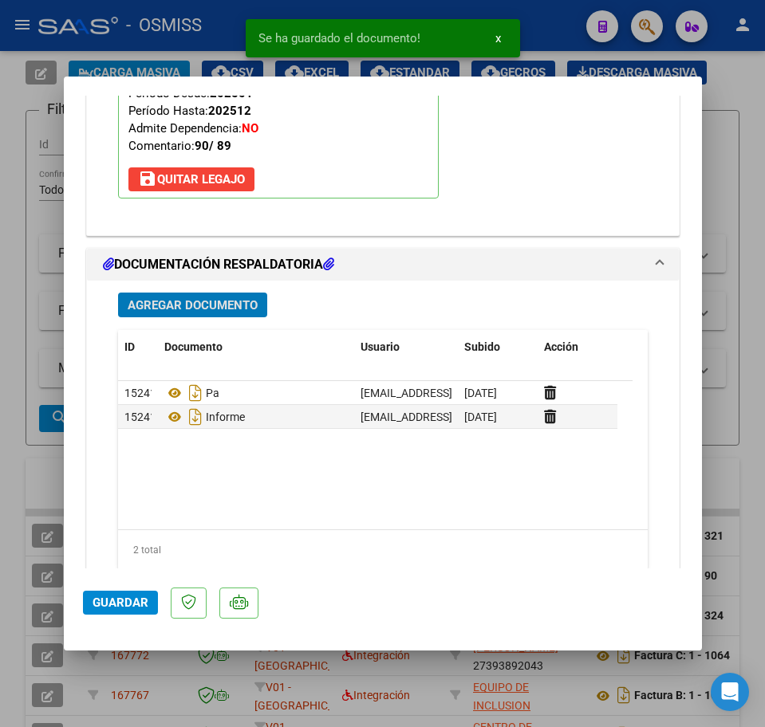
click at [110, 601] on span "Guardar" at bounding box center [121, 603] width 56 height 14
type input "$ 0,00"
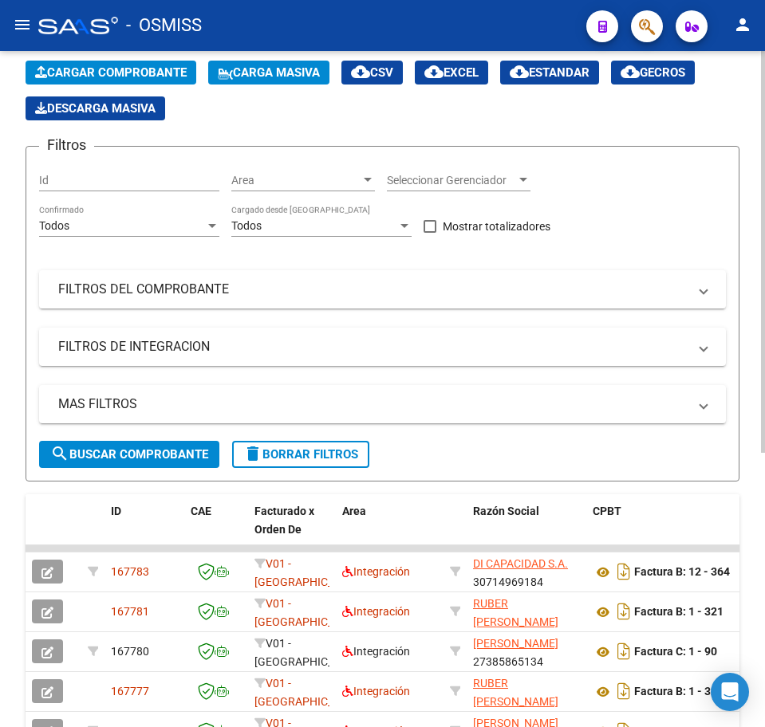
click at [145, 73] on span "Cargar Comprobante" at bounding box center [111, 72] width 152 height 14
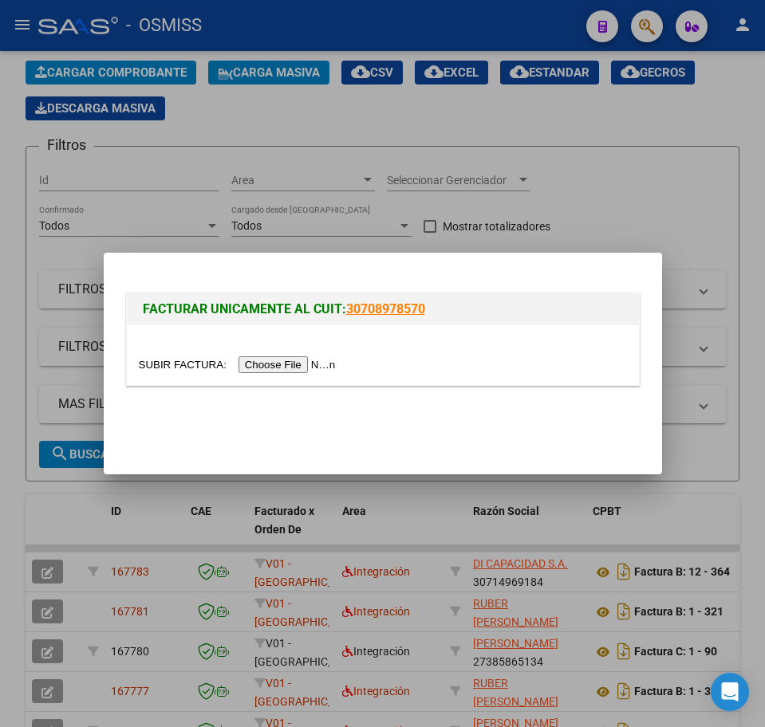
click at [269, 368] on input "file" at bounding box center [240, 365] width 202 height 17
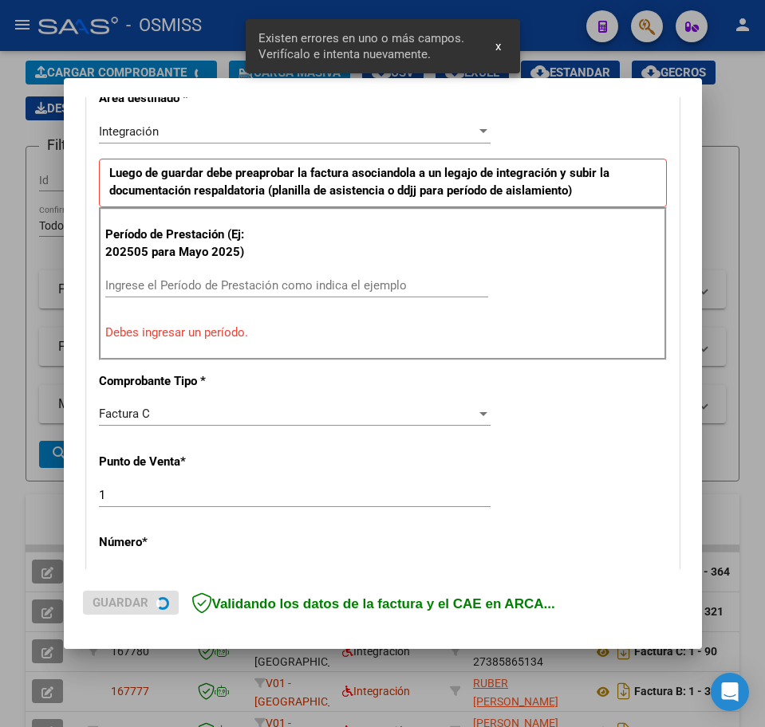
scroll to position [412, 0]
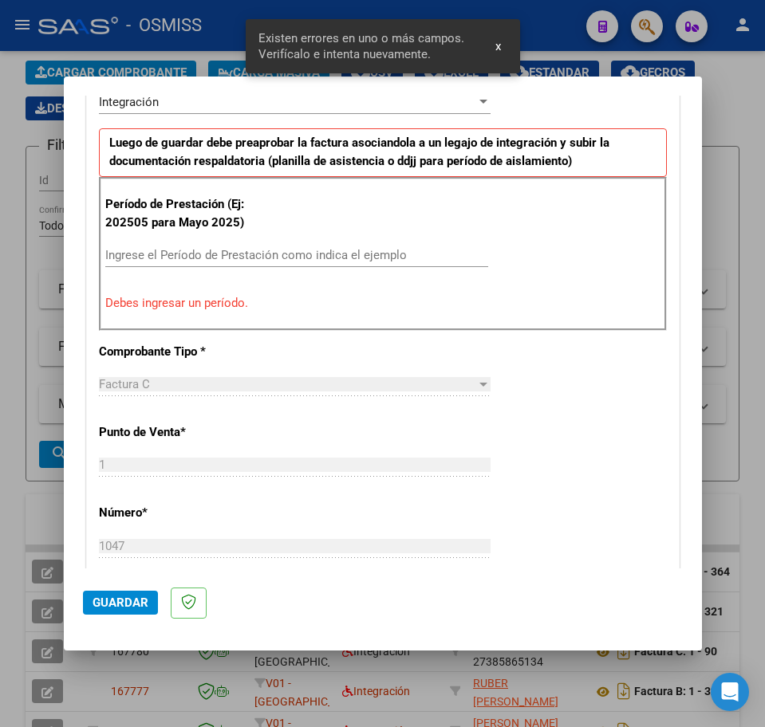
click at [150, 271] on div "Ingrese el Período de Prestación como indica el ejemplo" at bounding box center [296, 262] width 383 height 39
click at [150, 262] on input "Ingrese el Período de Prestación como indica el ejemplo" at bounding box center [296, 255] width 383 height 14
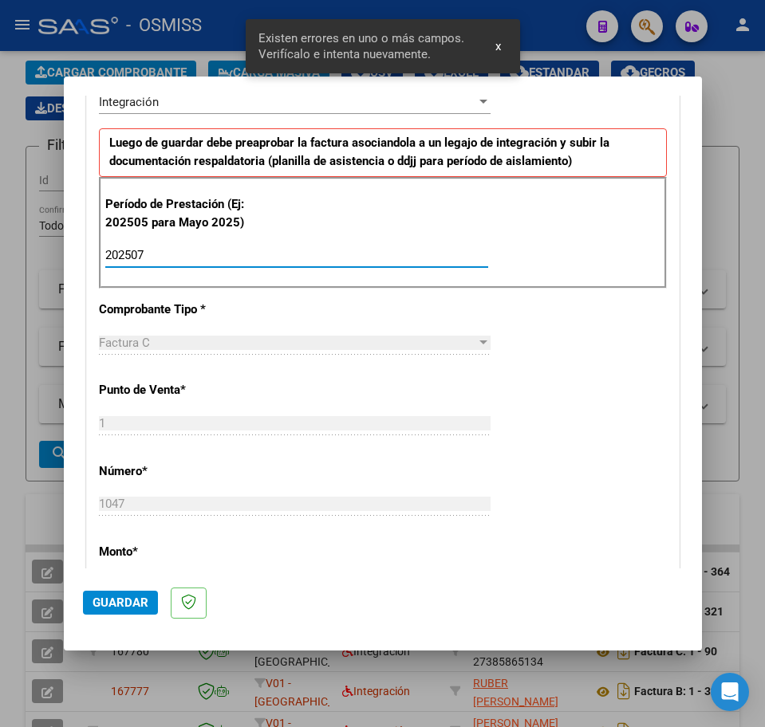
type input "202507"
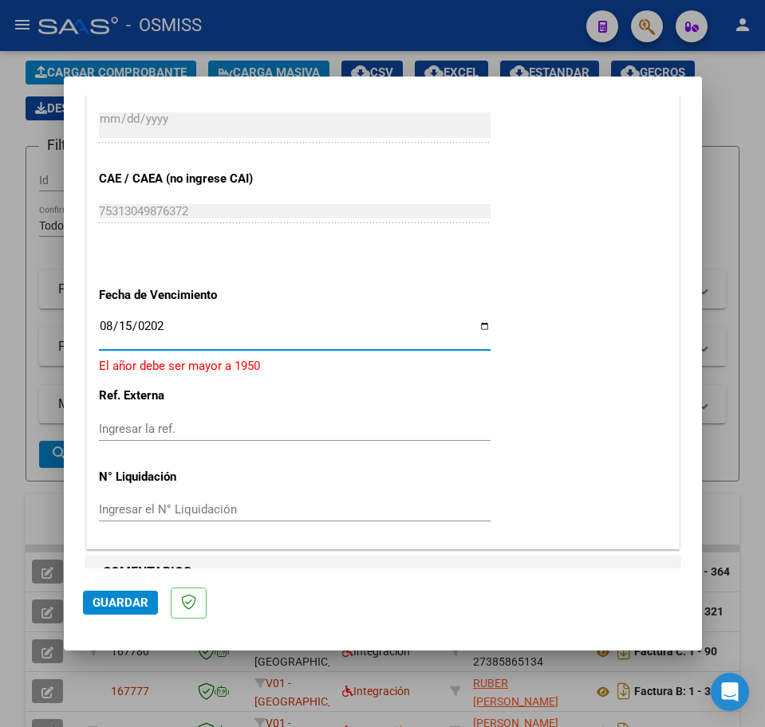
type input "2025-08-15"
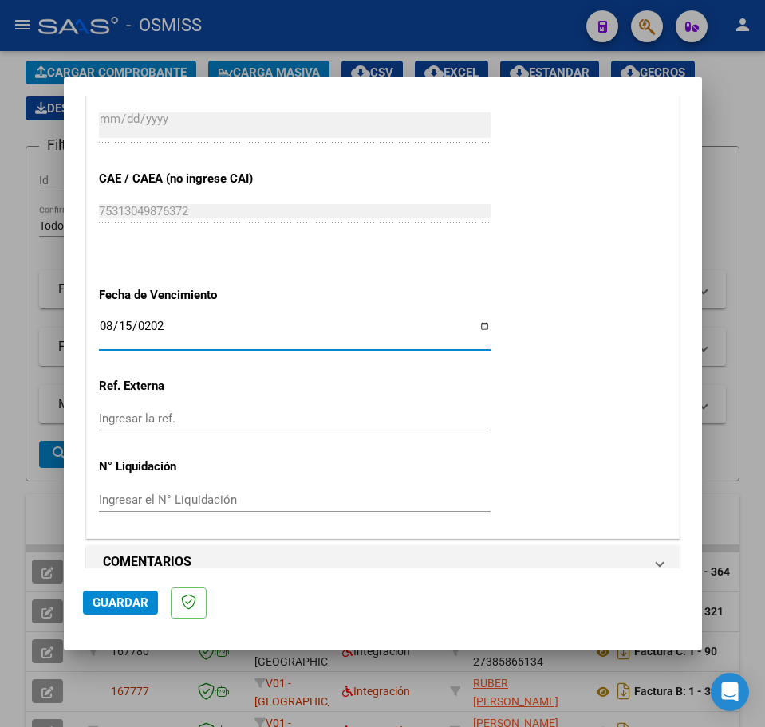
click at [123, 608] on span "Guardar" at bounding box center [121, 603] width 56 height 14
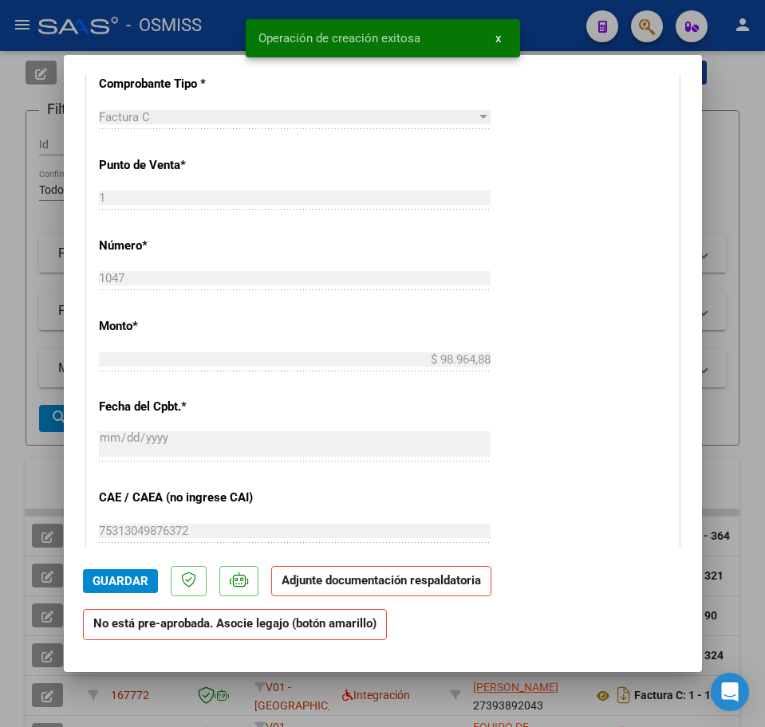
scroll to position [1097, 0]
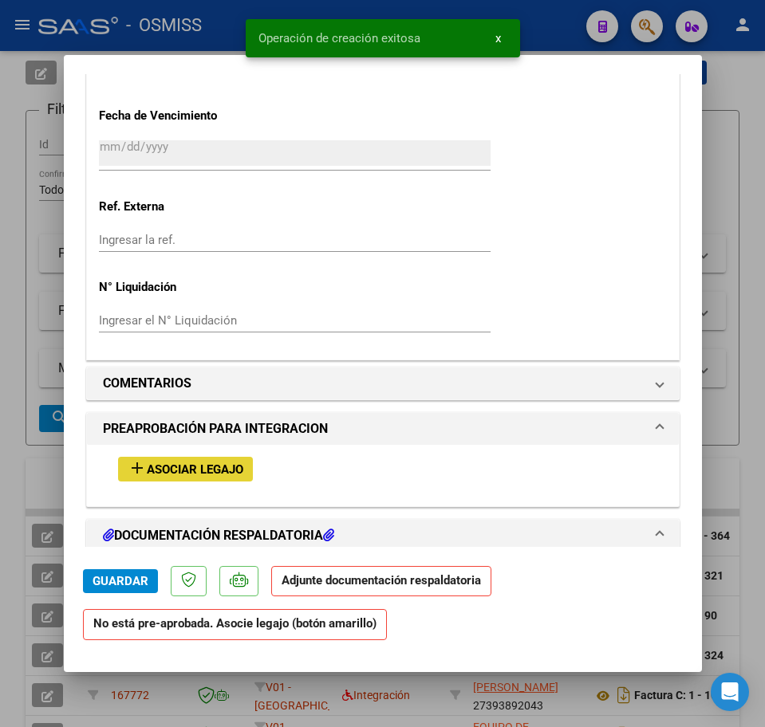
click at [224, 472] on span "Asociar Legajo" at bounding box center [195, 470] width 97 height 14
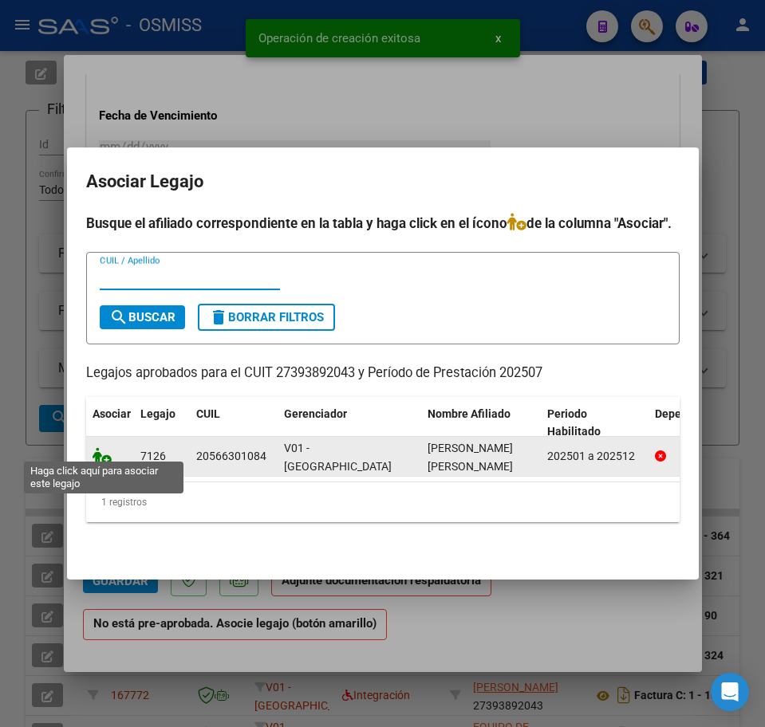
click at [101, 447] on icon at bounding box center [102, 456] width 19 height 18
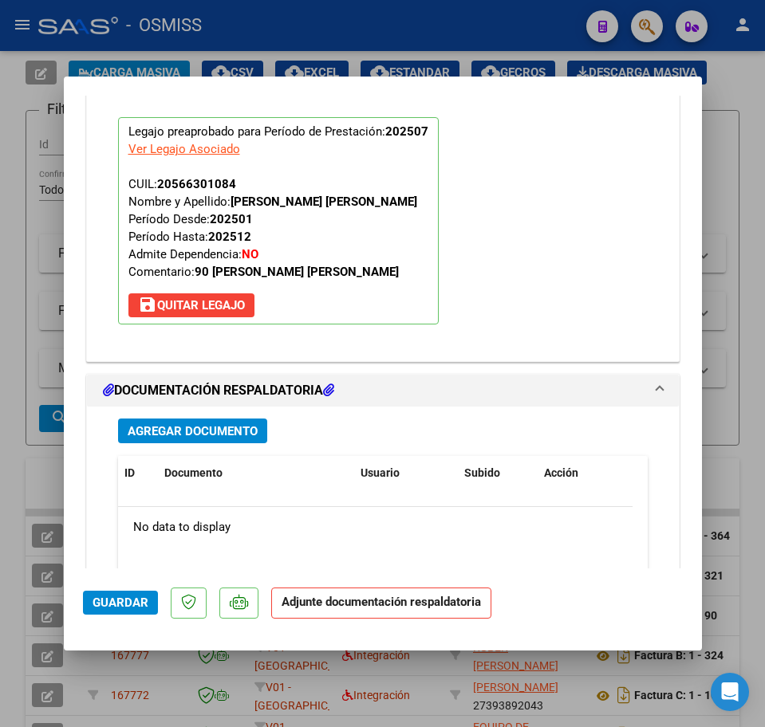
scroll to position [1714, 0]
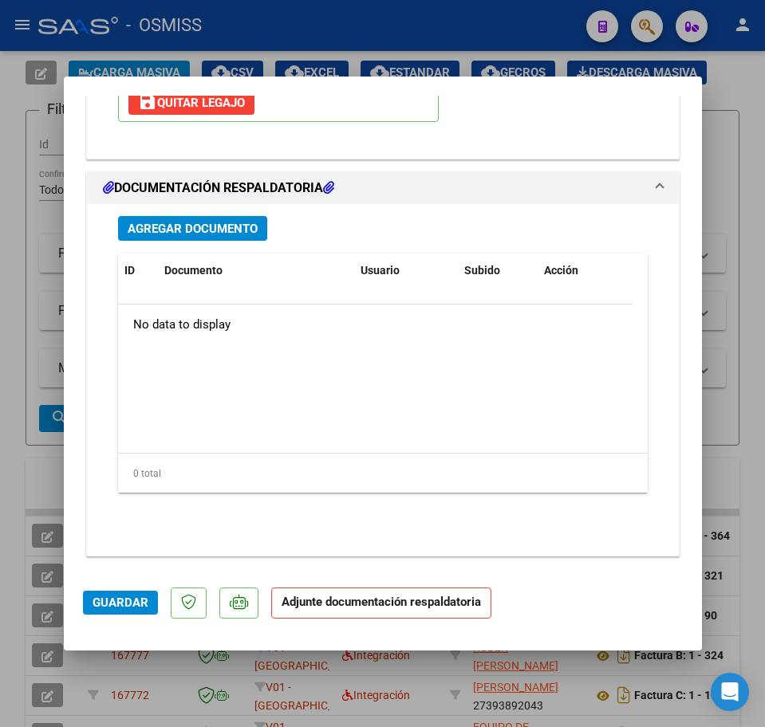
click at [164, 245] on div "Agregar Documento ID Documento Usuario Subido Acción No data to display 0 total…" at bounding box center [383, 373] width 554 height 339
click at [165, 233] on span "Agregar Documento" at bounding box center [193, 229] width 130 height 14
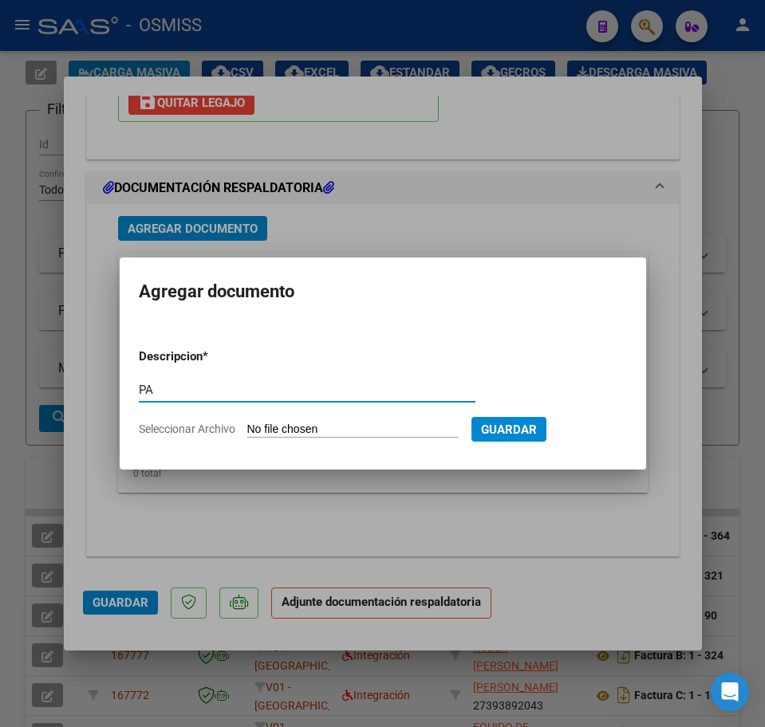
type input "PA"
click at [297, 433] on input "Seleccionar Archivo" at bounding box center [352, 430] width 211 height 15
type input "C:\fakepath\facundo Leiva psp julio corregida .pdf"
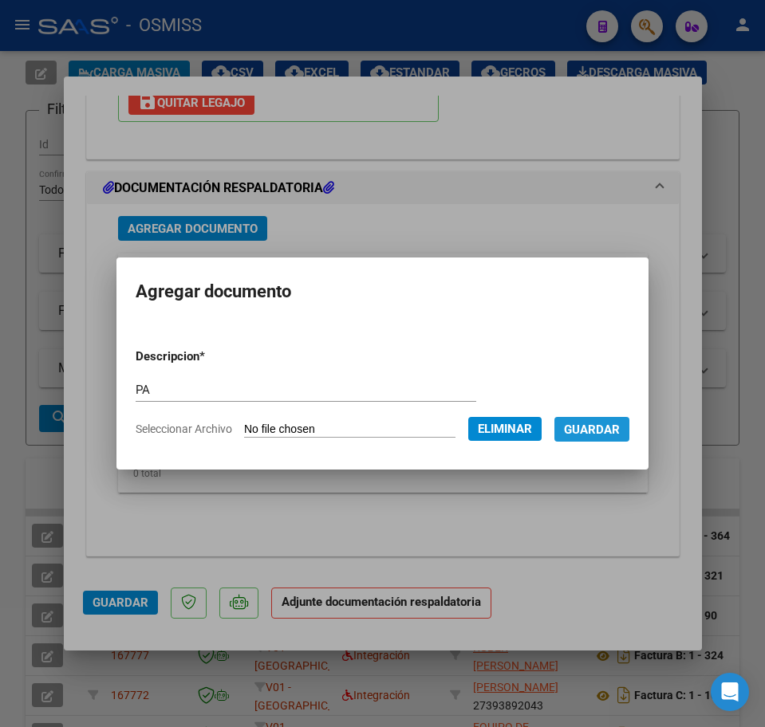
click at [619, 436] on span "Guardar" at bounding box center [592, 430] width 56 height 14
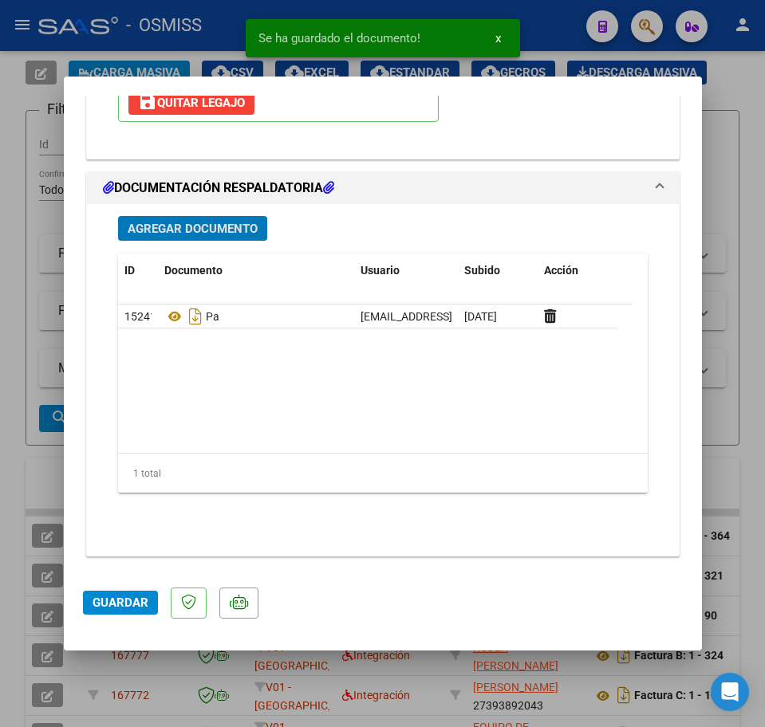
click at [99, 614] on button "Guardar" at bounding box center [120, 603] width 75 height 24
type input "$ 0,00"
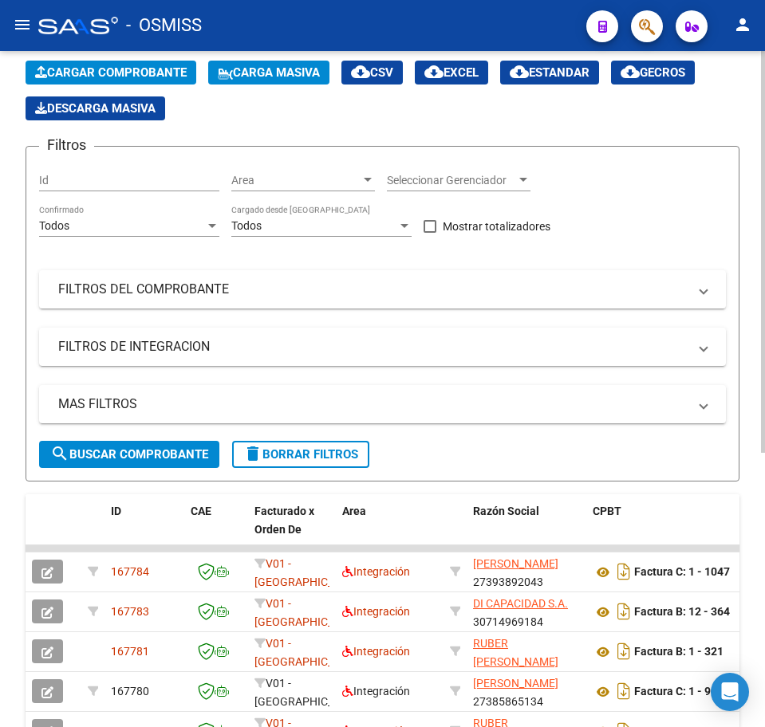
click at [141, 78] on span "Cargar Comprobante" at bounding box center [111, 72] width 152 height 14
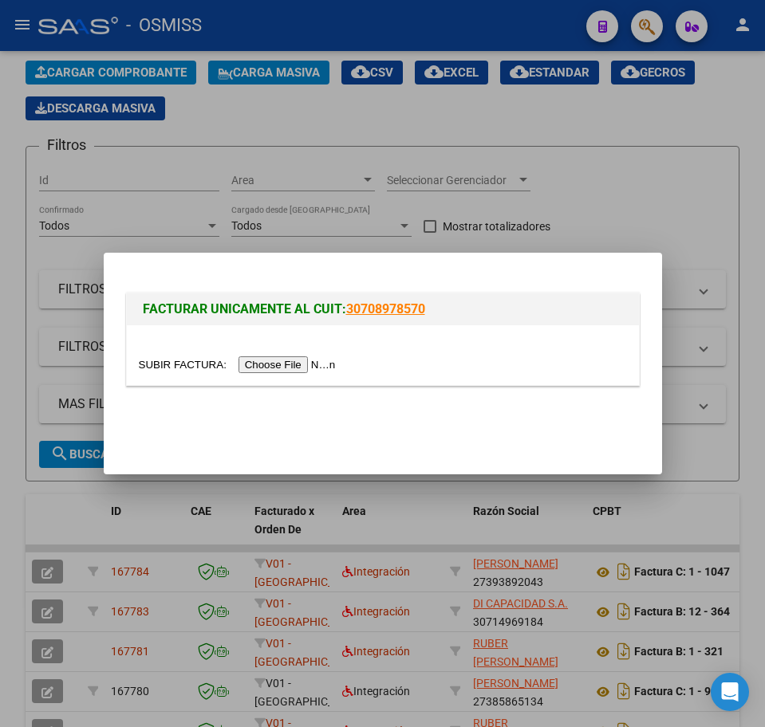
click at [275, 362] on input "file" at bounding box center [240, 365] width 202 height 17
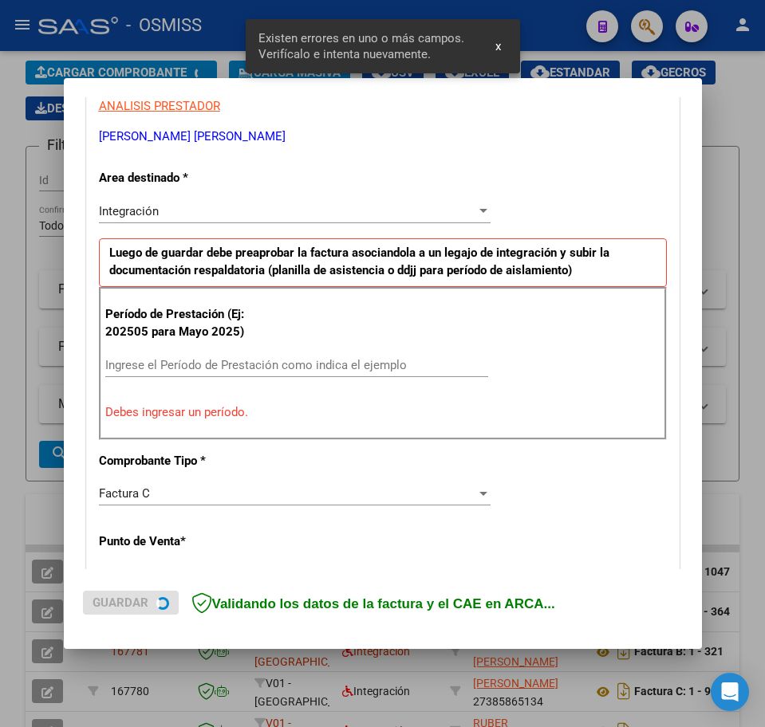
scroll to position [319, 0]
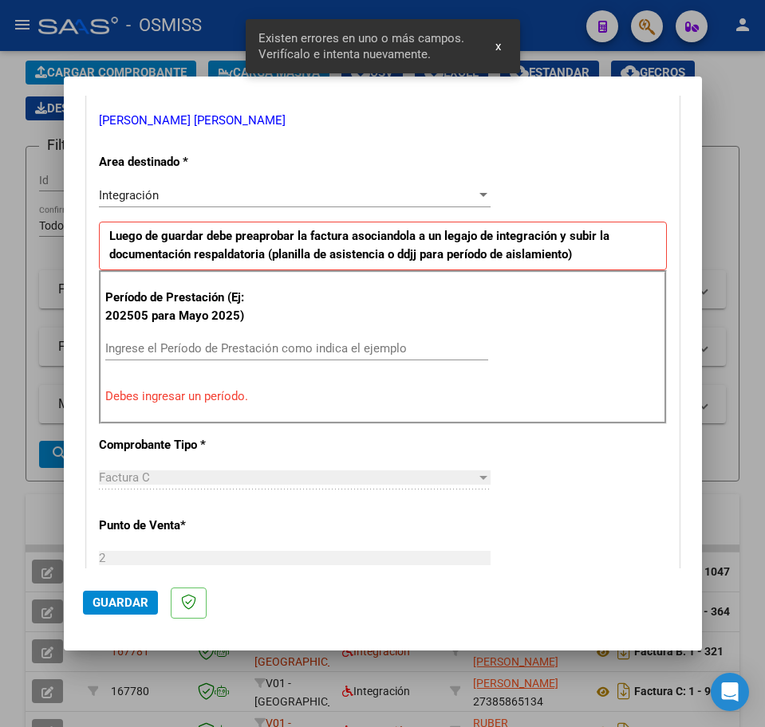
click at [148, 346] on input "Ingrese el Período de Prestación como indica el ejemplo" at bounding box center [296, 348] width 383 height 14
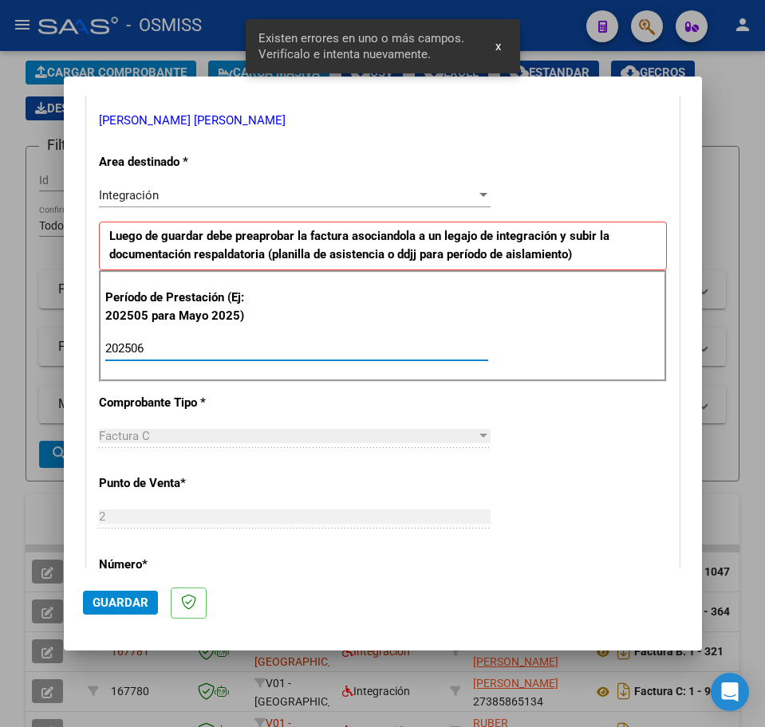
type input "202506"
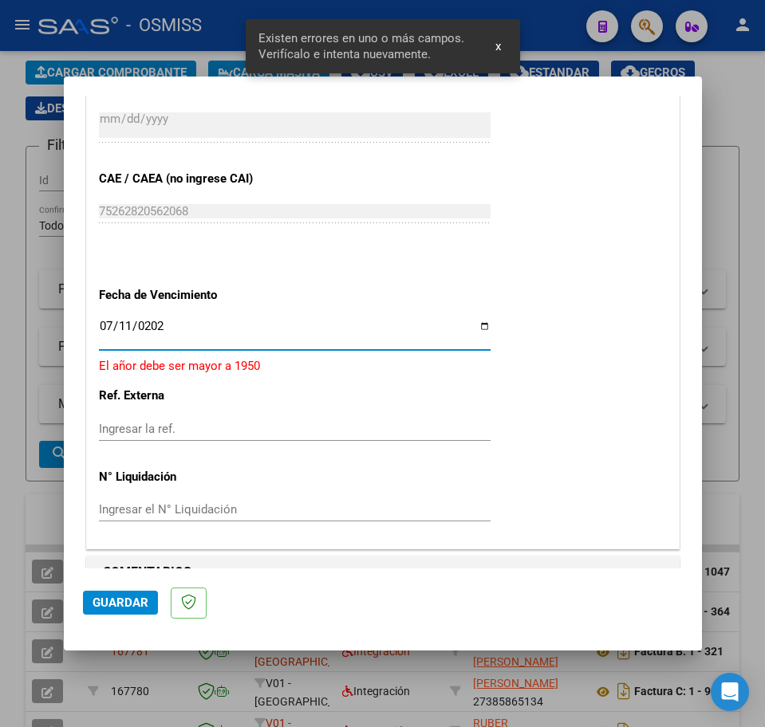
type input "2025-07-11"
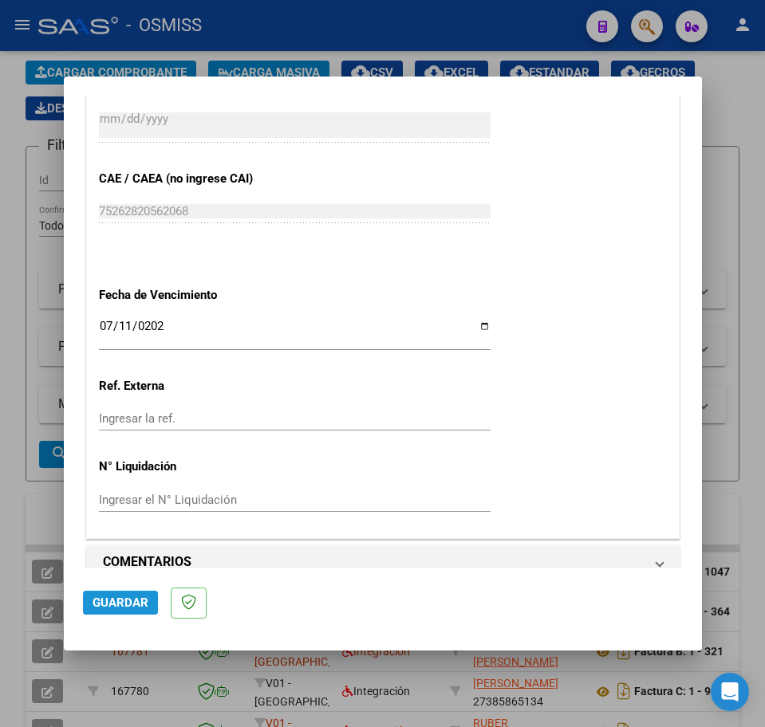
click at [127, 602] on span "Guardar" at bounding box center [121, 603] width 56 height 14
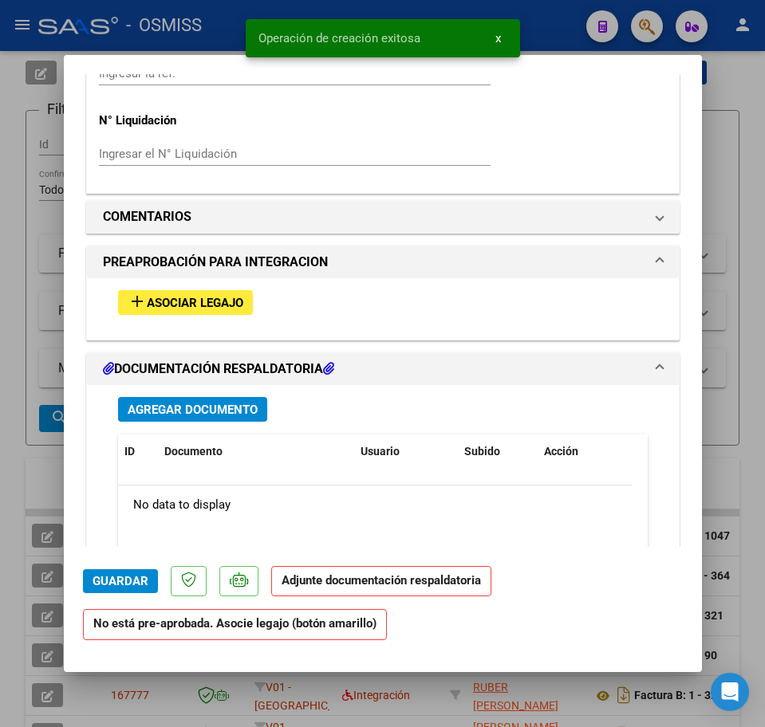
scroll to position [1296, 0]
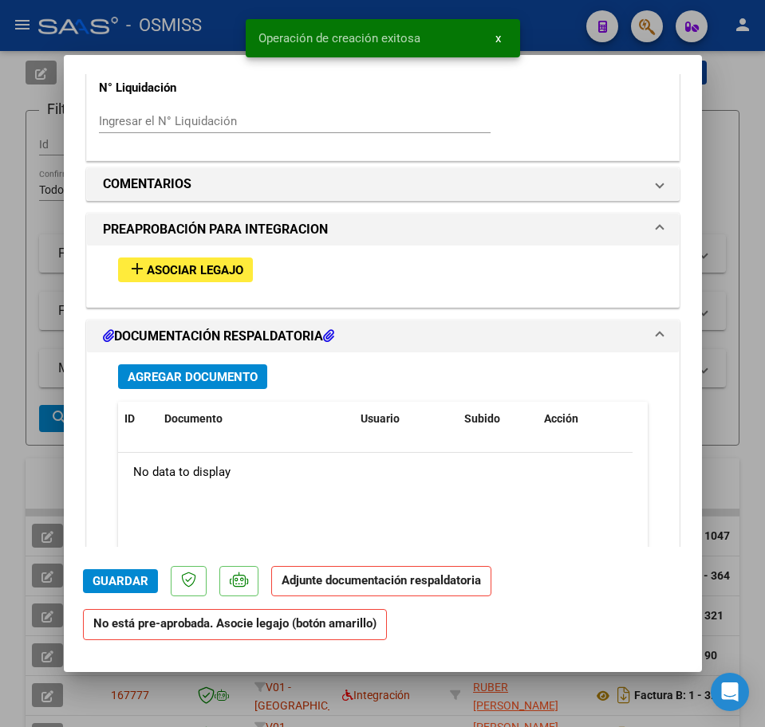
click at [189, 275] on span "Asociar Legajo" at bounding box center [195, 270] width 97 height 14
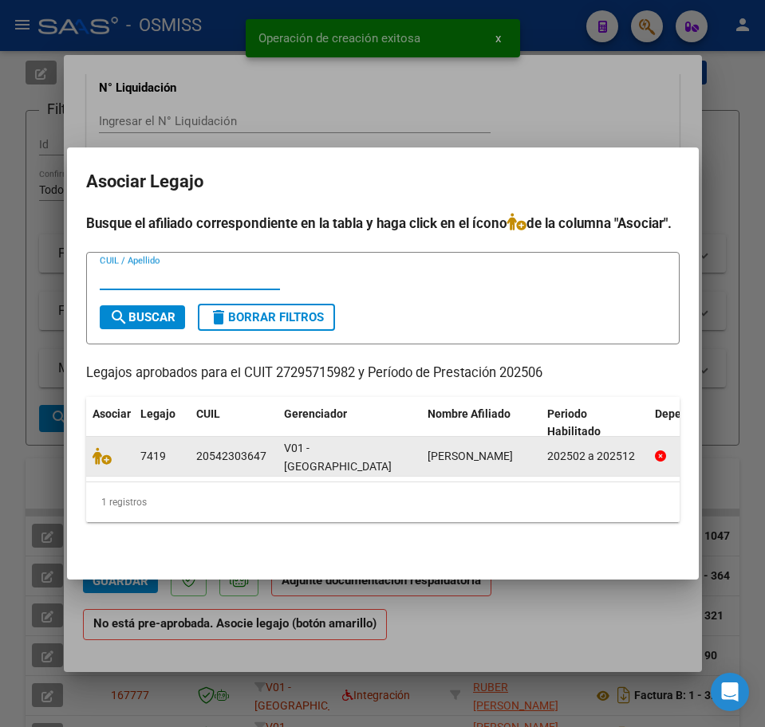
click at [89, 452] on datatable-body-cell at bounding box center [110, 456] width 48 height 39
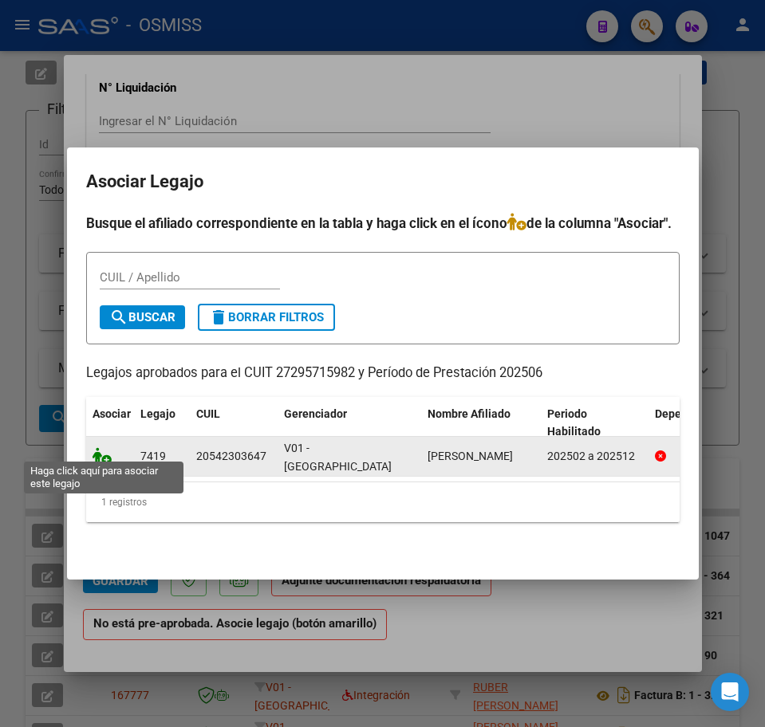
click at [100, 452] on icon at bounding box center [102, 456] width 19 height 18
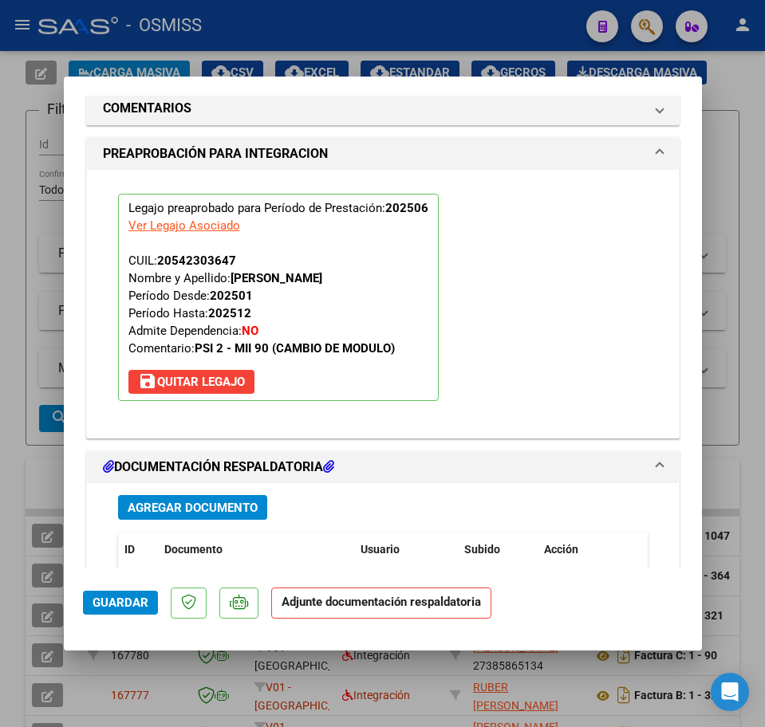
scroll to position [1638, 0]
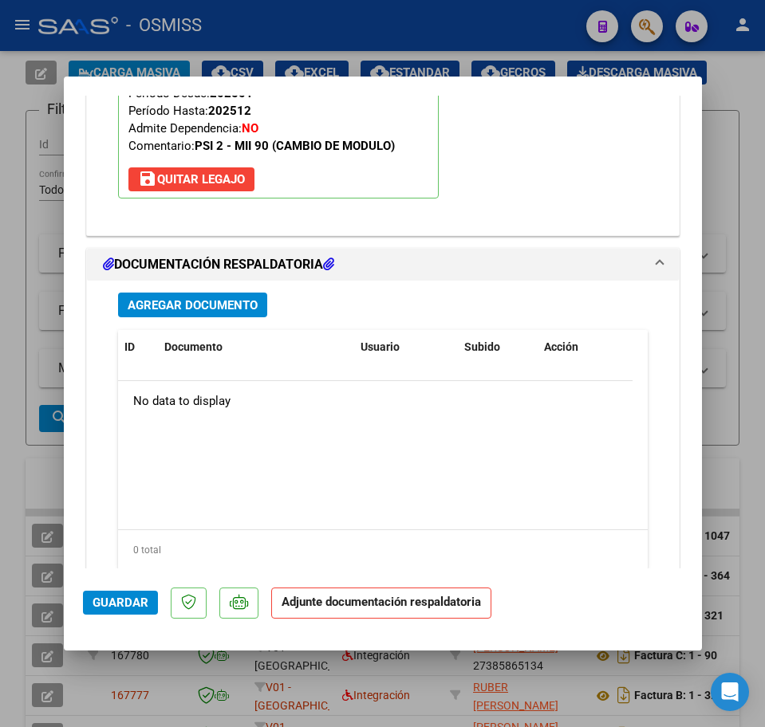
click at [208, 299] on span "Agregar Documento" at bounding box center [193, 305] width 130 height 14
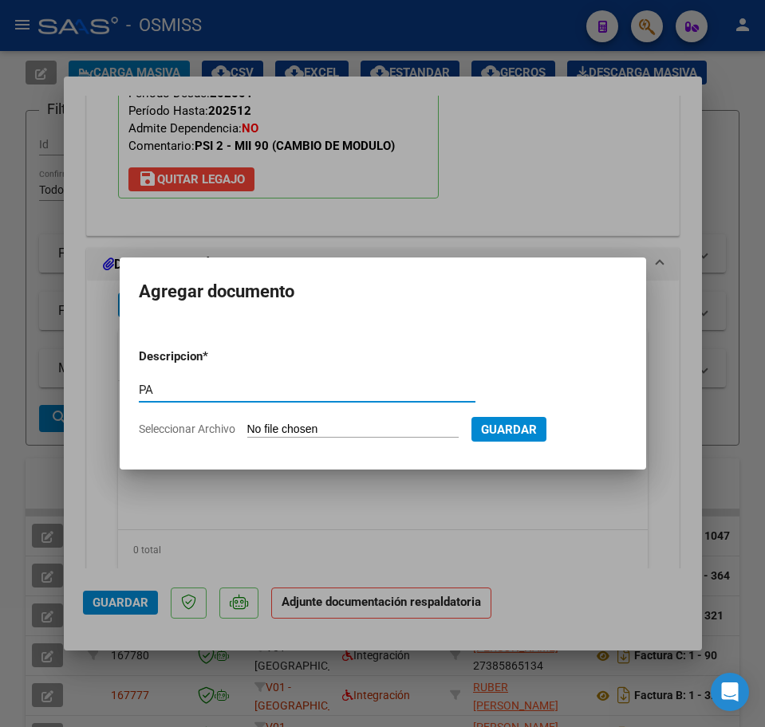
type input "PA"
click at [353, 434] on input "Seleccionar Archivo" at bounding box center [352, 430] width 211 height 15
type input "C:\fakepath\PL.pdf"
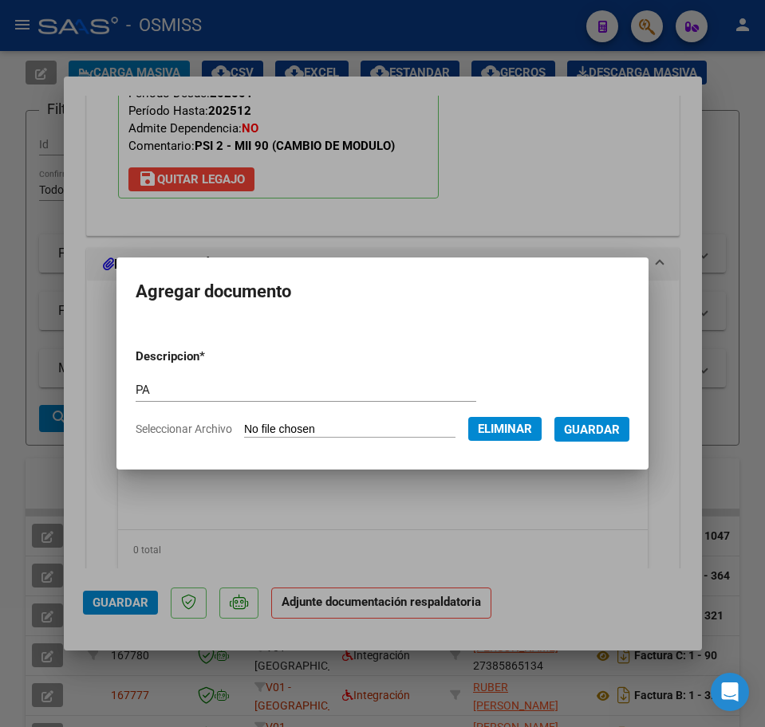
click at [617, 439] on button "Guardar" at bounding box center [591, 429] width 75 height 25
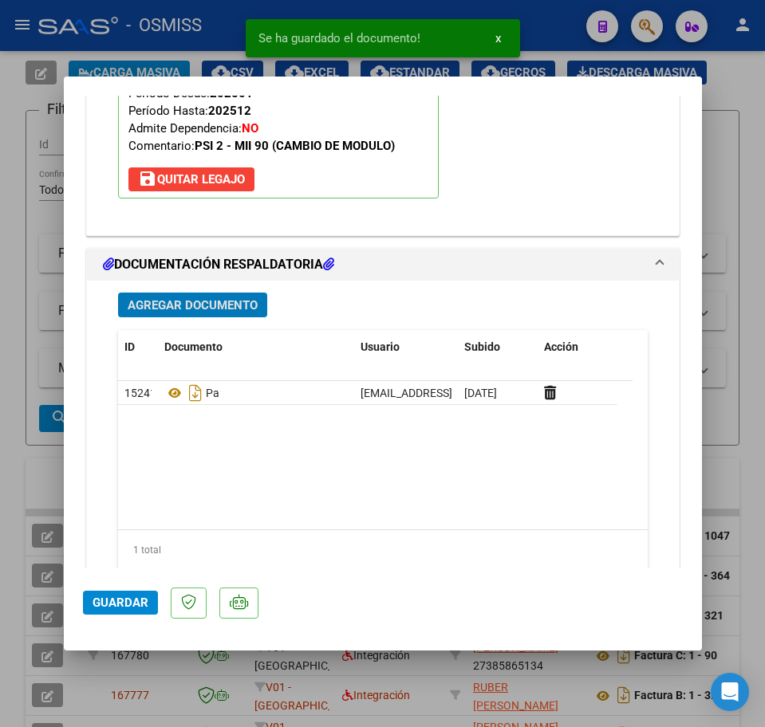
click at [156, 303] on span "Agregar Documento" at bounding box center [193, 305] width 130 height 14
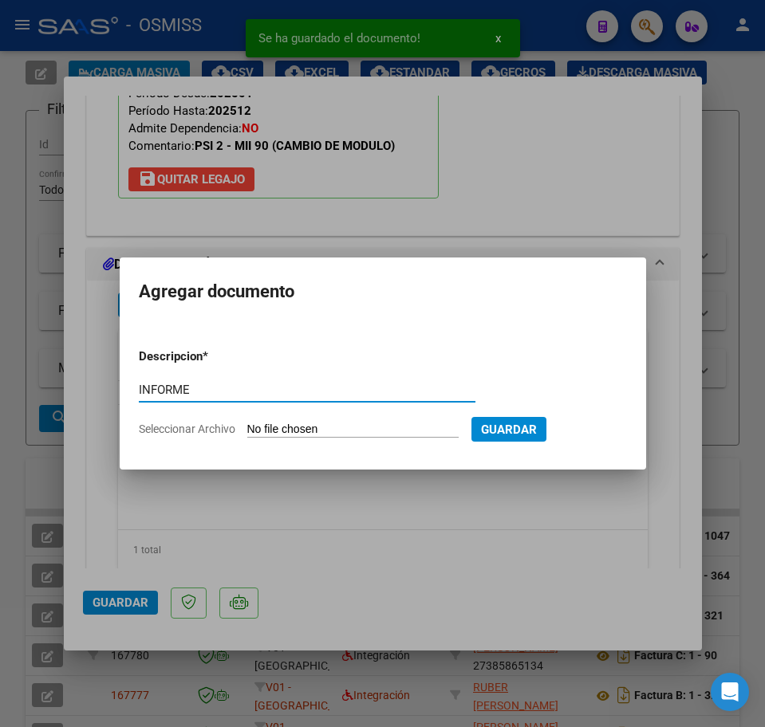
type input "INFORME"
click at [276, 431] on input "Seleccionar Archivo" at bounding box center [352, 430] width 211 height 15
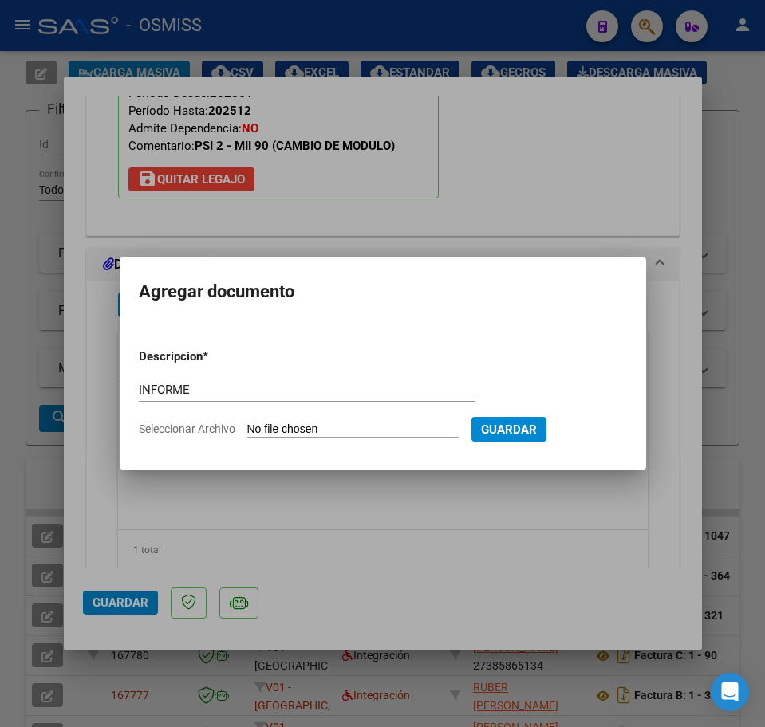
type input "C:\fakepath\INF.pdf"
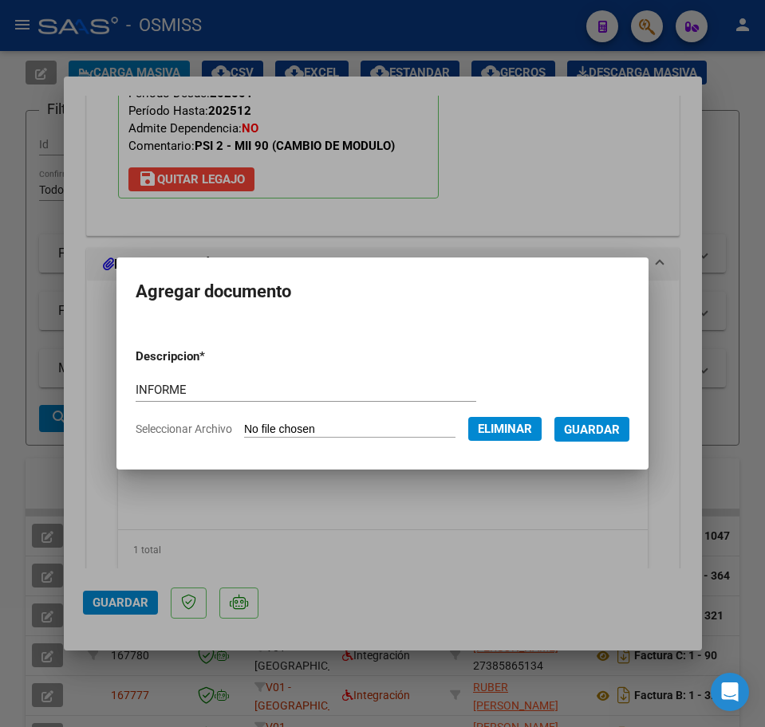
click at [611, 435] on span "Guardar" at bounding box center [592, 430] width 56 height 14
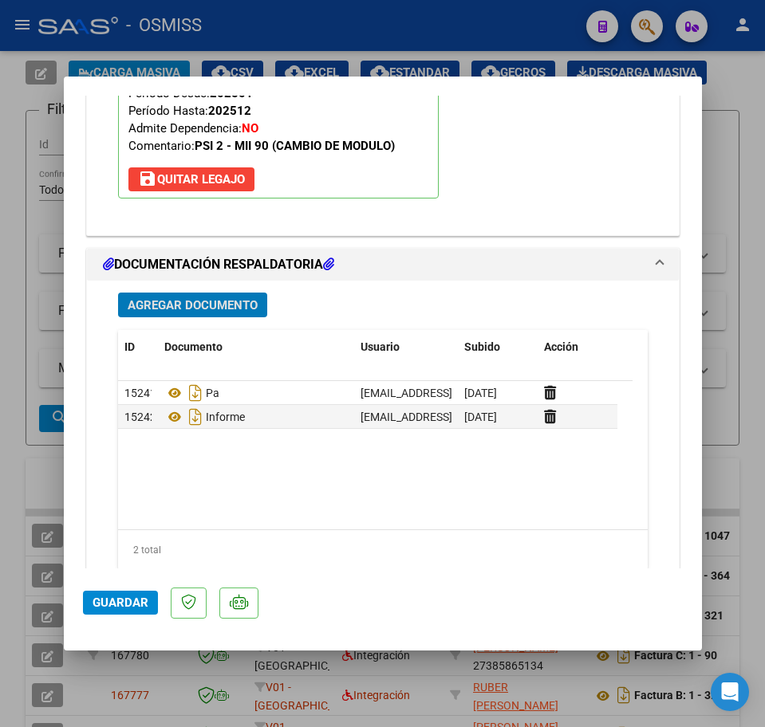
click at [113, 605] on span "Guardar" at bounding box center [121, 603] width 56 height 14
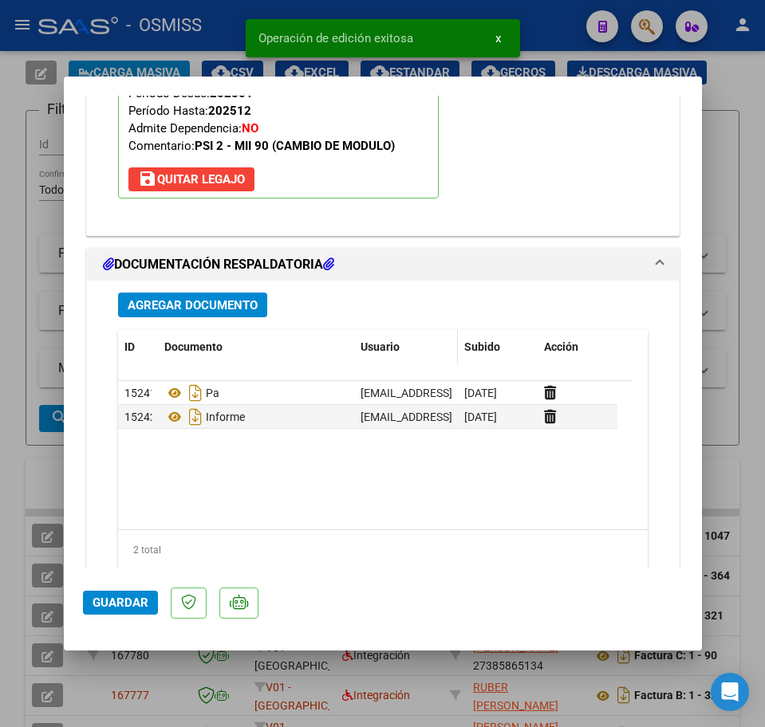
type input "$ 0,00"
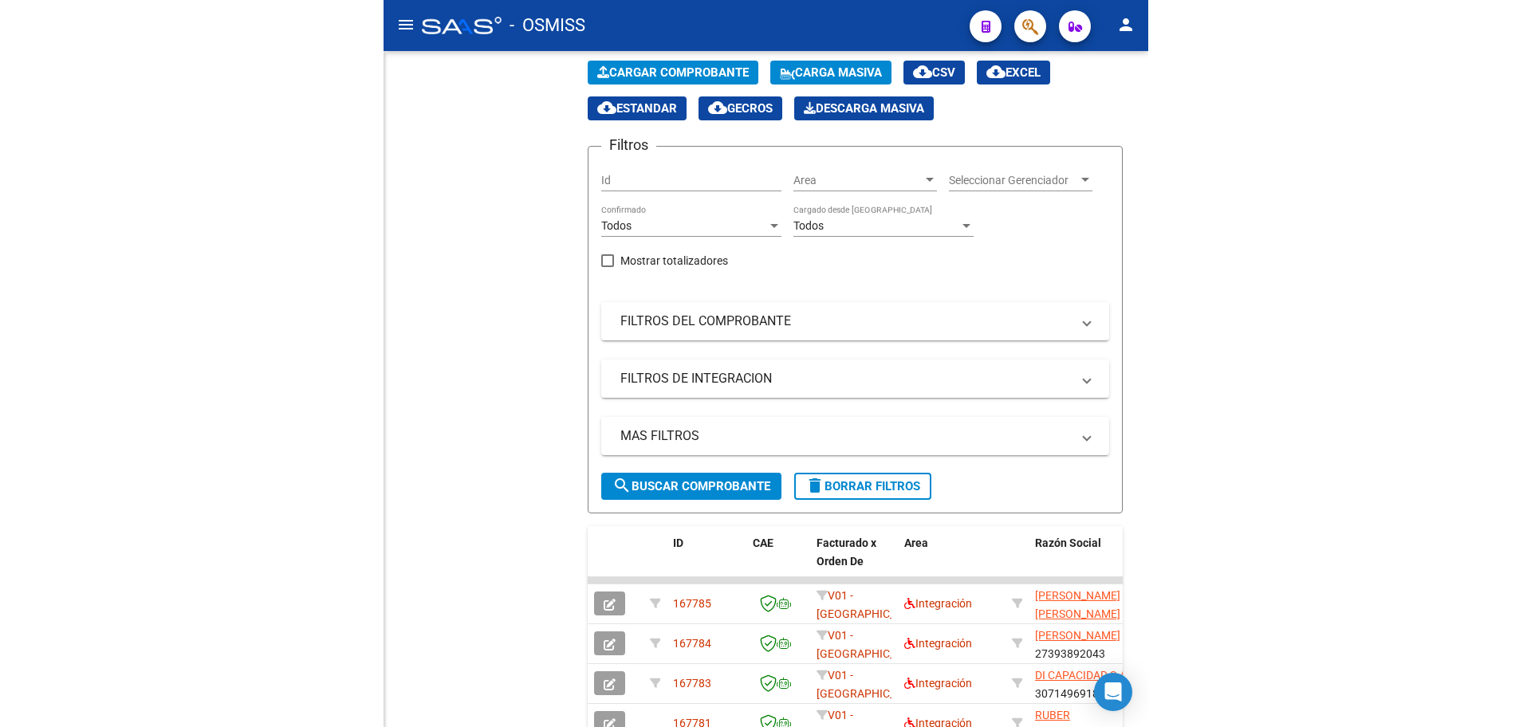
scroll to position [74, 0]
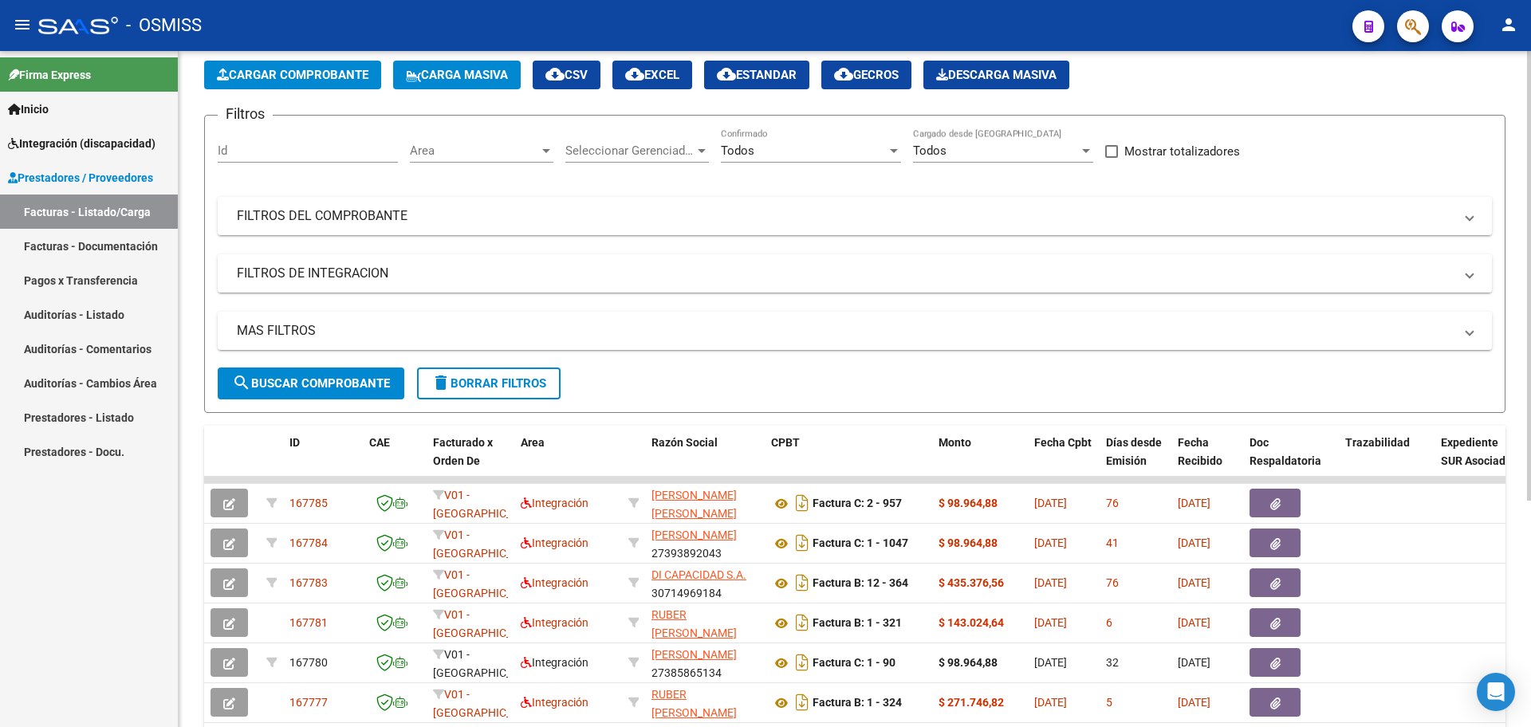
click at [261, 392] on button "search Buscar Comprobante" at bounding box center [311, 384] width 187 height 32
click at [668, 73] on span "cloud_download EXCEL" at bounding box center [652, 75] width 54 height 14
